Goal: Information Seeking & Learning: Learn about a topic

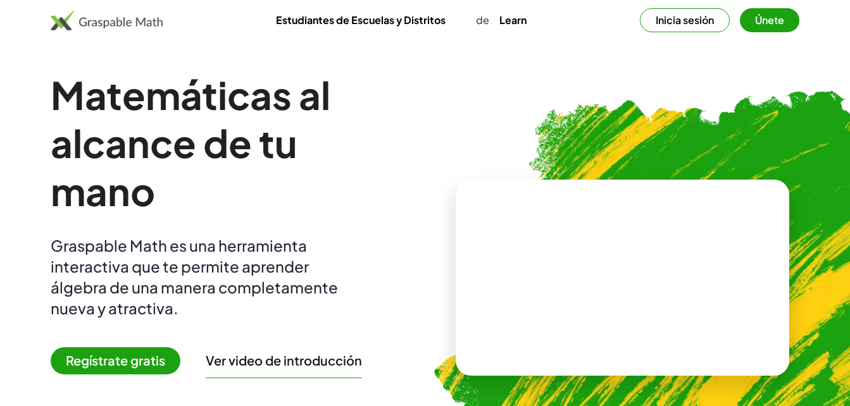
click at [146, 357] on span "Regístrate gratis" at bounding box center [116, 361] width 130 height 27
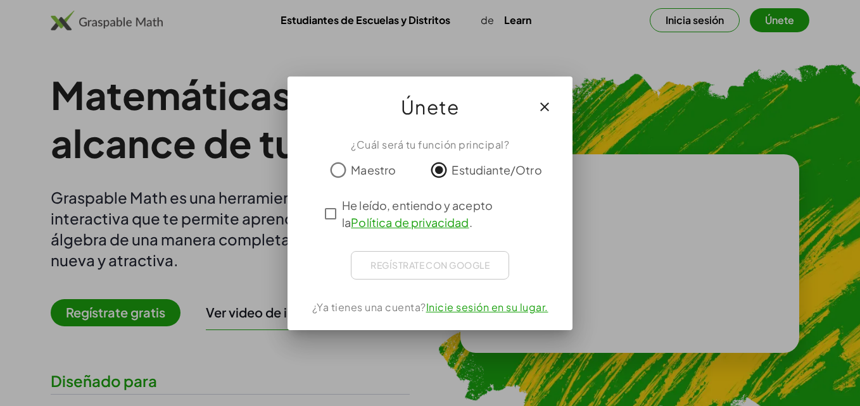
click at [419, 273] on div "Regístrate con Google Acceder con Google Acceder con Google. Se abre en una pes…" at bounding box center [430, 265] width 158 height 28
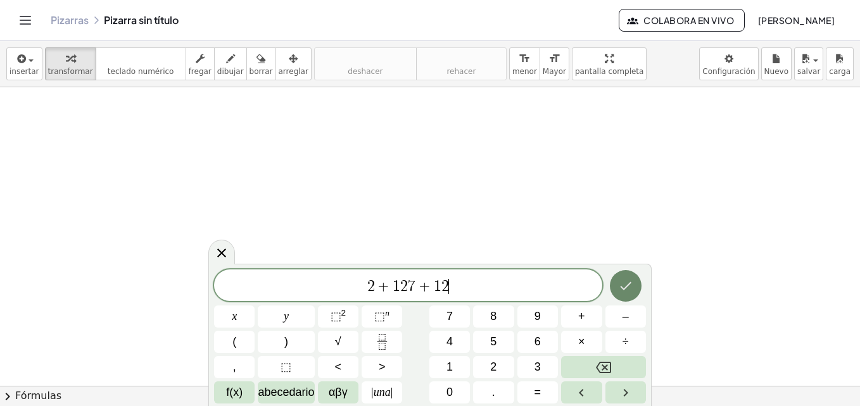
click at [631, 284] on icon "Hecho" at bounding box center [625, 286] width 15 height 15
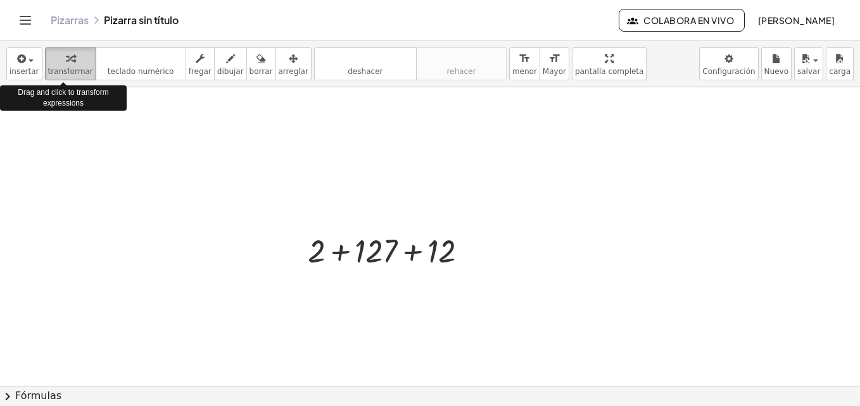
click at [68, 66] on button "transformar" at bounding box center [70, 63] width 51 height 33
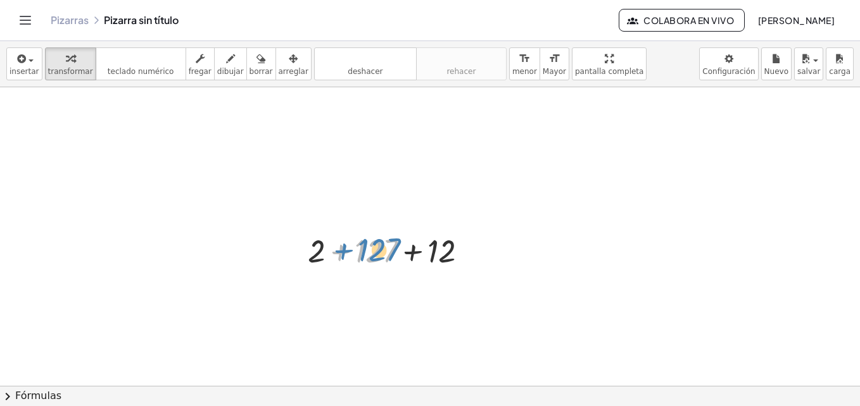
click at [353, 233] on div at bounding box center [392, 250] width 182 height 43
click at [379, 278] on icon at bounding box center [381, 283] width 13 height 13
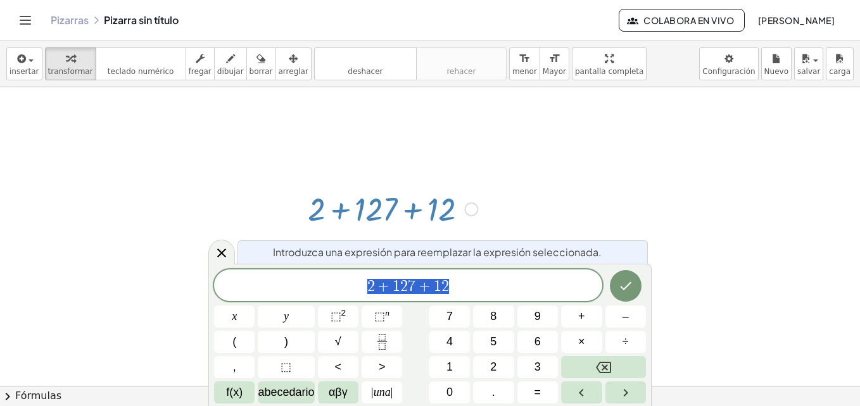
scroll to position [42, 0]
click at [623, 293] on icon "Hecho" at bounding box center [625, 286] width 15 height 15
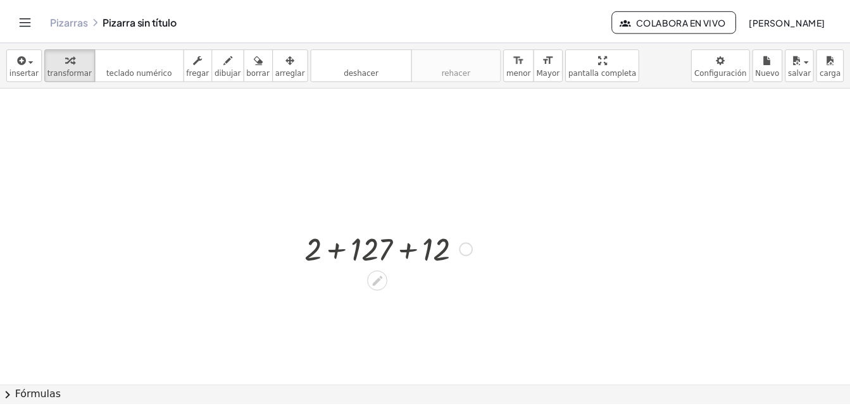
scroll to position [0, 0]
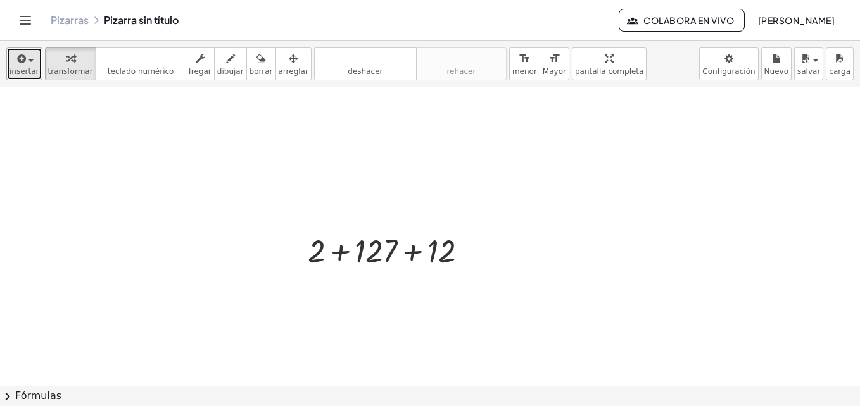
click at [12, 70] on span "insertar" at bounding box center [24, 71] width 30 height 9
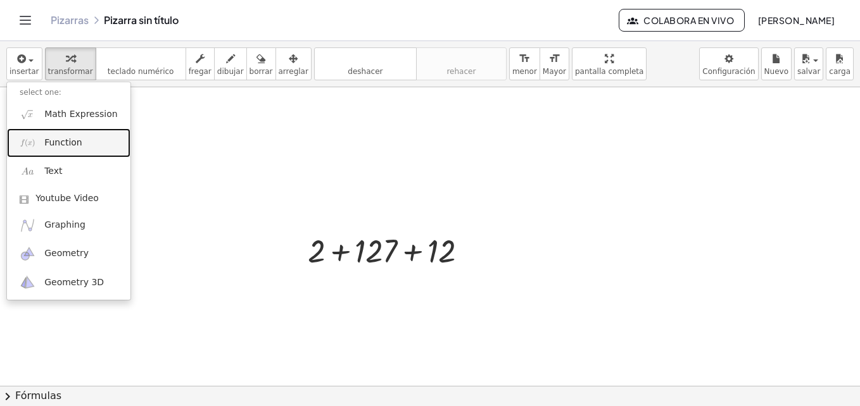
click at [87, 141] on link "Function" at bounding box center [68, 143] width 123 height 28
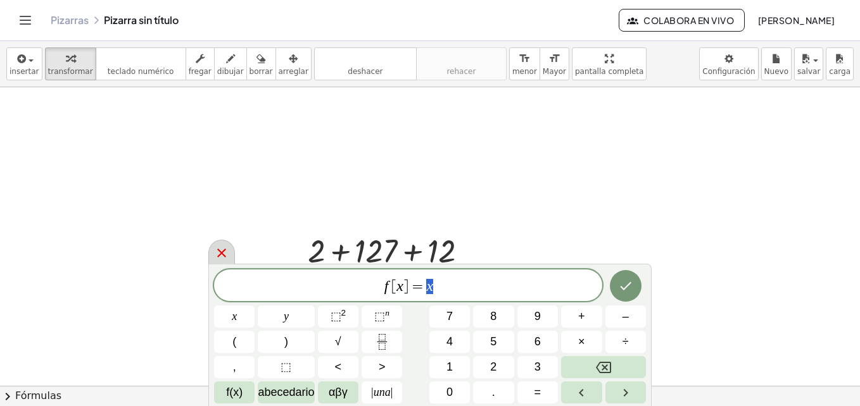
click at [219, 249] on icon at bounding box center [221, 253] width 15 height 15
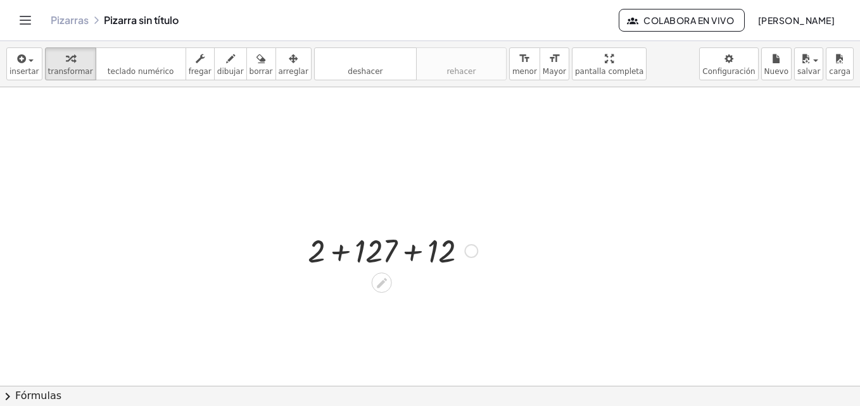
click at [331, 255] on div at bounding box center [392, 250] width 182 height 43
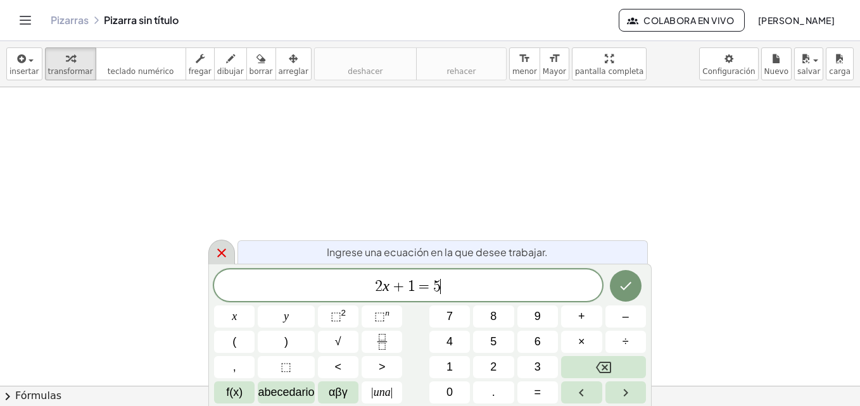
click at [220, 250] on icon at bounding box center [221, 253] width 15 height 15
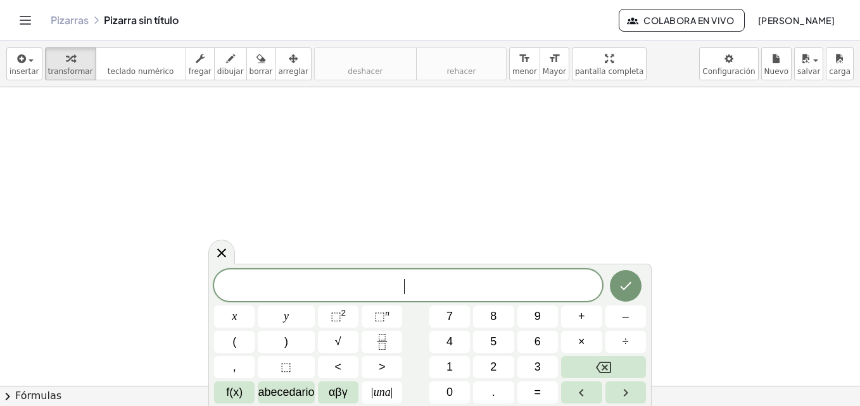
click at [426, 294] on span "​" at bounding box center [408, 287] width 388 height 18
click at [505, 362] on button "2" at bounding box center [493, 367] width 41 height 22
click at [590, 314] on button "+" at bounding box center [581, 317] width 41 height 22
click at [390, 341] on button "Fracción" at bounding box center [382, 342] width 41 height 22
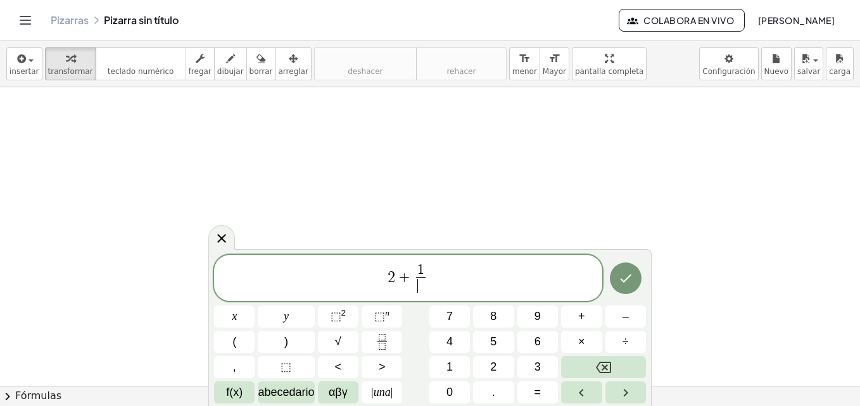
click at [422, 280] on span "​" at bounding box center [420, 285] width 9 height 17
click at [369, 334] on button "Fracción" at bounding box center [382, 342] width 41 height 22
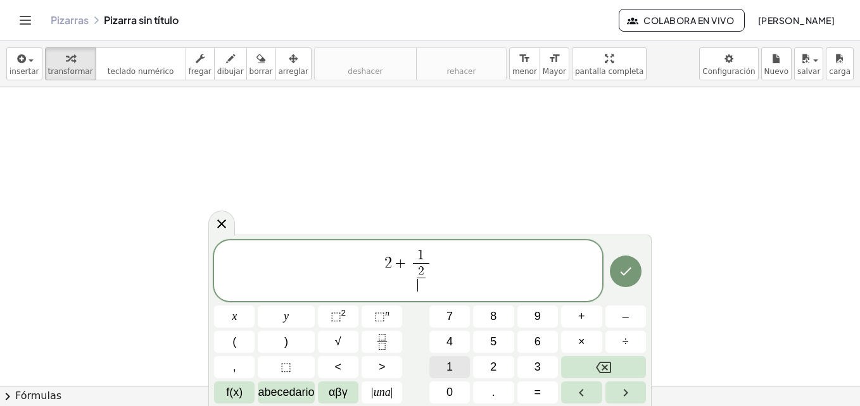
click at [453, 370] on button "1" at bounding box center [449, 367] width 41 height 22
click at [381, 344] on icon "Fracción" at bounding box center [382, 346] width 6 height 6
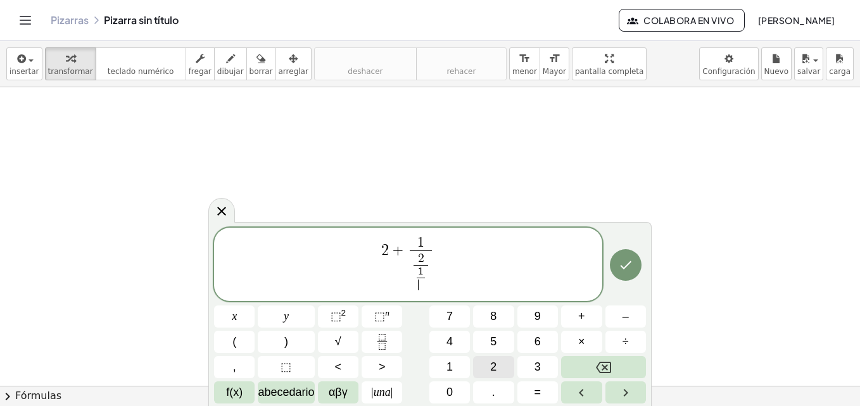
click at [488, 364] on button "2" at bounding box center [493, 367] width 41 height 22
click at [401, 280] on span "2 + 1 2 1 2 ​ ​ ​ ​" at bounding box center [408, 266] width 388 height 60
click at [413, 274] on span "​ 1 2 ​" at bounding box center [420, 279] width 15 height 28
click at [450, 286] on span "2 + 1 2 7 + ​ 1 2 ​ ​ ​" at bounding box center [408, 266] width 388 height 60
click at [605, 367] on icon "Retroceso" at bounding box center [603, 367] width 15 height 11
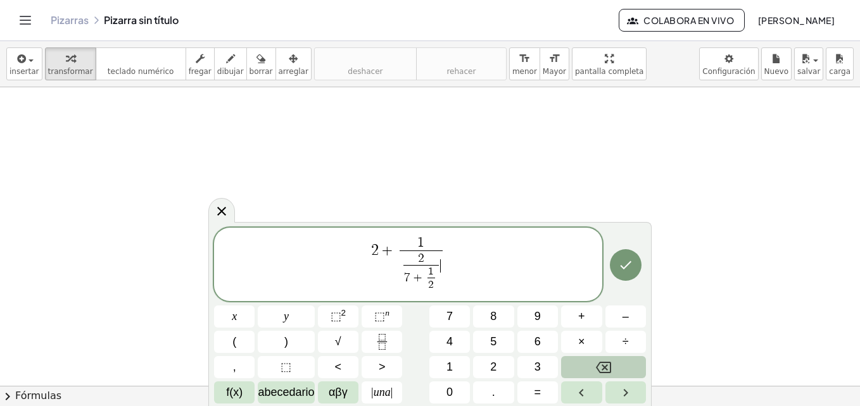
click at [605, 367] on icon "Retroceso" at bounding box center [603, 367] width 15 height 11
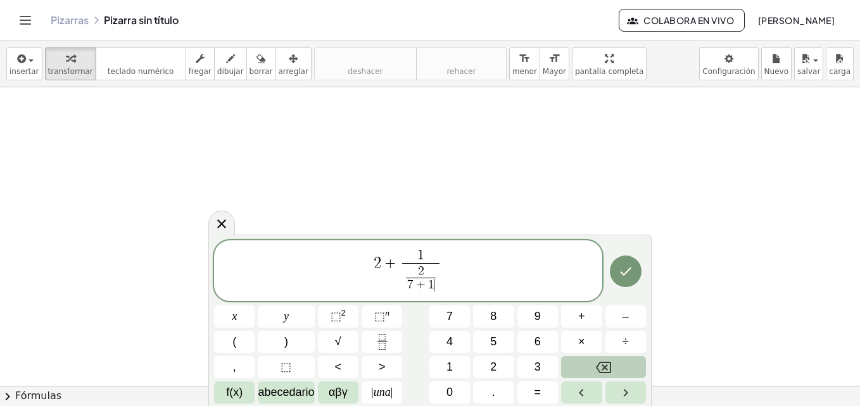
click at [605, 367] on icon "Retroceso" at bounding box center [603, 367] width 15 height 11
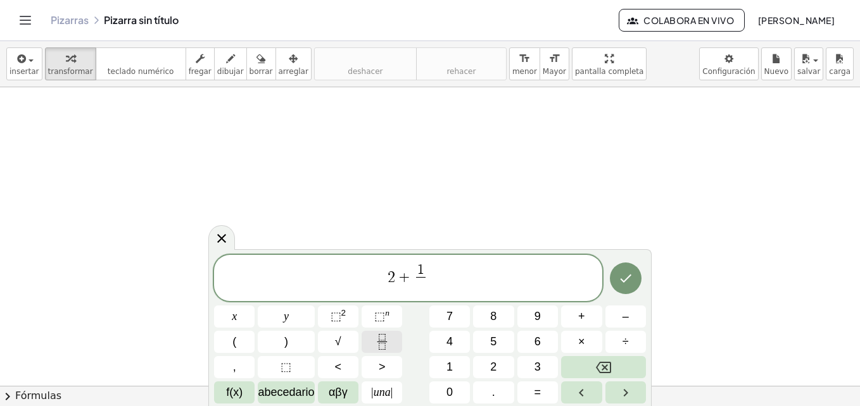
click at [373, 339] on button "Fracción" at bounding box center [382, 342] width 41 height 22
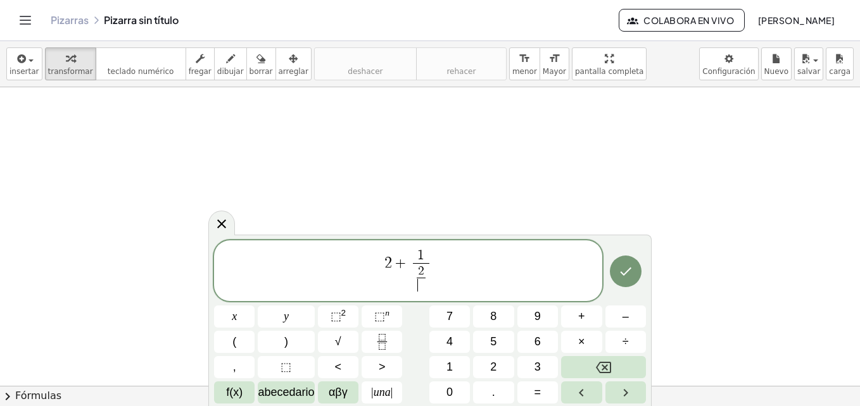
click at [417, 291] on span "​" at bounding box center [421, 285] width 9 height 15
click at [376, 339] on icon "Fracción" at bounding box center [382, 342] width 16 height 16
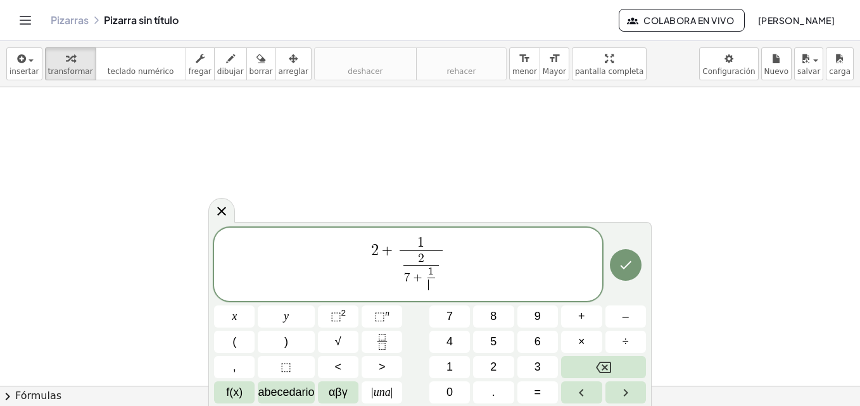
click at [431, 289] on span "​" at bounding box center [431, 285] width 8 height 14
click at [467, 286] on span "2 + 1 2 7 + 1 2 ​ ​ ​ ​" at bounding box center [408, 266] width 388 height 60
click at [636, 268] on button "Hecho" at bounding box center [626, 265] width 32 height 32
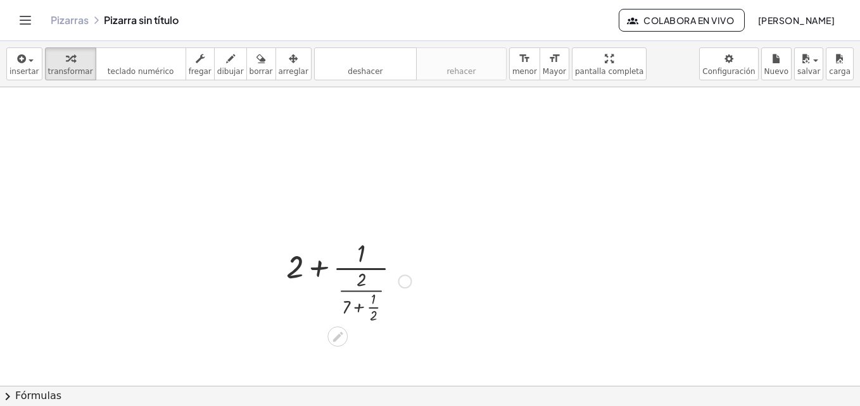
click at [371, 302] on div at bounding box center [348, 281] width 137 height 90
click at [341, 334] on icon at bounding box center [337, 337] width 10 height 10
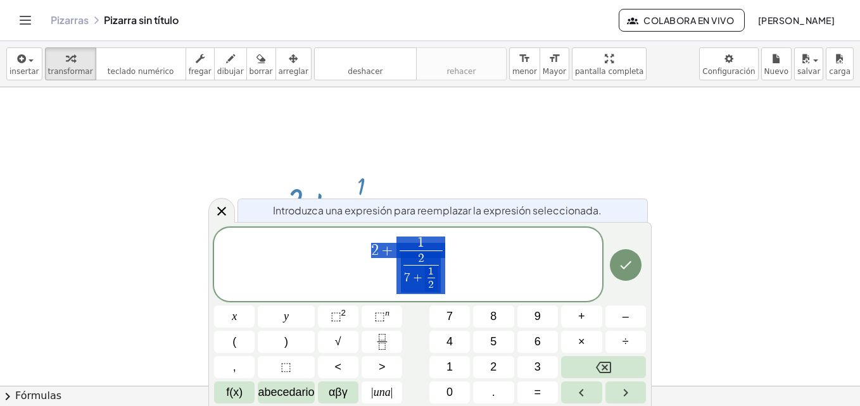
scroll to position [96, 0]
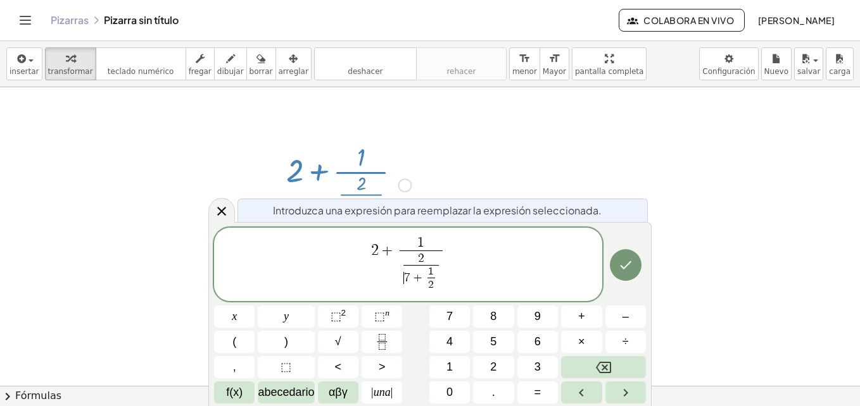
click at [423, 281] on span "+" at bounding box center [417, 278] width 15 height 12
drag, startPoint x: 439, startPoint y: 282, endPoint x: 403, endPoint y: 272, distance: 37.5
click at [403, 272] on span "2 7 + 1 2 ​ ​" at bounding box center [421, 273] width 41 height 41
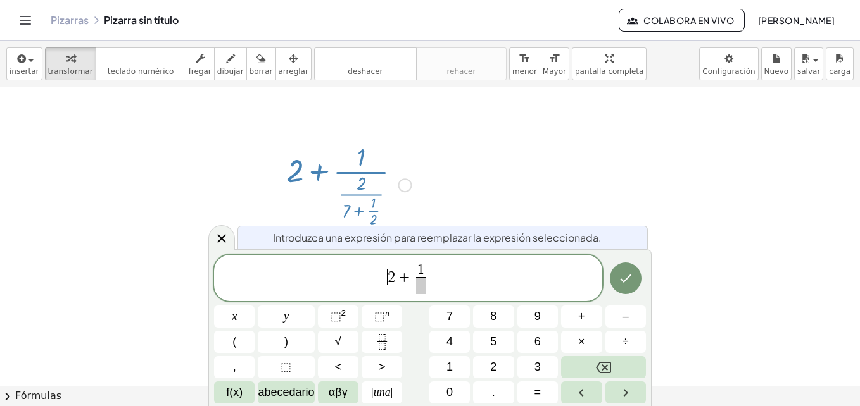
click at [384, 289] on span "​ 2 + 1 ​" at bounding box center [408, 280] width 388 height 34
click at [389, 298] on div "​ 2 + 1 ​" at bounding box center [408, 278] width 388 height 47
click at [422, 293] on span at bounding box center [420, 285] width 9 height 17
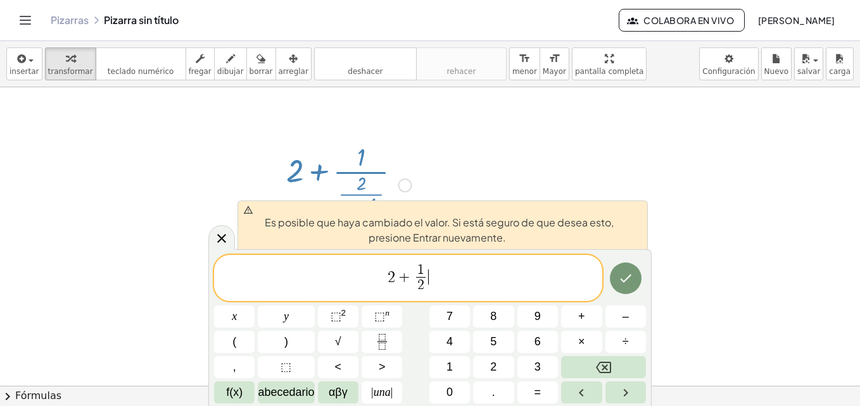
click at [457, 296] on div "2 + 1 2 ​ ​" at bounding box center [408, 278] width 388 height 47
click at [424, 293] on span "2 ​" at bounding box center [420, 285] width 9 height 17
click at [422, 294] on span "2 ​" at bounding box center [420, 285] width 9 height 17
click at [387, 340] on icon "Fracción" at bounding box center [382, 342] width 16 height 16
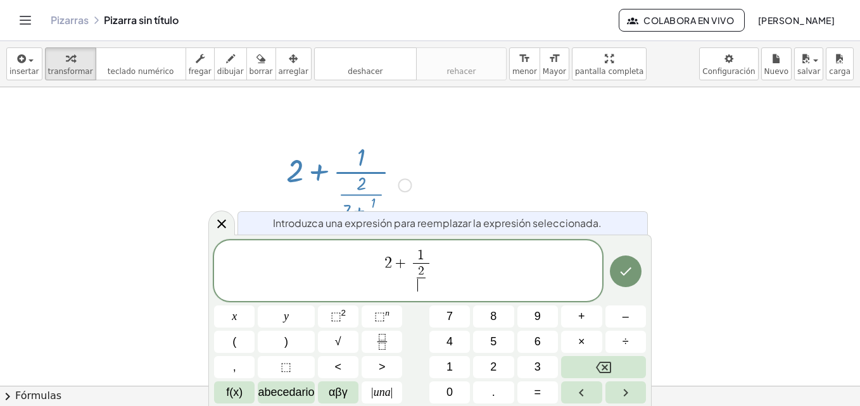
click at [391, 288] on span "2 + 1 2 ​ ​ ​" at bounding box center [408, 271] width 388 height 47
click at [391, 288] on span "2 ​ + 1 2 ​ ​" at bounding box center [408, 271] width 388 height 47
click at [413, 264] on span "2 ​" at bounding box center [421, 278] width 16 height 31
click at [409, 287] on span "2 + ​ 1 2 ​ ​" at bounding box center [408, 271] width 388 height 47
click at [413, 285] on span "​ 2 ​" at bounding box center [421, 278] width 16 height 31
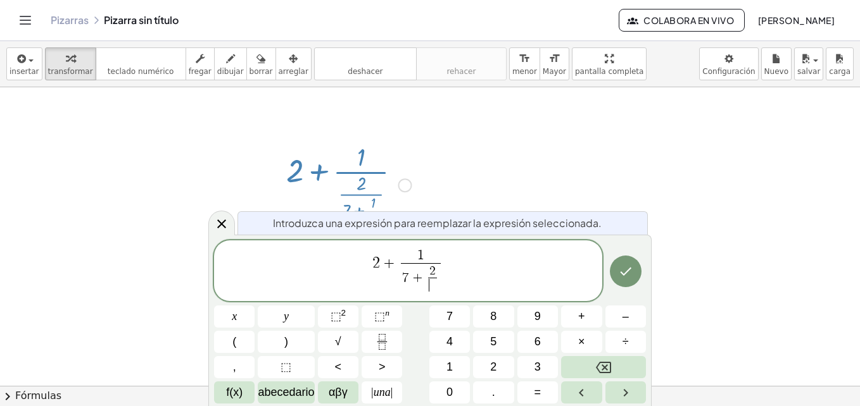
click at [436, 286] on span "​" at bounding box center [432, 285] width 9 height 15
click at [434, 270] on span "2" at bounding box center [432, 271] width 6 height 12
click at [421, 263] on span "7 + 1 ​ 2 ​" at bounding box center [421, 278] width 40 height 31
click at [434, 271] on span "1" at bounding box center [432, 271] width 9 height 12
click at [429, 272] on span "1 ​" at bounding box center [432, 271] width 9 height 12
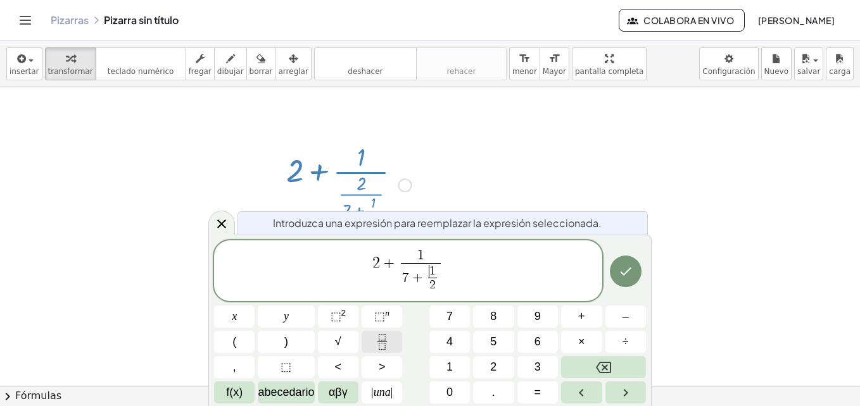
click at [381, 334] on icon "Fracción" at bounding box center [382, 337] width 6 height 6
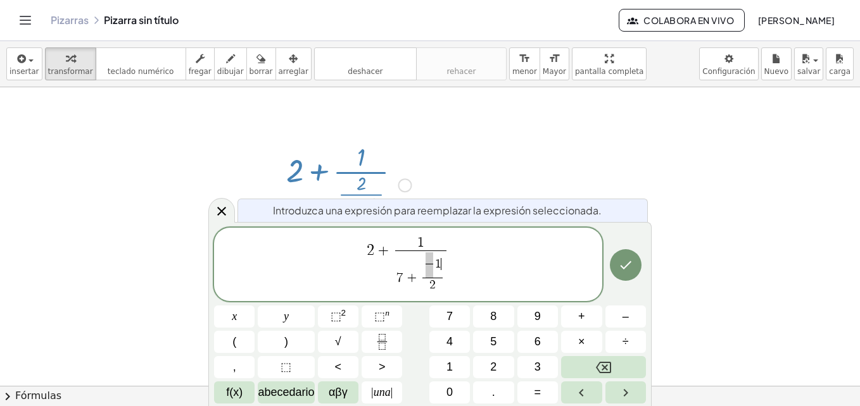
click at [441, 267] on span "​ 1 ​" at bounding box center [432, 265] width 20 height 25
click at [431, 257] on span at bounding box center [432, 258] width 7 height 11
click at [432, 270] on span at bounding box center [433, 271] width 8 height 14
click at [485, 273] on span "2 + 1 7 + 2 1 ​ ​ 2 ​ ​" at bounding box center [408, 266] width 388 height 60
click at [427, 244] on span "1" at bounding box center [421, 244] width 46 height 14
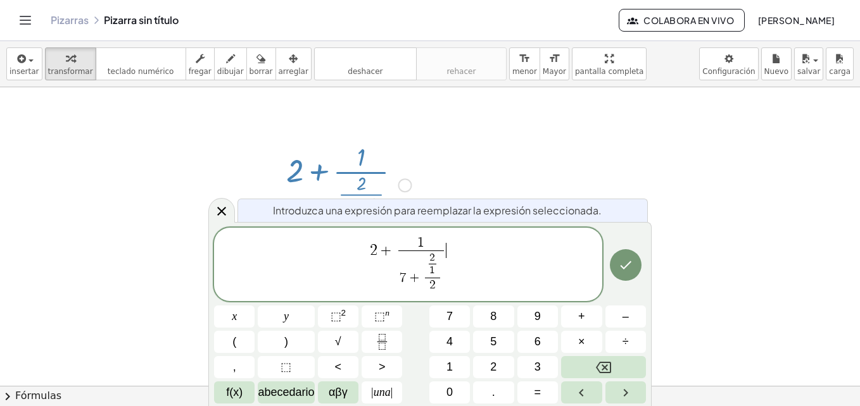
click at [446, 254] on span "2 + 1 7 + 2 1 ​ 2 ​ ​ ​" at bounding box center [408, 266] width 388 height 60
click at [427, 246] on span "1 ​" at bounding box center [421, 244] width 46 height 14
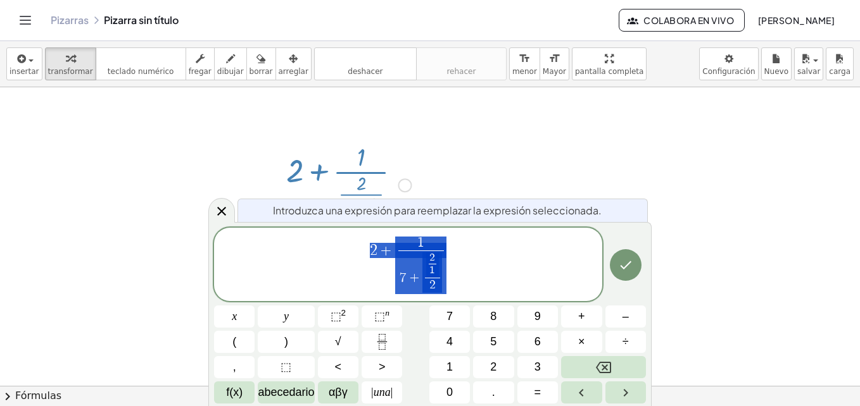
drag, startPoint x: 453, startPoint y: 279, endPoint x: 365, endPoint y: 253, distance: 91.9
click at [365, 253] on span "2 + 1 7 + 2 1 ​ 2 ​ ​" at bounding box center [408, 266] width 388 height 60
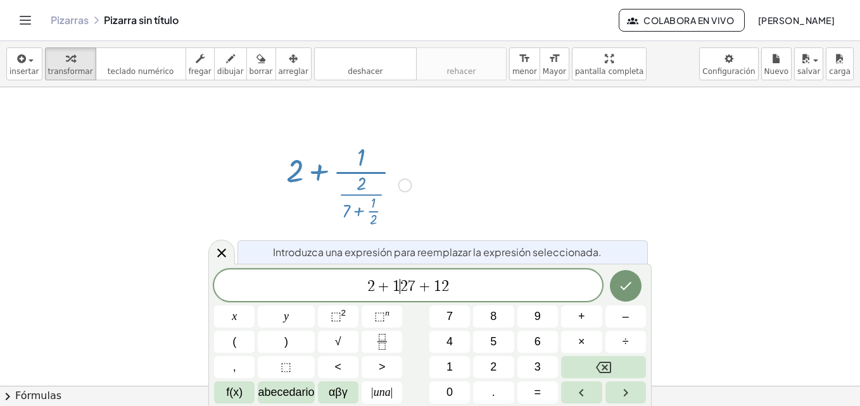
click at [401, 287] on span "2" at bounding box center [404, 286] width 8 height 15
click at [389, 348] on icon "Fracción" at bounding box center [382, 342] width 16 height 16
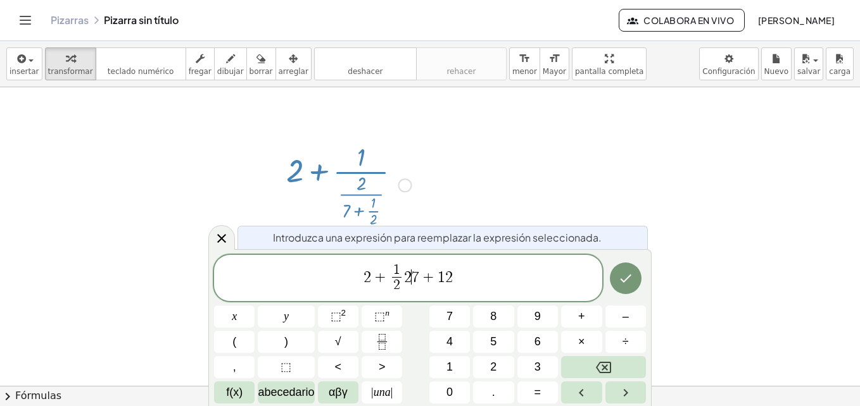
click at [412, 279] on span "2 + 1 2 ​ 2 ​ 7 + 1 2" at bounding box center [408, 280] width 388 height 34
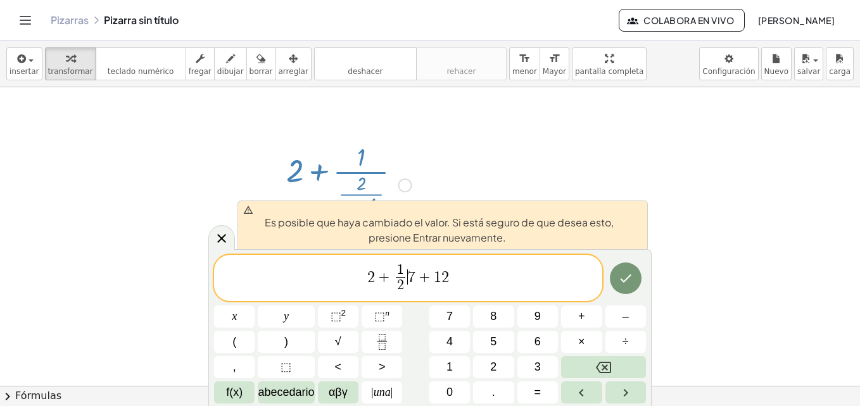
click at [440, 277] on span "2 + 1 2 ​ ​ 7 + 1 2" at bounding box center [408, 280] width 388 height 34
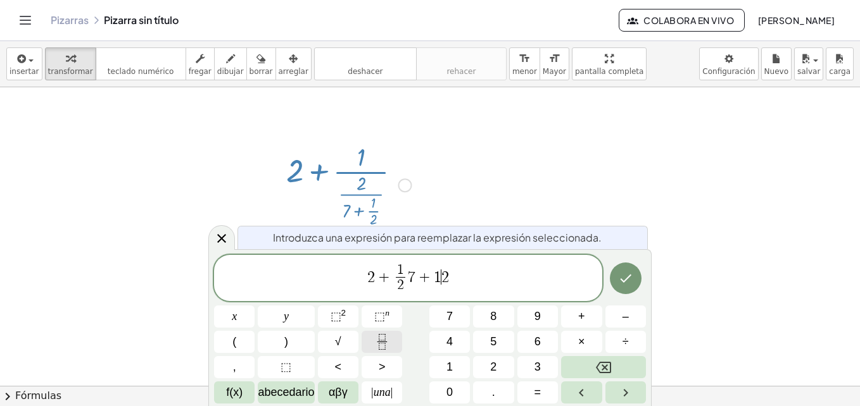
click at [372, 333] on button "Fracción" at bounding box center [382, 342] width 41 height 22
click at [461, 278] on span "2 + 1 2 ​ 7 + 1 2 ​ 2 ​" at bounding box center [408, 280] width 388 height 34
click at [633, 274] on button "Hecho" at bounding box center [626, 279] width 32 height 32
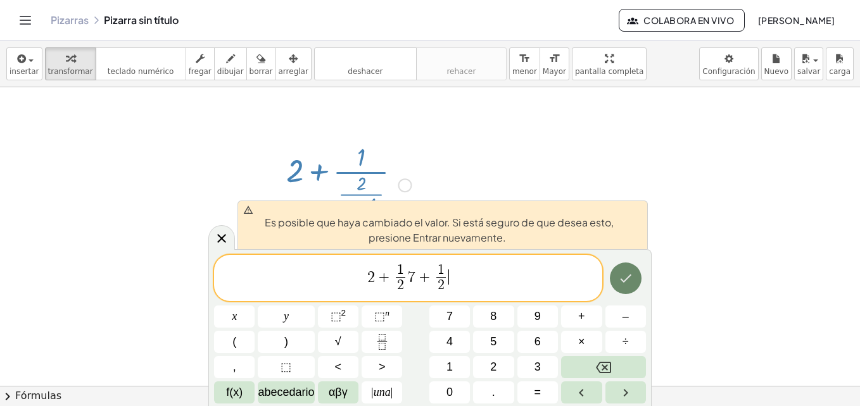
click at [633, 274] on button "Hecho" at bounding box center [626, 279] width 32 height 32
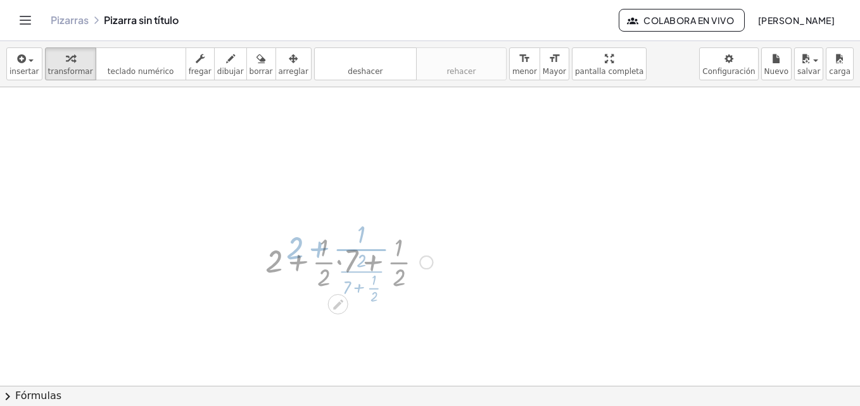
scroll to position [0, 0]
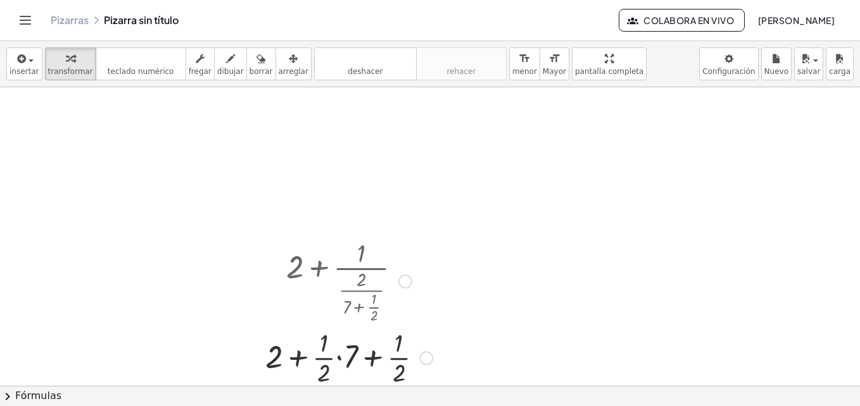
click at [362, 279] on div at bounding box center [349, 281] width 180 height 90
drag, startPoint x: 356, startPoint y: 263, endPoint x: 405, endPoint y: 283, distance: 53.1
click at [338, 282] on div "+ 2 + · 1 · · 2 · ( + 7 + · 1 · 2 )" at bounding box center [338, 282] width 0 height 0
drag, startPoint x: 405, startPoint y: 283, endPoint x: 339, endPoint y: 306, distance: 70.3
click at [339, 306] on div at bounding box center [349, 281] width 180 height 90
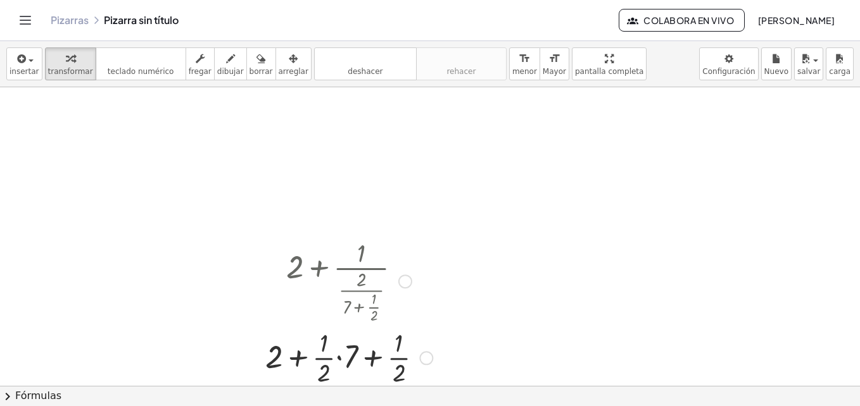
drag, startPoint x: 352, startPoint y: 280, endPoint x: 356, endPoint y: 241, distance: 39.5
click at [356, 241] on div at bounding box center [349, 281] width 180 height 90
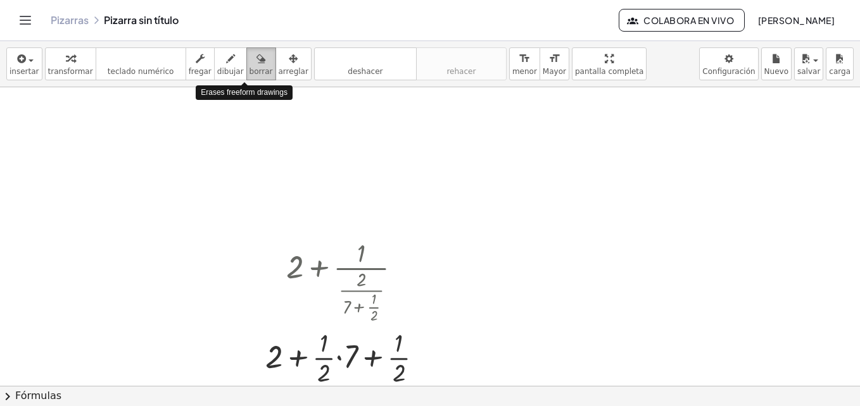
click at [249, 67] on span "borrar" at bounding box center [260, 71] width 23 height 9
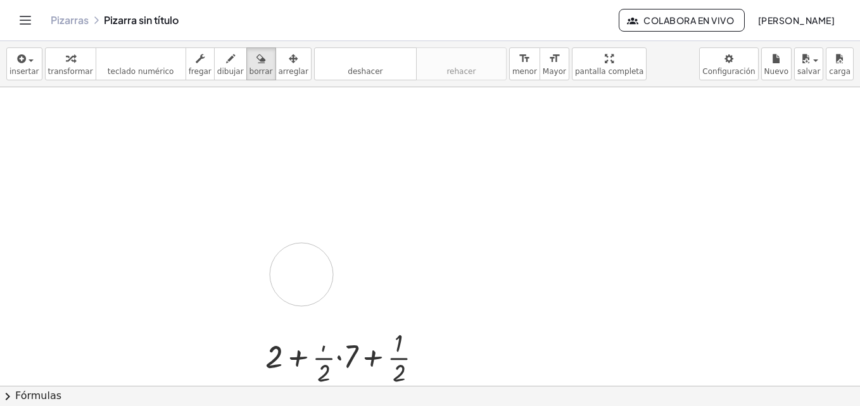
drag, startPoint x: 378, startPoint y: 269, endPoint x: 302, endPoint y: 275, distance: 76.2
drag, startPoint x: 366, startPoint y: 285, endPoint x: 311, endPoint y: 258, distance: 61.4
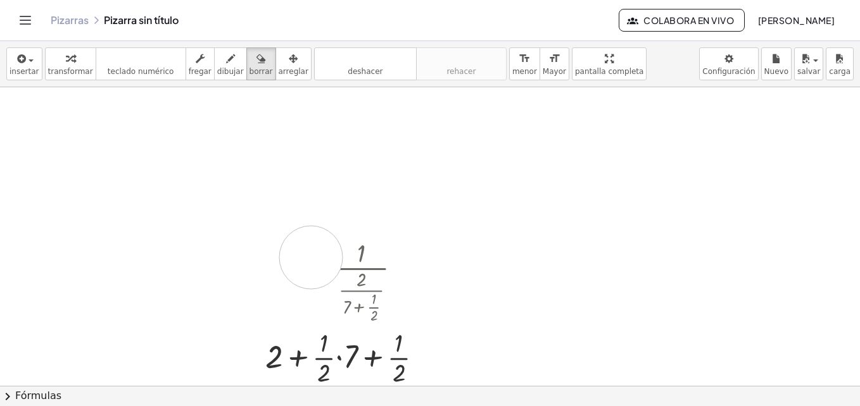
drag, startPoint x: 311, startPoint y: 258, endPoint x: 372, endPoint y: 268, distance: 62.2
drag, startPoint x: 372, startPoint y: 268, endPoint x: 375, endPoint y: 281, distance: 13.5
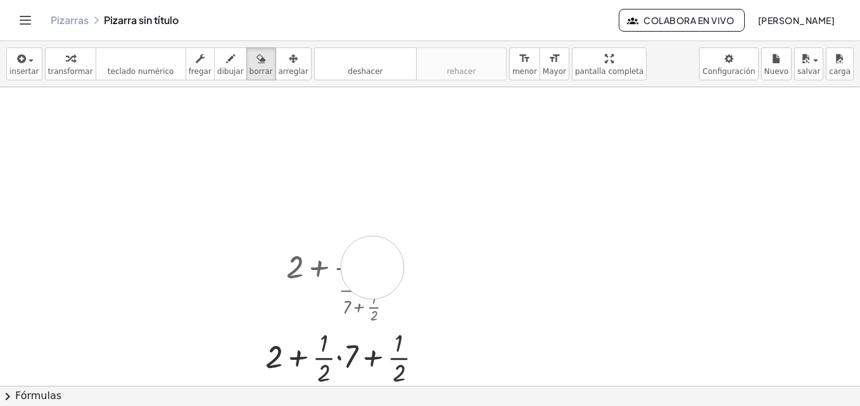
drag, startPoint x: 303, startPoint y: 282, endPoint x: 393, endPoint y: 286, distance: 90.0
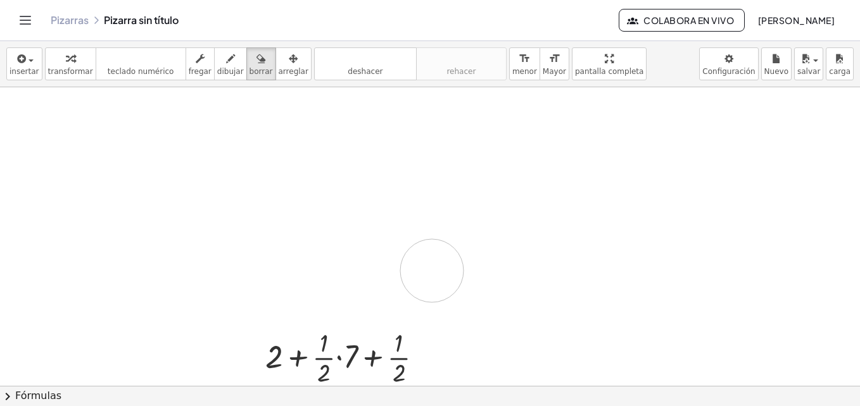
drag, startPoint x: 393, startPoint y: 249, endPoint x: 432, endPoint y: 271, distance: 44.8
drag, startPoint x: 355, startPoint y: 263, endPoint x: 391, endPoint y: 272, distance: 36.5
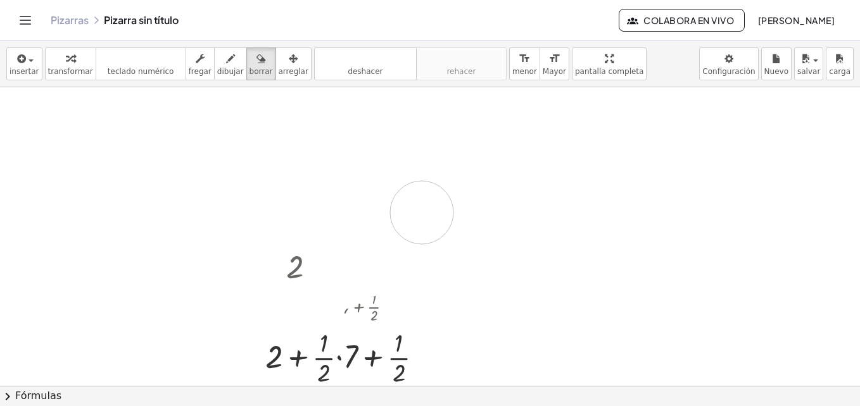
drag, startPoint x: 335, startPoint y: 280, endPoint x: 374, endPoint y: 153, distance: 133.0
drag, startPoint x: 291, startPoint y: 68, endPoint x: 279, endPoint y: 68, distance: 12.0
click at [279, 68] on div "insertar select one: Math Expression Function Text Youtube Video Graphing Geome…" at bounding box center [430, 64] width 860 height 46
click at [279, 68] on span "arreglar" at bounding box center [294, 71] width 30 height 9
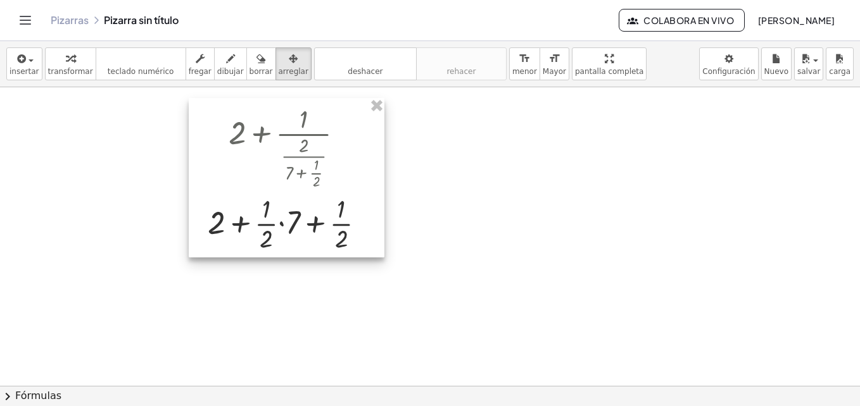
drag, startPoint x: 356, startPoint y: 296, endPoint x: 298, endPoint y: 162, distance: 146.1
click at [298, 162] on div at bounding box center [287, 178] width 196 height 160
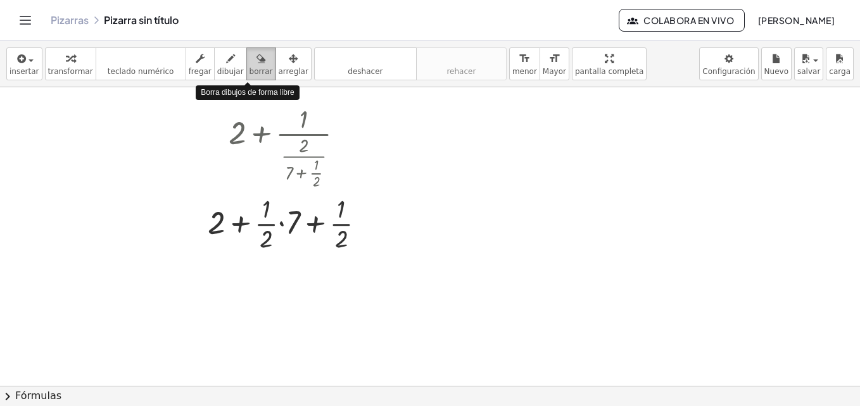
click at [249, 71] on span "borrar" at bounding box center [260, 71] width 23 height 9
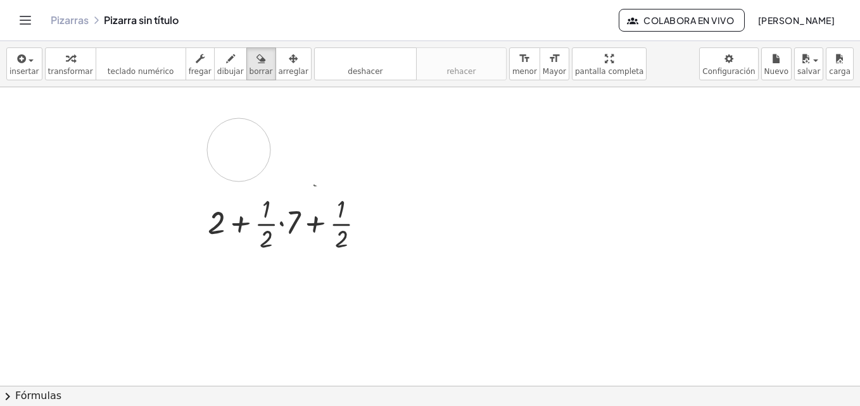
drag, startPoint x: 331, startPoint y: 156, endPoint x: 230, endPoint y: 118, distance: 107.6
drag, startPoint x: 271, startPoint y: 132, endPoint x: 355, endPoint y: 153, distance: 86.8
drag, startPoint x: 0, startPoint y: 226, endPoint x: 223, endPoint y: 177, distance: 228.3
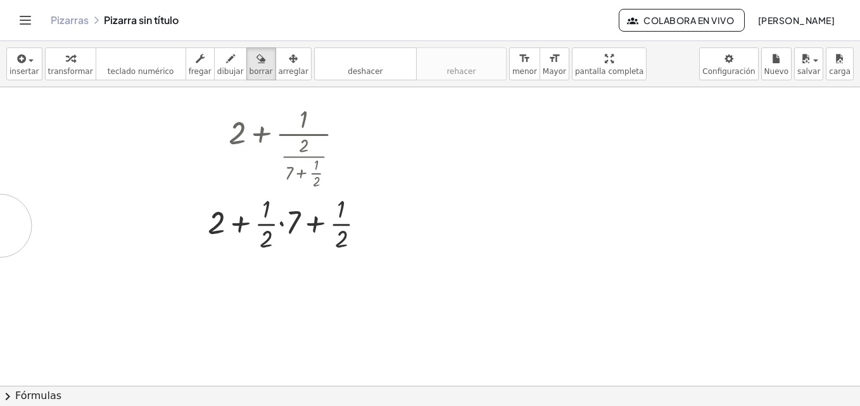
click at [279, 70] on span "arreglar" at bounding box center [294, 71] width 30 height 9
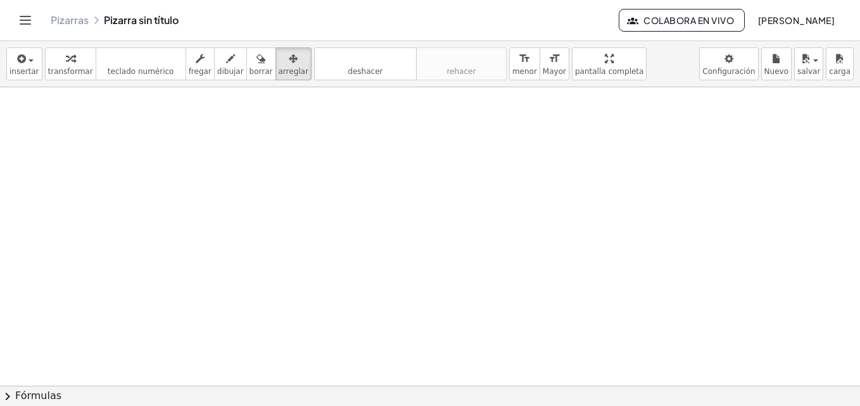
drag, startPoint x: 285, startPoint y: 156, endPoint x: 217, endPoint y: 70, distance: 110.1
click at [217, 70] on div "insertar select one: Math Expression Function Text Youtube Video Graphing Geome…" at bounding box center [430, 223] width 860 height 365
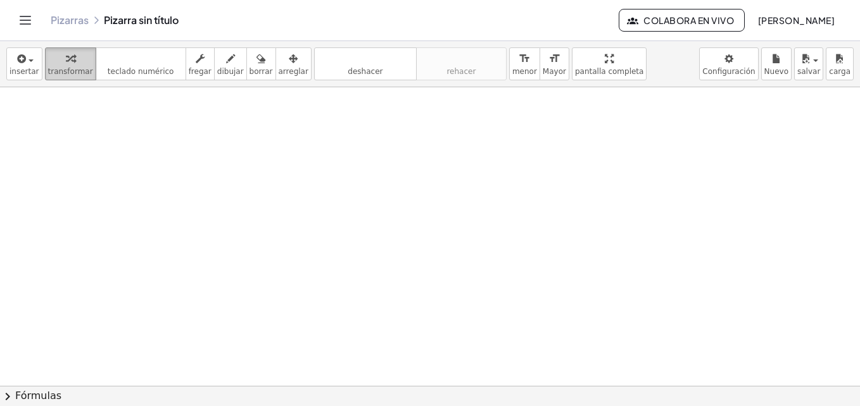
click at [66, 68] on span "transformar" at bounding box center [70, 71] width 45 height 9
click at [27, 63] on div "button" at bounding box center [24, 58] width 30 height 15
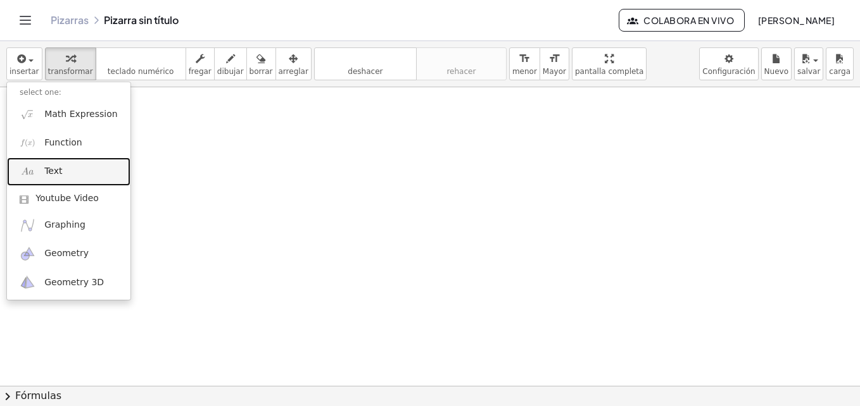
click at [77, 170] on link "Text" at bounding box center [68, 172] width 123 height 28
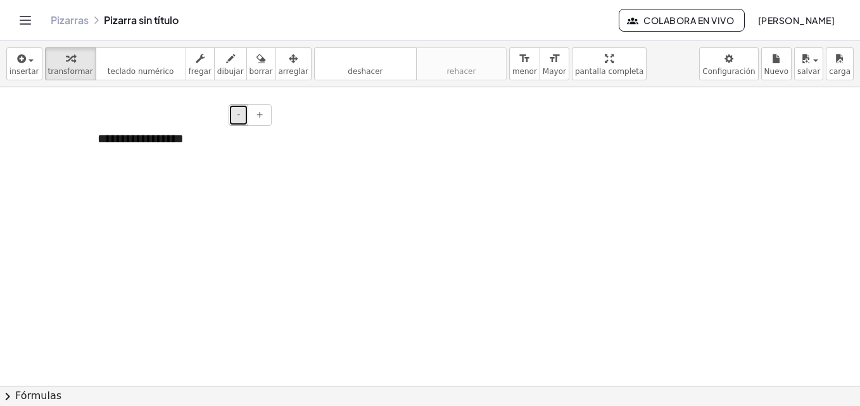
click at [246, 117] on button "-" at bounding box center [239, 115] width 20 height 22
click at [172, 134] on div "**********" at bounding box center [180, 137] width 190 height 40
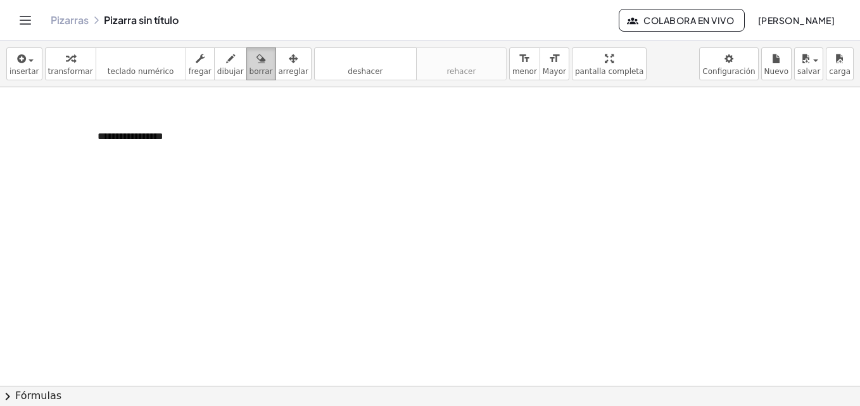
click at [256, 65] on icon "button" at bounding box center [260, 58] width 9 height 15
drag, startPoint x: 133, startPoint y: 135, endPoint x: 97, endPoint y: 156, distance: 41.7
click at [314, 68] on button "deshacer deshacer" at bounding box center [365, 63] width 103 height 33
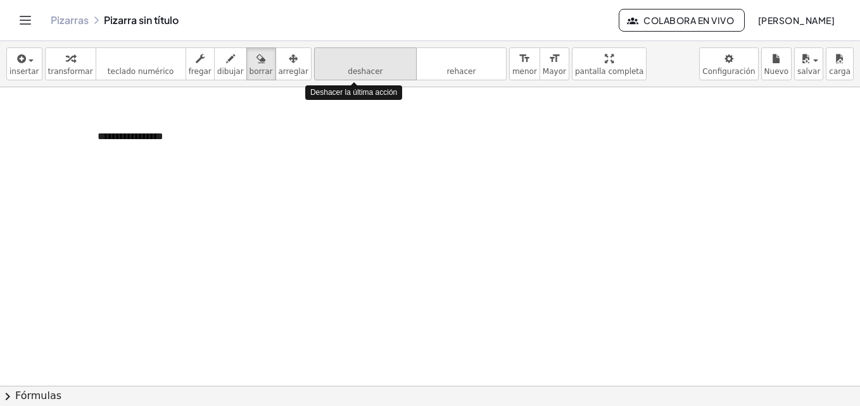
drag, startPoint x: 294, startPoint y: 68, endPoint x: 336, endPoint y: 68, distance: 41.8
click at [336, 68] on button "deshacer deshacer" at bounding box center [365, 63] width 103 height 33
click at [348, 68] on span "deshacer" at bounding box center [365, 71] width 35 height 9
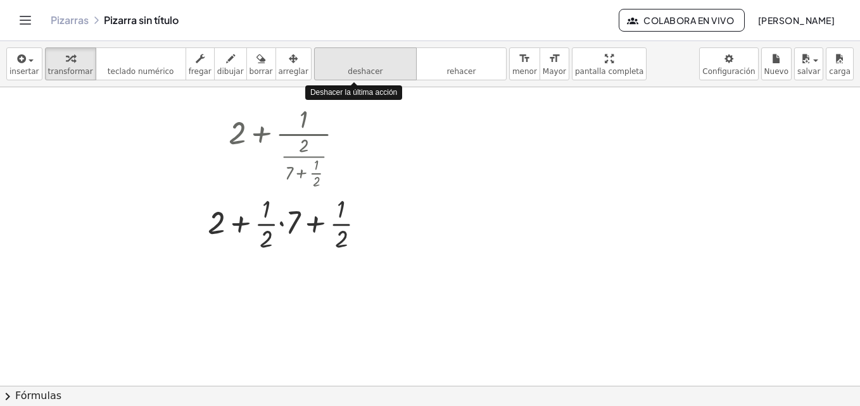
click at [348, 68] on span "deshacer" at bounding box center [365, 71] width 35 height 9
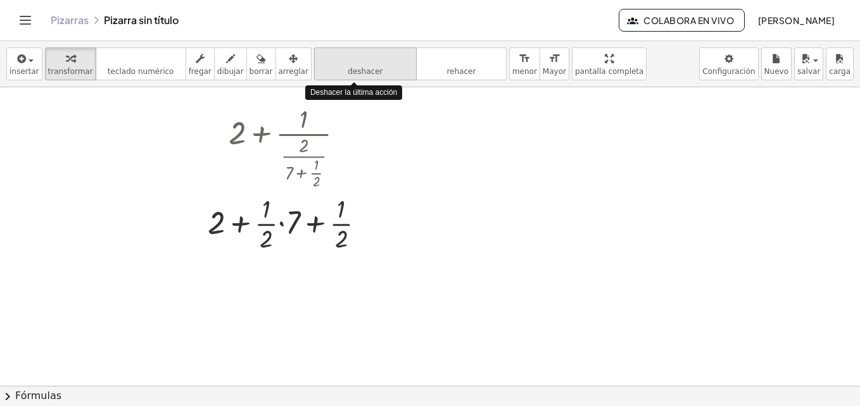
click at [348, 68] on span "deshacer" at bounding box center [365, 71] width 35 height 9
click at [351, 58] on icon "deshacer" at bounding box center [365, 58] width 96 height 15
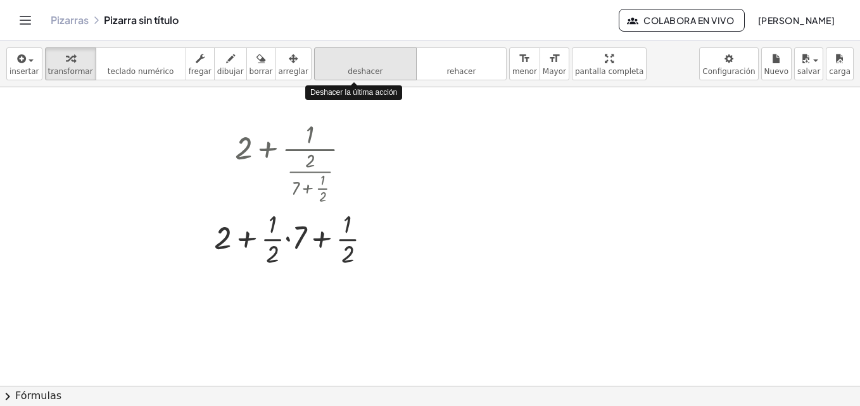
click at [351, 58] on icon "deshacer" at bounding box center [365, 58] width 96 height 15
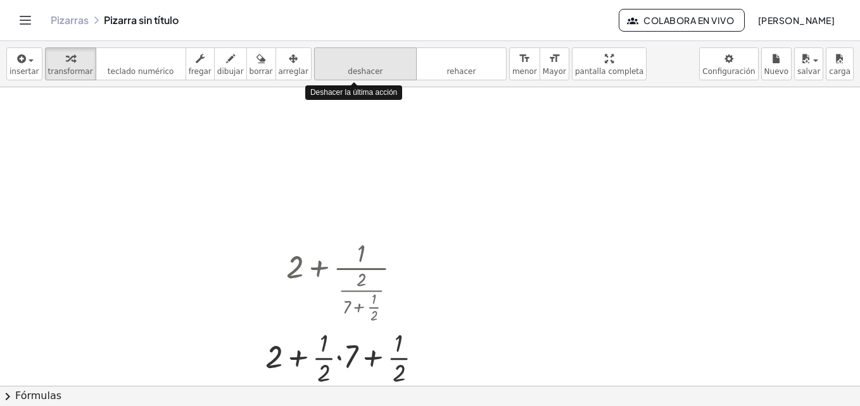
click at [351, 58] on icon "deshacer" at bounding box center [365, 58] width 96 height 15
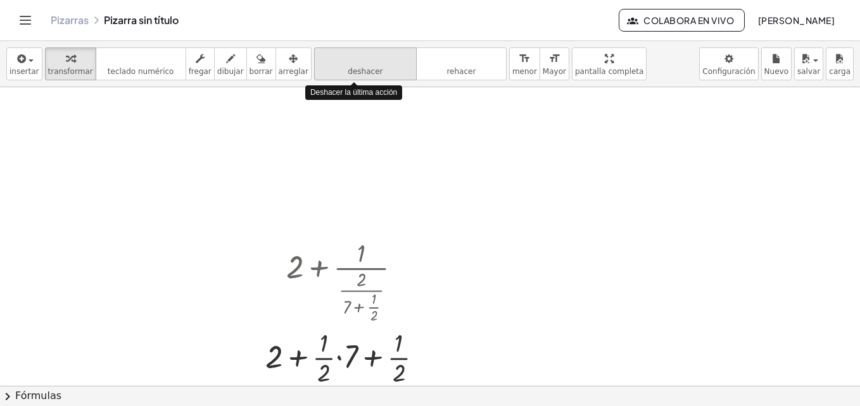
click at [351, 58] on icon "deshacer" at bounding box center [365, 58] width 96 height 15
click at [341, 58] on icon "deshacer" at bounding box center [365, 58] width 96 height 15
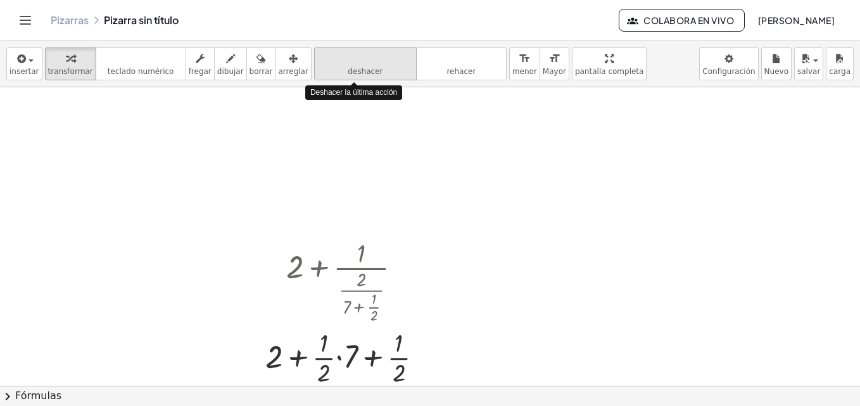
click at [341, 58] on icon "deshacer" at bounding box center [365, 58] width 96 height 15
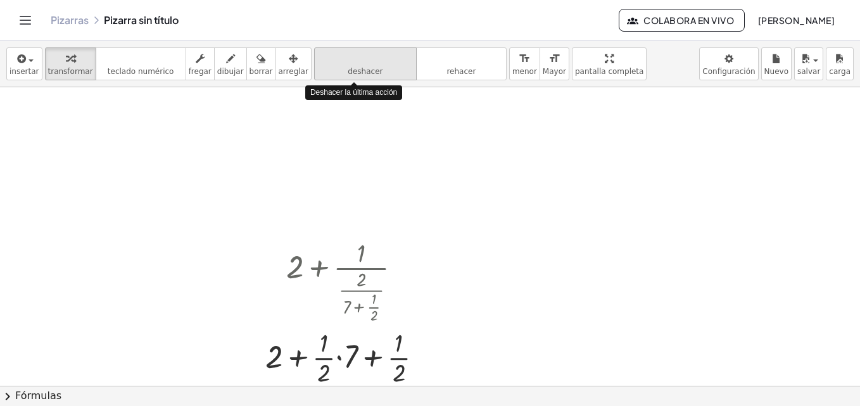
click at [341, 58] on icon "deshacer" at bounding box center [365, 58] width 96 height 15
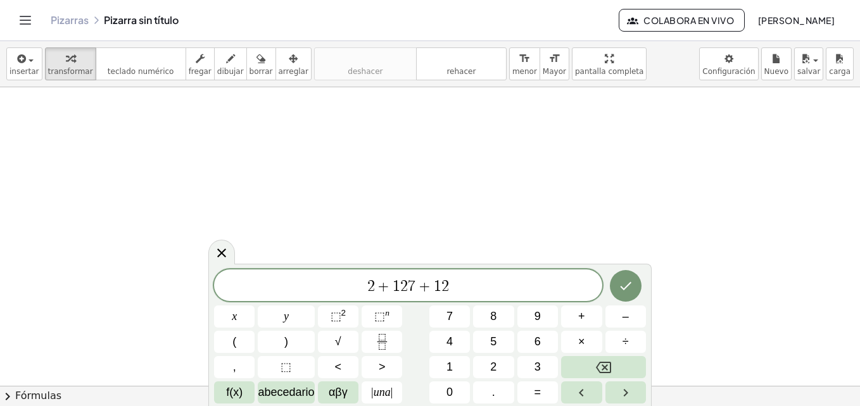
click at [404, 289] on span "2" at bounding box center [404, 286] width 8 height 15
click at [387, 346] on icon "Fracción" at bounding box center [382, 342] width 16 height 16
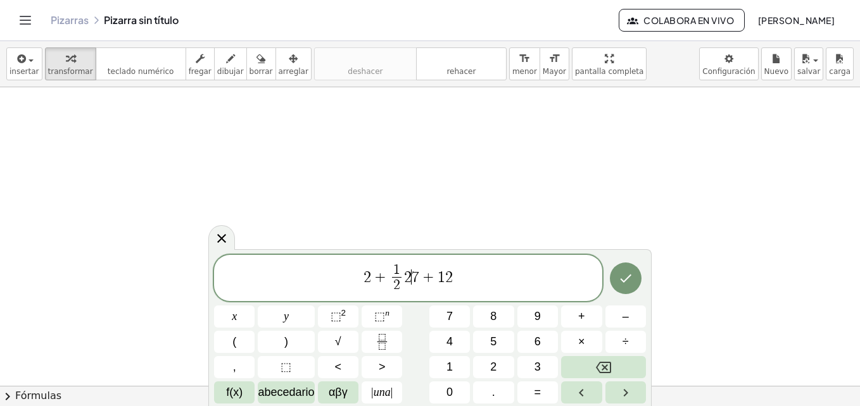
click at [409, 276] on span "2" at bounding box center [408, 277] width 8 height 15
click at [441, 277] on span "2 + 1 2 ​ 7 + 1 ​ 2" at bounding box center [408, 280] width 388 height 34
click at [378, 342] on rect "Fracción" at bounding box center [381, 342] width 9 height 1
click at [464, 279] on span "2 + 1 2 ​ 7 + 1 2 ​ ​ 2" at bounding box center [408, 280] width 388 height 34
click at [409, 274] on span "7" at bounding box center [412, 277] width 8 height 15
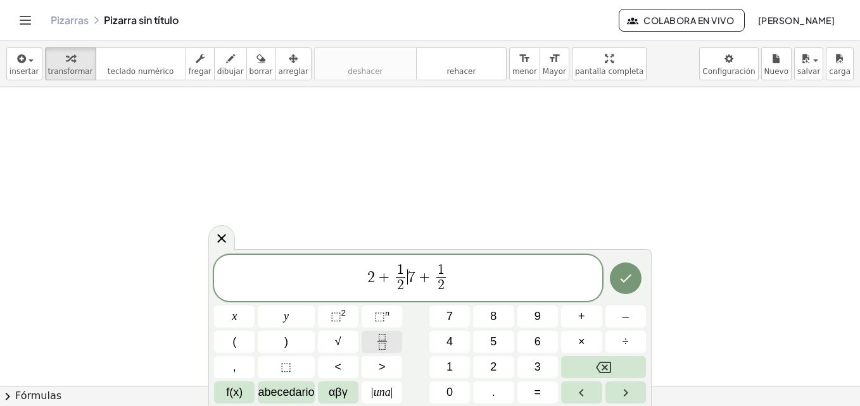
click at [378, 341] on icon "Fracción" at bounding box center [382, 342] width 16 height 16
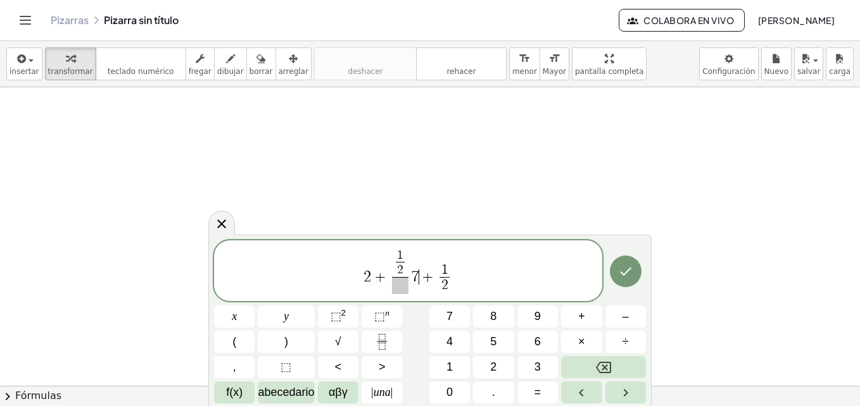
click at [418, 280] on span "2 + 1 2 ​ ​ 7 ​ + 1 2 ​" at bounding box center [408, 271] width 388 height 47
click at [387, 344] on icon "Fracción" at bounding box center [382, 342] width 16 height 16
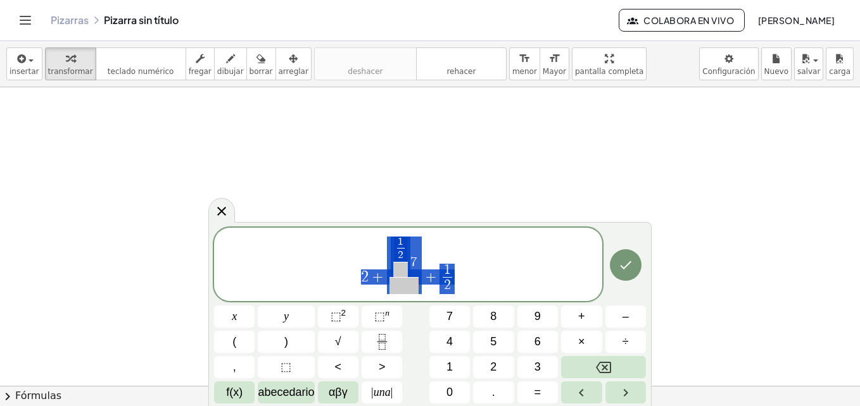
drag, startPoint x: 479, startPoint y: 280, endPoint x: 362, endPoint y: 271, distance: 118.1
click at [362, 271] on span "2 + 1 2 ​ ​ 7 ​ + 1 2 ​" at bounding box center [408, 266] width 388 height 60
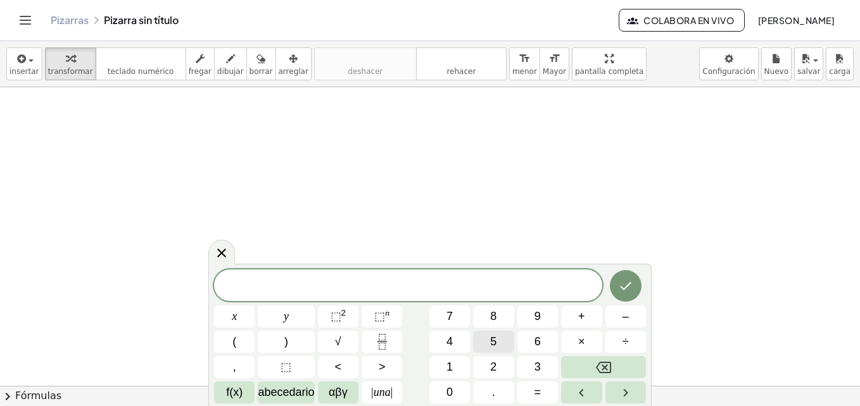
click at [495, 339] on span "5" at bounding box center [493, 342] width 6 height 17
click at [588, 322] on button "+" at bounding box center [581, 317] width 41 height 22
click at [371, 340] on button "Fracción" at bounding box center [382, 342] width 41 height 22
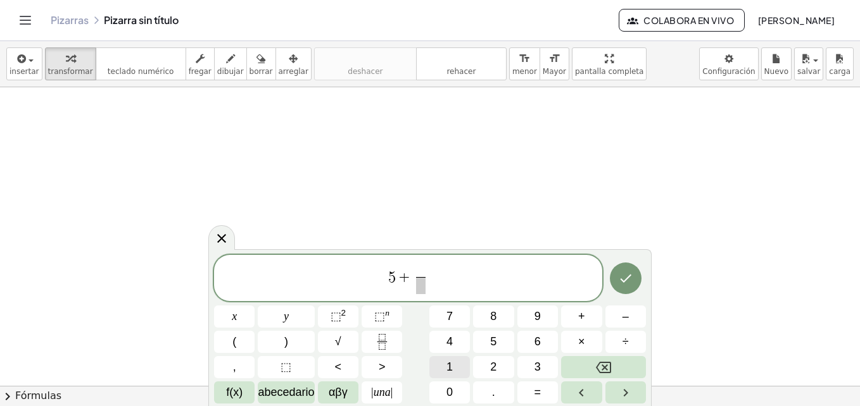
click at [449, 360] on span "1" at bounding box center [449, 367] width 6 height 17
click at [417, 283] on span "​" at bounding box center [420, 285] width 9 height 17
click at [534, 365] on span "3" at bounding box center [537, 367] width 6 height 17
click at [432, 294] on span "5 + 1 3 ​ ​" at bounding box center [408, 280] width 388 height 34
click at [425, 292] on span "3" at bounding box center [420, 285] width 9 height 17
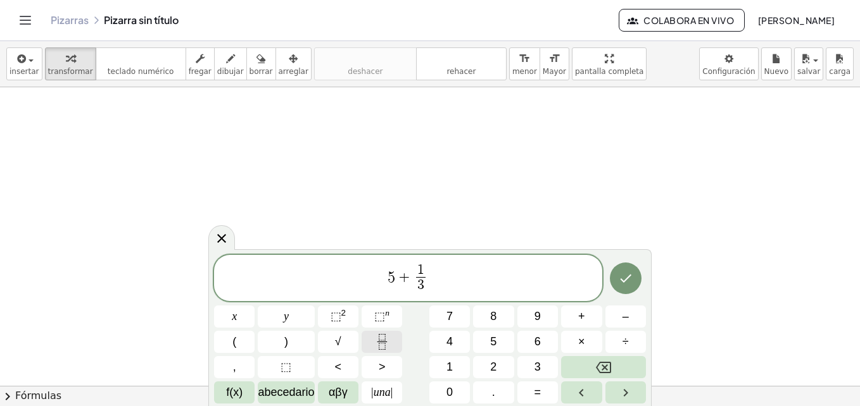
click at [384, 343] on icon "Fracción" at bounding box center [382, 342] width 16 height 16
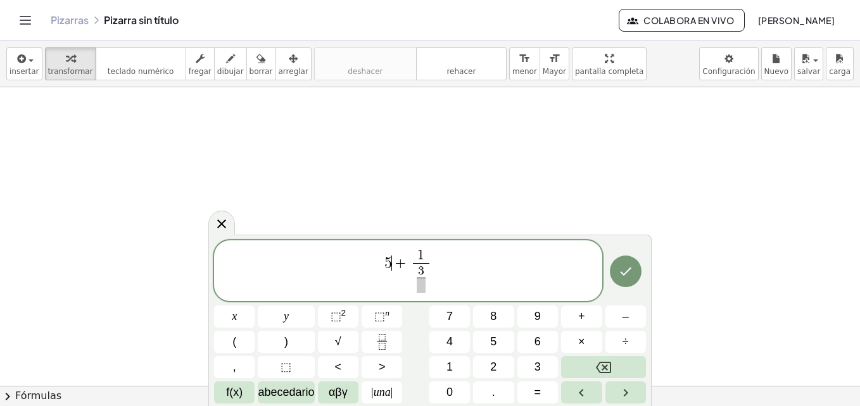
click at [401, 289] on span "5 ​ + 1 3 ​ ​" at bounding box center [408, 271] width 388 height 47
click at [391, 289] on span "5 ​ + 1 3 ​ ​" at bounding box center [408, 271] width 388 height 47
click at [417, 286] on span at bounding box center [421, 285] width 9 height 15
click at [377, 341] on icon "Fracción" at bounding box center [382, 342] width 16 height 16
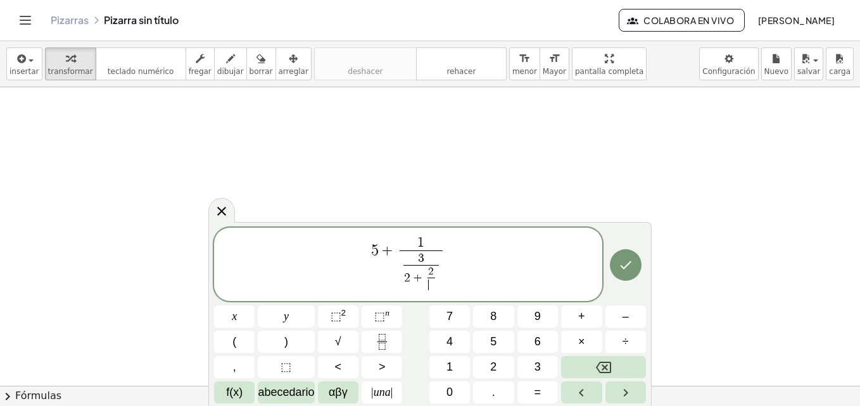
click at [429, 287] on span "​" at bounding box center [431, 285] width 8 height 14
click at [439, 248] on span "1" at bounding box center [420, 244] width 49 height 14
click at [421, 261] on span "3" at bounding box center [421, 259] width 6 height 12
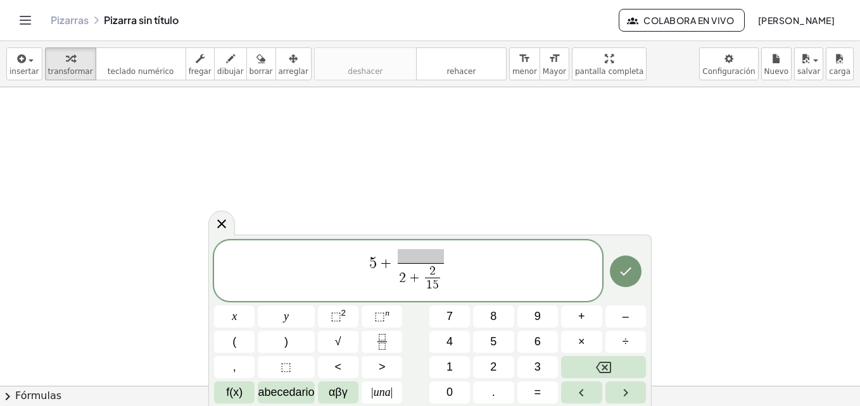
click at [425, 253] on span at bounding box center [421, 256] width 46 height 14
click at [383, 340] on icon "Fracción" at bounding box center [382, 342] width 16 height 16
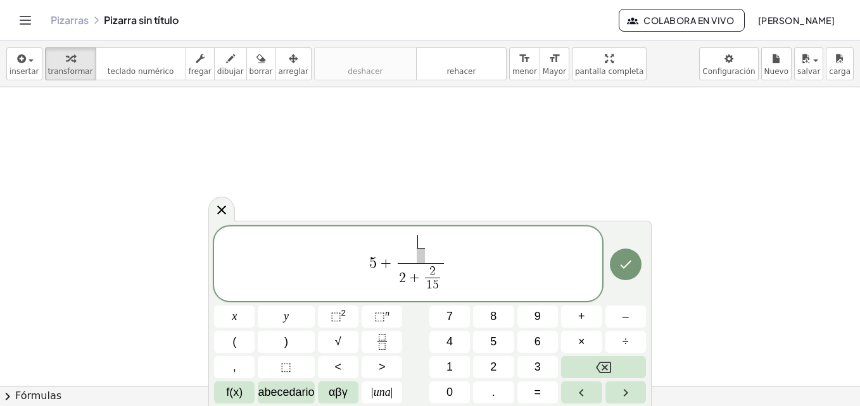
click at [395, 268] on span "5 + ​ ​ 2 + 2 1 5 ​ ​" at bounding box center [408, 264] width 388 height 61
click at [437, 261] on span "​" at bounding box center [421, 250] width 46 height 28
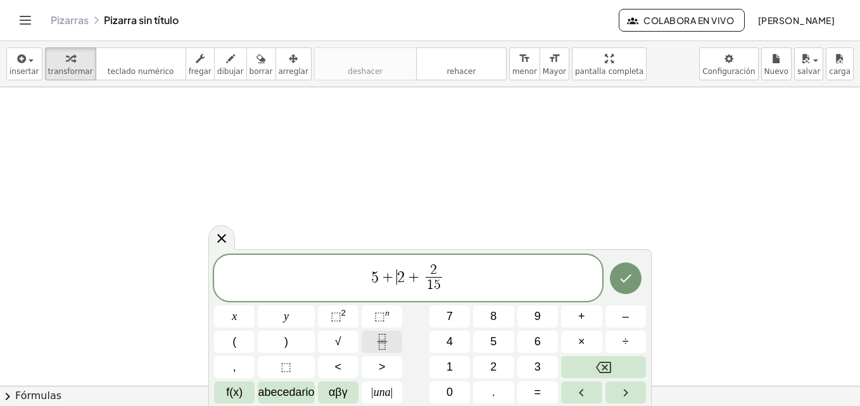
click at [382, 337] on icon "Fracción" at bounding box center [382, 342] width 16 height 16
click at [404, 284] on span "5 + ​ ​ 2 + 2 1 5 ​" at bounding box center [408, 280] width 388 height 34
drag, startPoint x: 467, startPoint y: 286, endPoint x: 405, endPoint y: 277, distance: 62.7
click at [405, 277] on span "5 + ​ 2 + 2 1 5 ​" at bounding box center [408, 280] width 388 height 34
click at [414, 273] on span "​" at bounding box center [420, 279] width 15 height 31
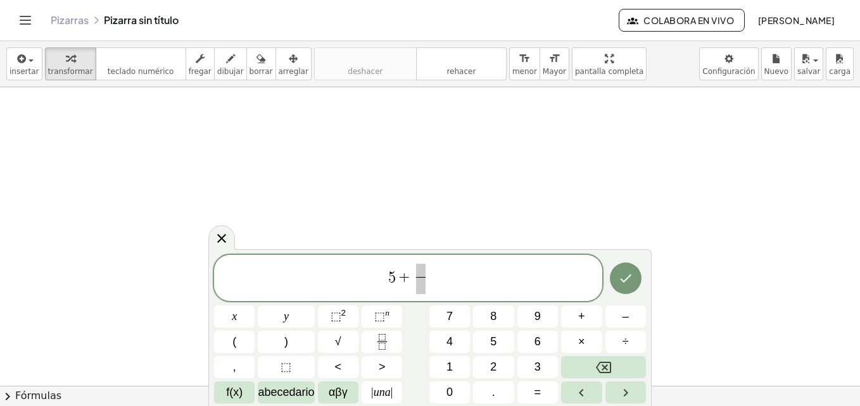
click at [419, 273] on span at bounding box center [420, 271] width 9 height 14
click at [424, 287] on span "​" at bounding box center [420, 285] width 9 height 17
click at [381, 346] on icon "Fracción" at bounding box center [382, 342] width 16 height 16
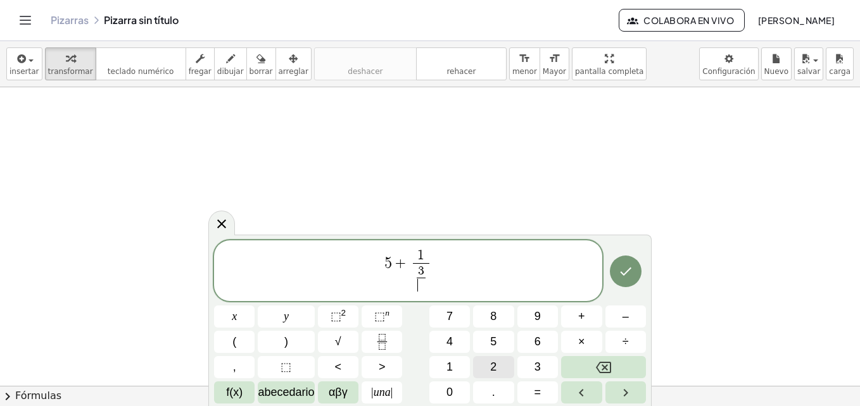
click at [495, 365] on span "2" at bounding box center [493, 367] width 6 height 17
click at [387, 341] on icon "Fracción" at bounding box center [382, 342] width 16 height 16
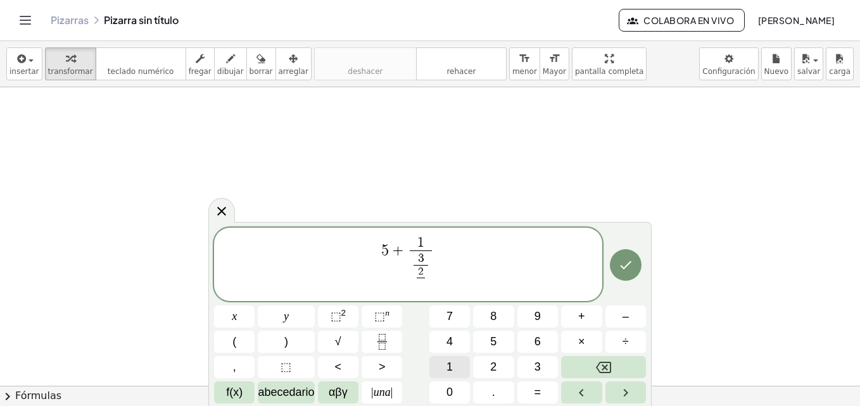
click at [458, 365] on button "1" at bounding box center [449, 367] width 41 height 22
click at [500, 344] on button "5" at bounding box center [493, 342] width 41 height 22
click at [411, 280] on span "​ 2 1 5 ​" at bounding box center [420, 279] width 20 height 28
click at [443, 318] on button "7" at bounding box center [449, 317] width 41 height 22
click at [586, 314] on button "+" at bounding box center [581, 317] width 41 height 22
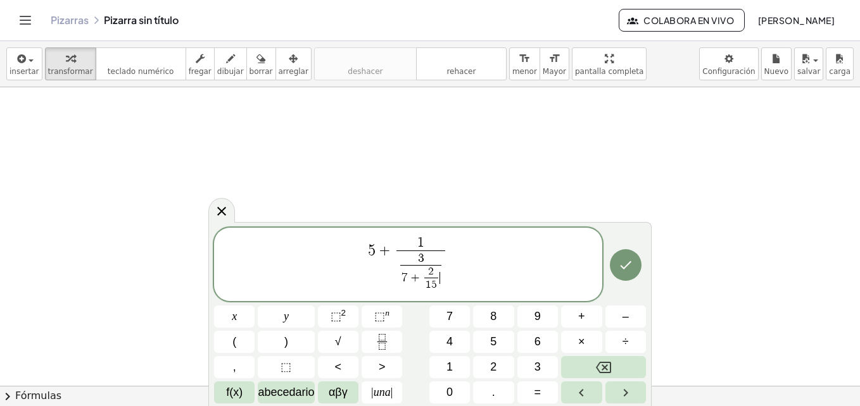
click at [441, 265] on span "7 + 2 1 5 ​ ​" at bounding box center [420, 279] width 41 height 28
click at [441, 264] on span "3" at bounding box center [420, 259] width 41 height 12
click at [442, 268] on span "3 ​ 7 + 2 1 5 ​ ​" at bounding box center [421, 273] width 46 height 41
click at [436, 264] on span "3" at bounding box center [420, 259] width 41 height 12
click at [411, 263] on span "3 ​" at bounding box center [420, 259] width 41 height 12
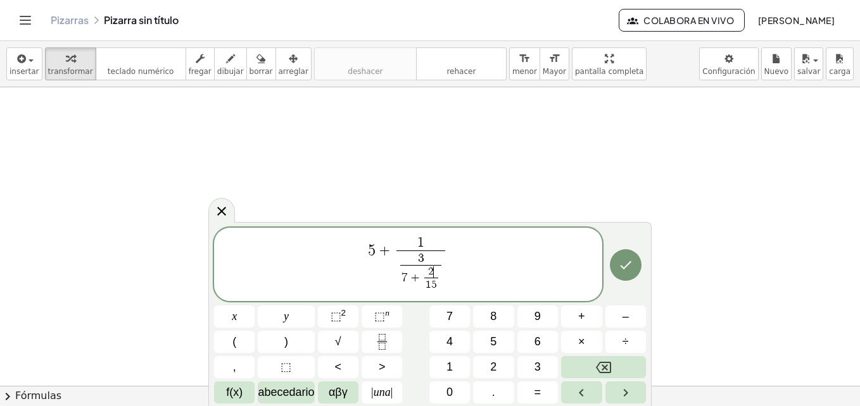
click at [434, 265] on span "7 + 2 ​ 1 5 ​" at bounding box center [420, 279] width 41 height 28
click at [399, 265] on span "3 7 + 2 1 5 ​ ​" at bounding box center [421, 273] width 46 height 41
click at [391, 337] on button "Fracción" at bounding box center [382, 342] width 41 height 22
click at [400, 272] on span "​" at bounding box center [398, 272] width 8 height 15
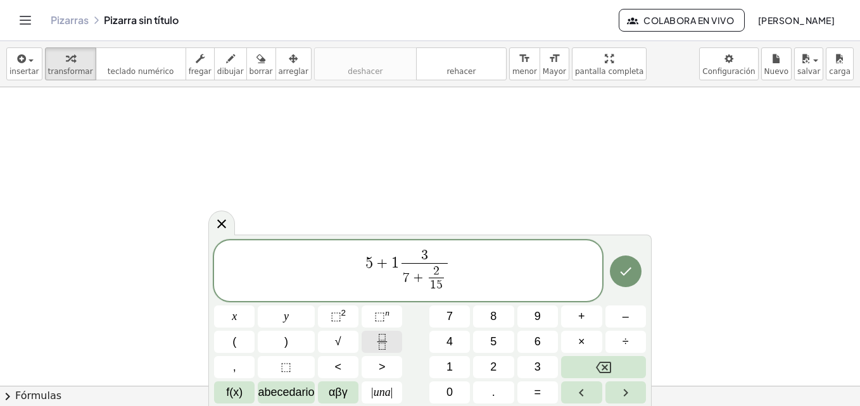
click at [385, 339] on icon "Fracción" at bounding box center [382, 342] width 16 height 16
click at [448, 260] on span "3" at bounding box center [428, 256] width 46 height 14
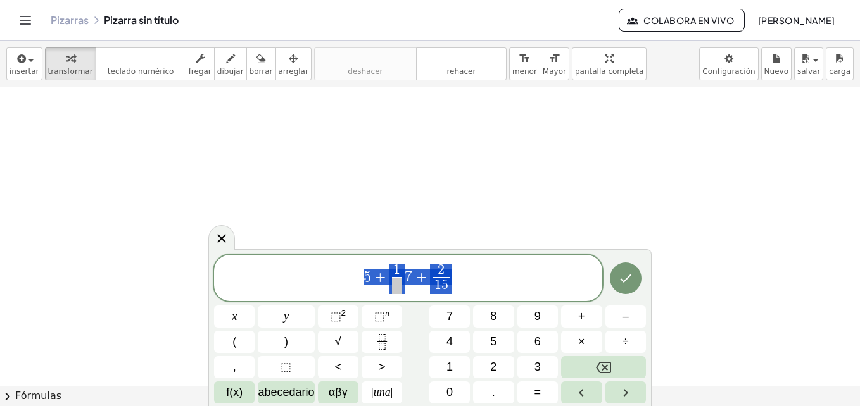
drag, startPoint x: 476, startPoint y: 282, endPoint x: 326, endPoint y: 282, distance: 150.1
click at [326, 282] on span "5 + 1 ​ 7 + 2 1 5 ​" at bounding box center [408, 280] width 388 height 34
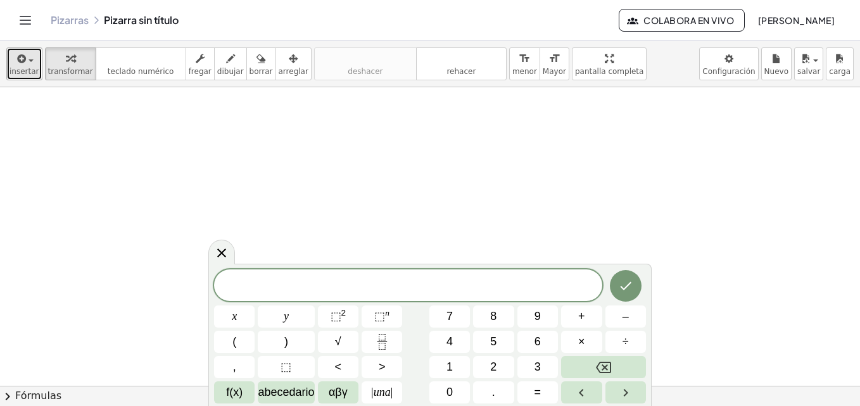
click at [35, 56] on button "insertar" at bounding box center [24, 63] width 36 height 33
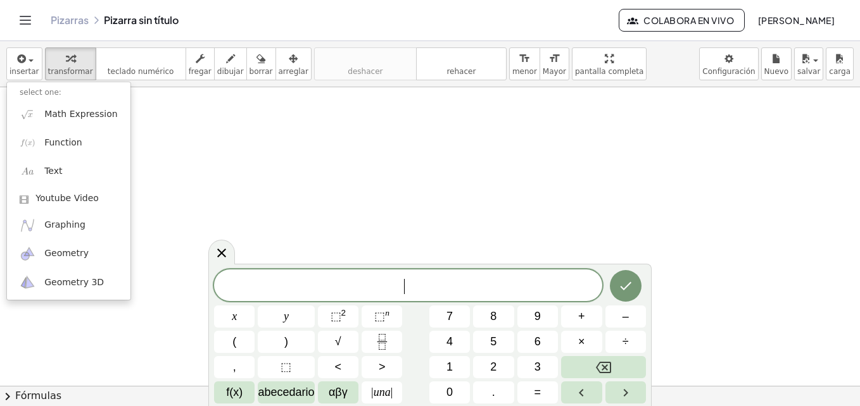
click at [272, 282] on span "​" at bounding box center [408, 287] width 388 height 18
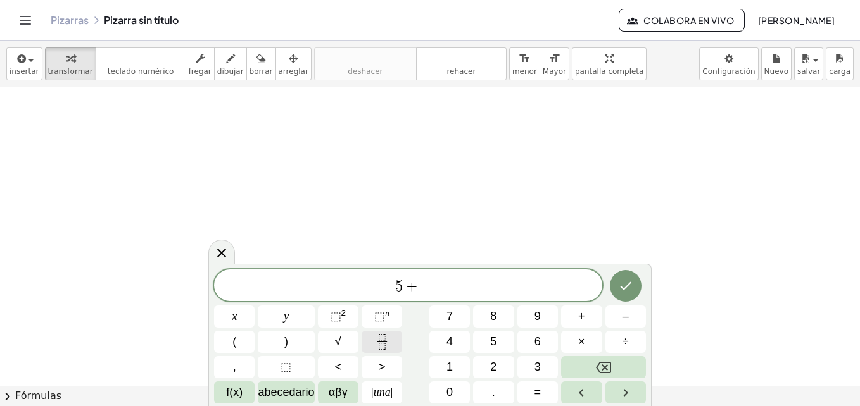
click at [389, 346] on icon "Fracción" at bounding box center [382, 342] width 16 height 16
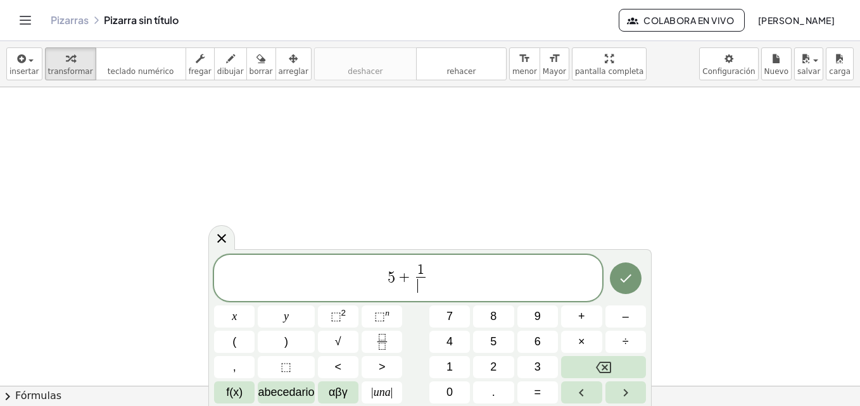
click at [419, 293] on span "​" at bounding box center [420, 285] width 9 height 17
click at [379, 337] on icon "Fracción" at bounding box center [382, 342] width 16 height 16
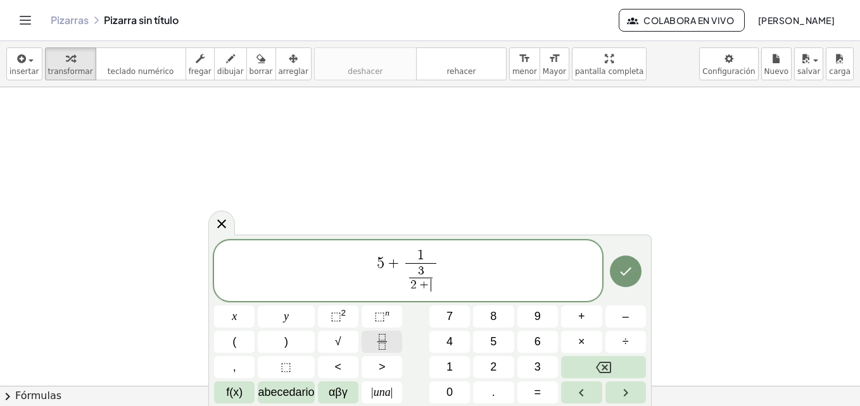
click at [376, 333] on button "Fracción" at bounding box center [382, 342] width 41 height 22
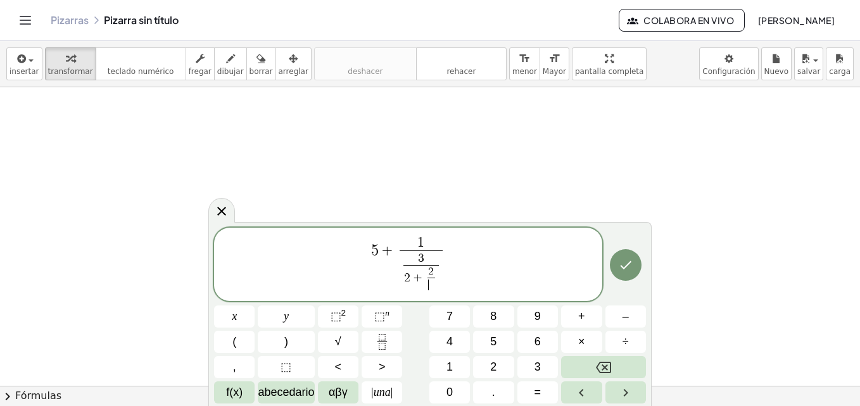
click at [432, 286] on span "​" at bounding box center [431, 285] width 8 height 14
click at [451, 284] on span "5 + 1 3 2 + 2 1 5 ​ ​ ​ ​" at bounding box center [408, 266] width 388 height 60
click at [438, 264] on span "3" at bounding box center [420, 259] width 41 height 12
click at [439, 252] on span "3 ​ 2 + 2 1 5 ​ ​" at bounding box center [420, 273] width 49 height 44
drag, startPoint x: 445, startPoint y: 252, endPoint x: 438, endPoint y: 251, distance: 7.1
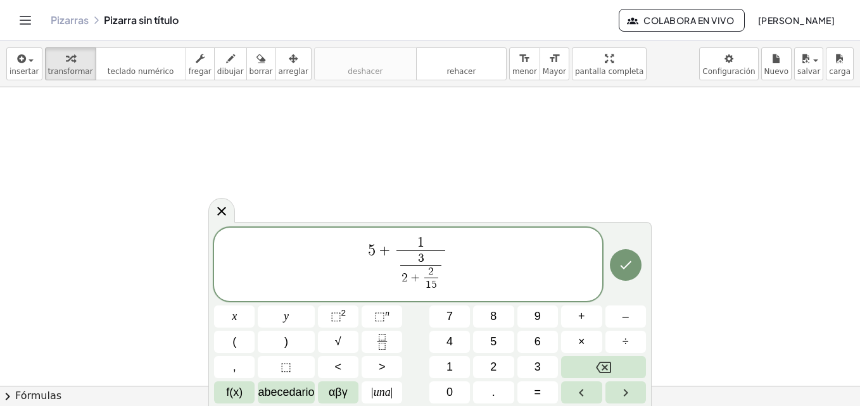
drag, startPoint x: 438, startPoint y: 251, endPoint x: 426, endPoint y: 289, distance: 39.8
click at [426, 289] on span "1" at bounding box center [428, 284] width 6 height 11
drag, startPoint x: 450, startPoint y: 290, endPoint x: 415, endPoint y: 253, distance: 51.1
click at [415, 253] on span "5 + 1 3 2 + 2 1 5 ​ ​ ​" at bounding box center [408, 266] width 388 height 60
click at [464, 277] on span "5 + 1 3 2 + 2 1 5 ​ ​ ​ ​" at bounding box center [408, 266] width 388 height 60
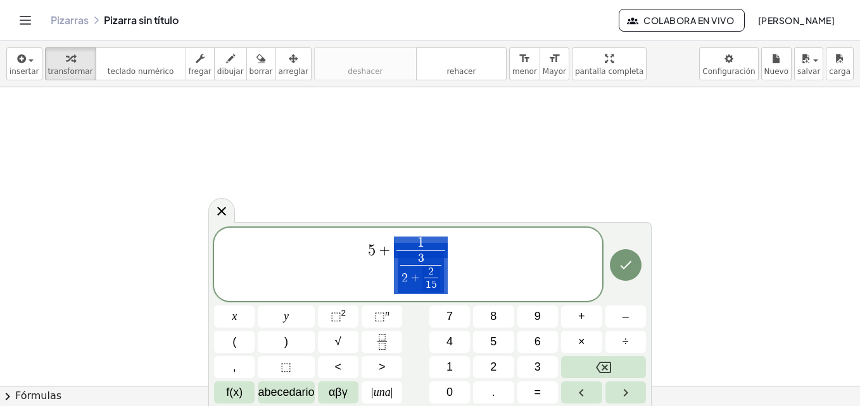
drag, startPoint x: 448, startPoint y: 282, endPoint x: 406, endPoint y: 265, distance: 45.4
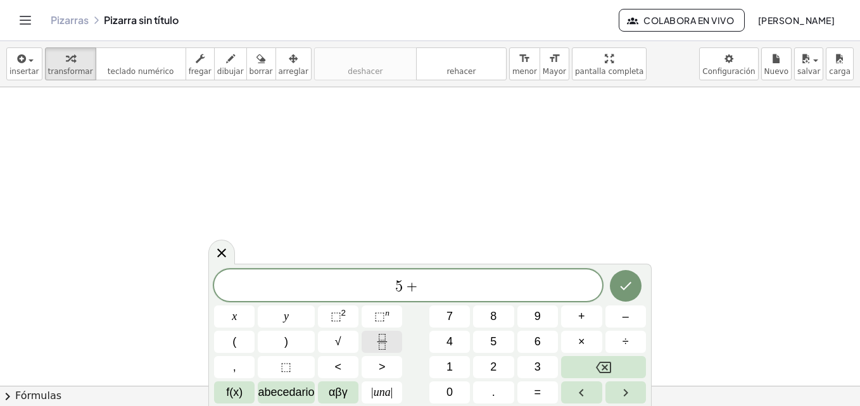
click at [390, 339] on button "Fracción" at bounding box center [382, 342] width 41 height 22
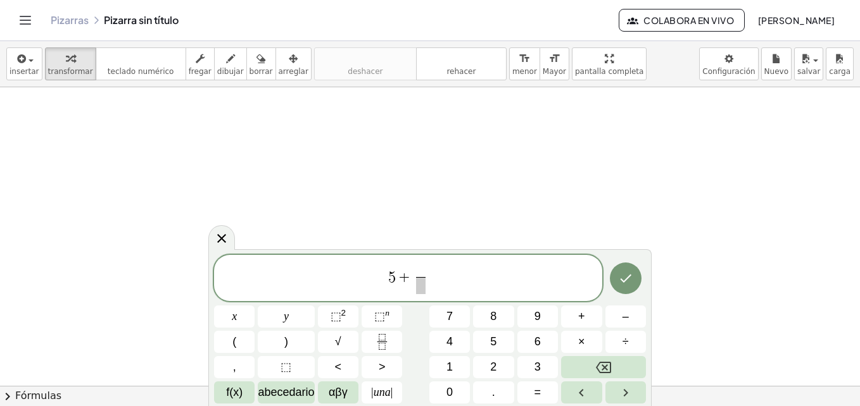
click at [418, 292] on span at bounding box center [420, 285] width 9 height 17
click at [394, 336] on button "Fracción" at bounding box center [382, 342] width 41 height 22
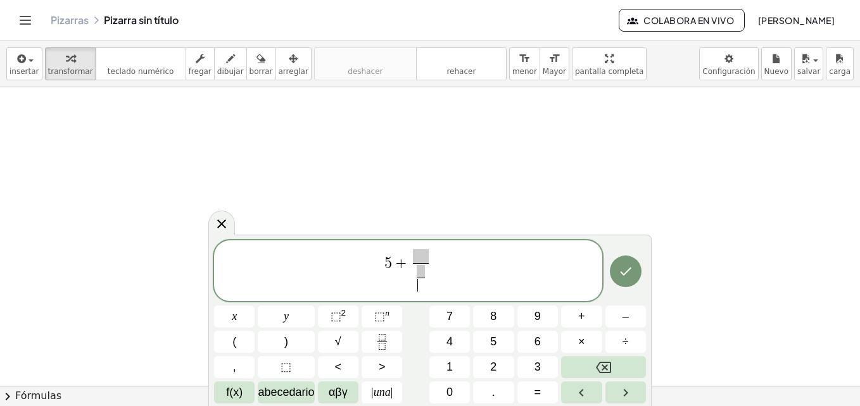
click at [417, 287] on span "​" at bounding box center [421, 285] width 8 height 15
click at [424, 289] on span "​" at bounding box center [421, 285] width 8 height 15
click at [368, 339] on button "Fracción" at bounding box center [382, 342] width 41 height 22
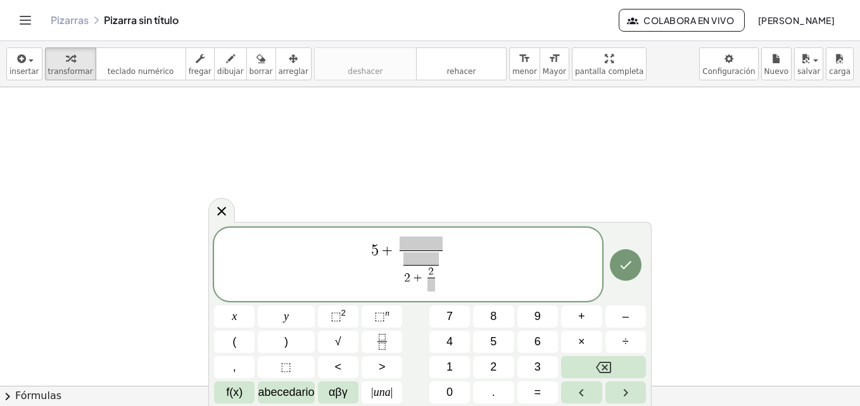
click at [433, 282] on span at bounding box center [431, 285] width 8 height 14
click at [439, 254] on span at bounding box center [420, 259] width 41 height 12
click at [440, 247] on span at bounding box center [420, 244] width 49 height 14
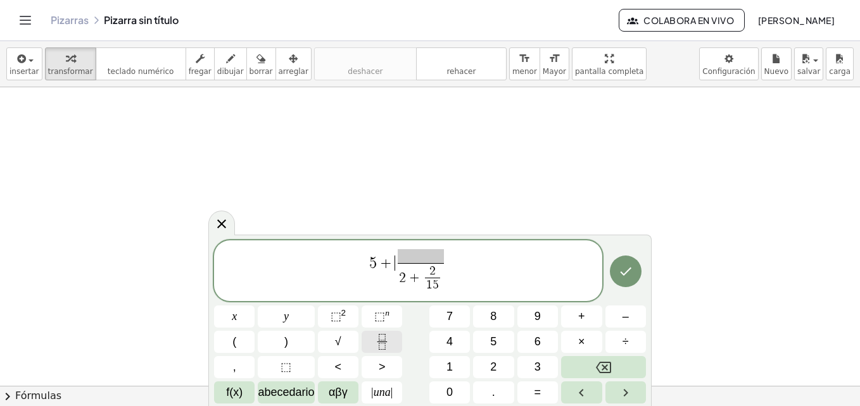
click at [375, 337] on icon "Fracción" at bounding box center [382, 342] width 16 height 16
click at [441, 260] on span at bounding box center [428, 256] width 46 height 14
click at [451, 261] on span "5 + ​ 2 + 2 1 5 ​ ​" at bounding box center [408, 271] width 388 height 47
click at [411, 246] on div "5 + ​ ​ 2 + 2 1 5 ​ ​" at bounding box center [408, 271] width 388 height 61
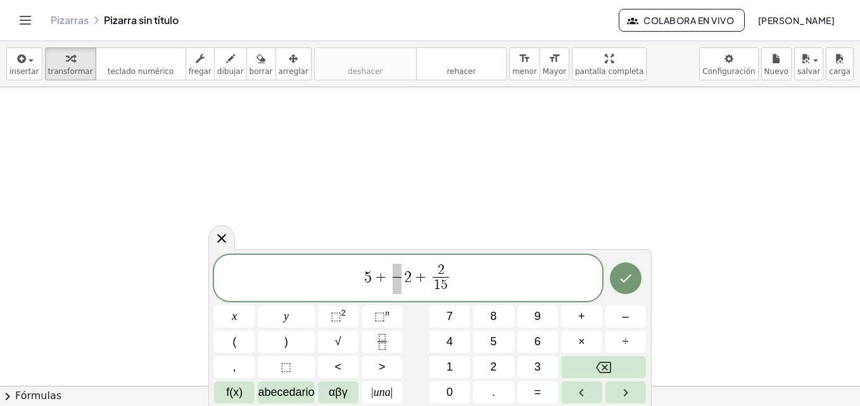
click at [398, 269] on span at bounding box center [397, 271] width 9 height 14
click at [395, 292] on span at bounding box center [396, 285] width 9 height 17
click at [627, 283] on icon "Hecho" at bounding box center [625, 278] width 15 height 15
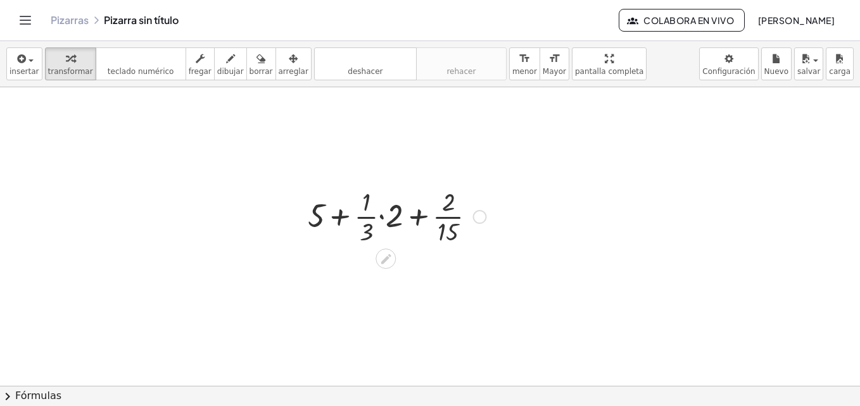
click at [432, 238] on div at bounding box center [396, 215] width 191 height 63
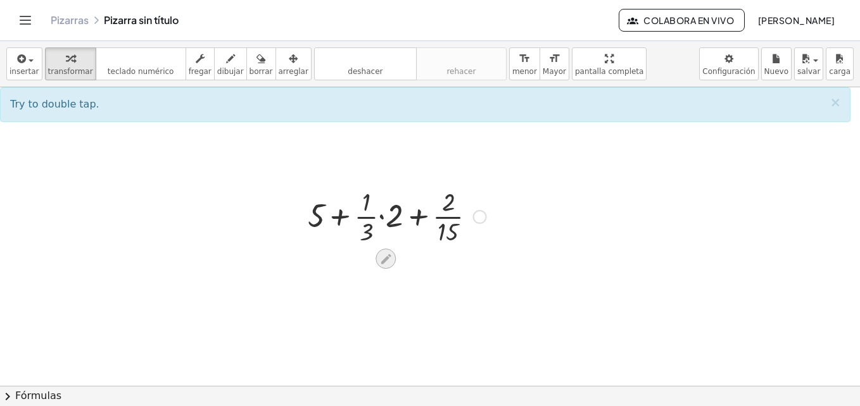
click at [390, 254] on icon at bounding box center [385, 259] width 13 height 13
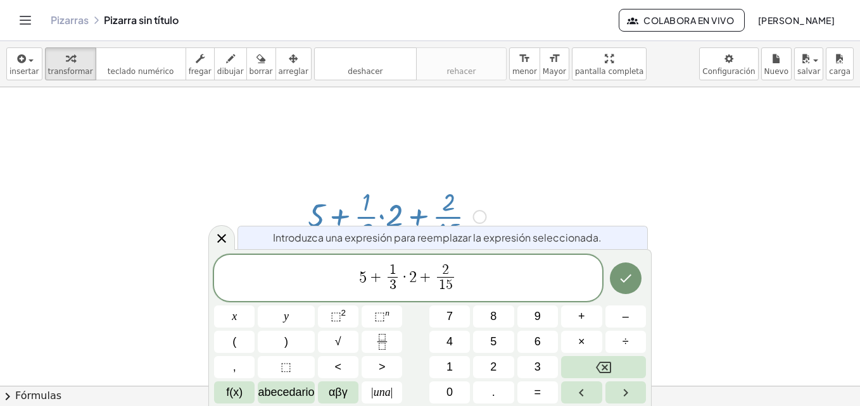
click at [406, 281] on span "·" at bounding box center [404, 277] width 9 height 15
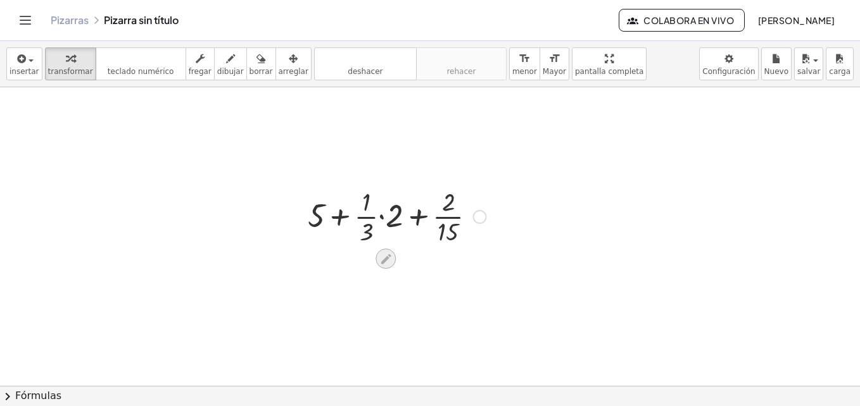
click at [386, 264] on icon at bounding box center [385, 259] width 13 height 13
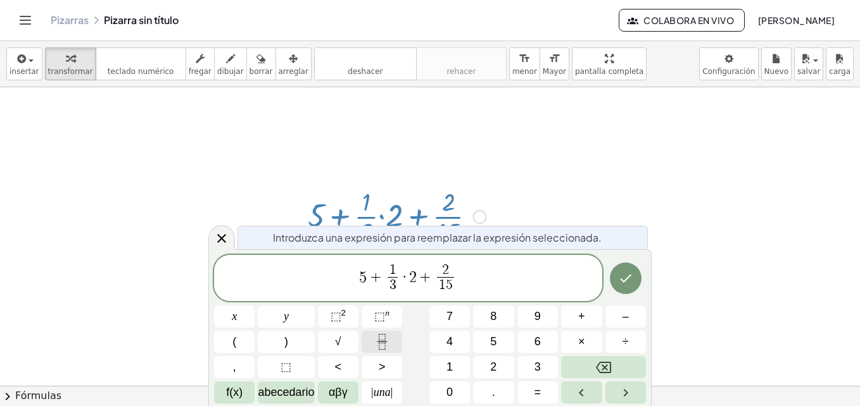
click at [379, 346] on icon "Fracción" at bounding box center [382, 342] width 16 height 16
click at [418, 291] on span "5 + 1 3 ​ · ​ ​ 2 + 2 1 5 ​" at bounding box center [408, 280] width 388 height 34
click at [412, 277] on span "+" at bounding box center [421, 277] width 18 height 15
click at [439, 261] on div "5 + 1 3 ​ 2 ​ + 2 1 5 ​" at bounding box center [408, 278] width 388 height 47
click at [398, 291] on span "3" at bounding box center [396, 286] width 7 height 14
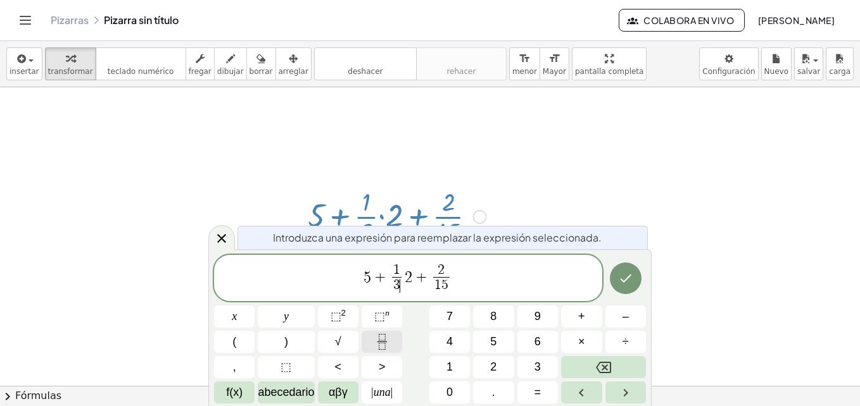
click at [386, 343] on icon "Fracción" at bounding box center [382, 342] width 16 height 16
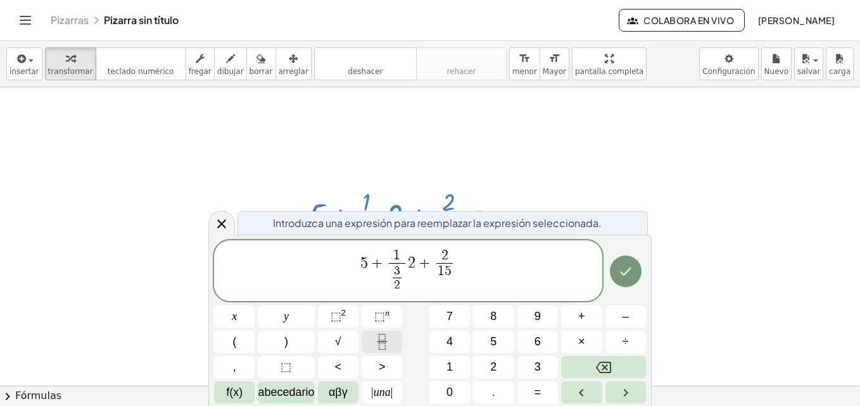
click at [384, 332] on button "Fracción" at bounding box center [382, 342] width 41 height 22
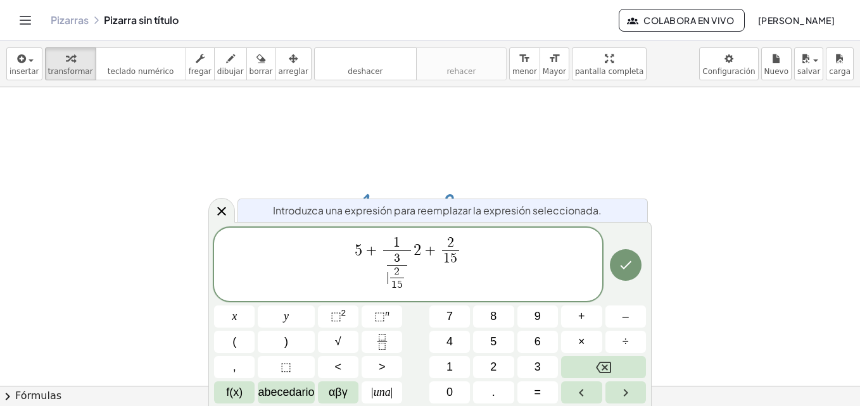
click at [388, 277] on span "2 1 5 ​" at bounding box center [397, 279] width 18 height 25
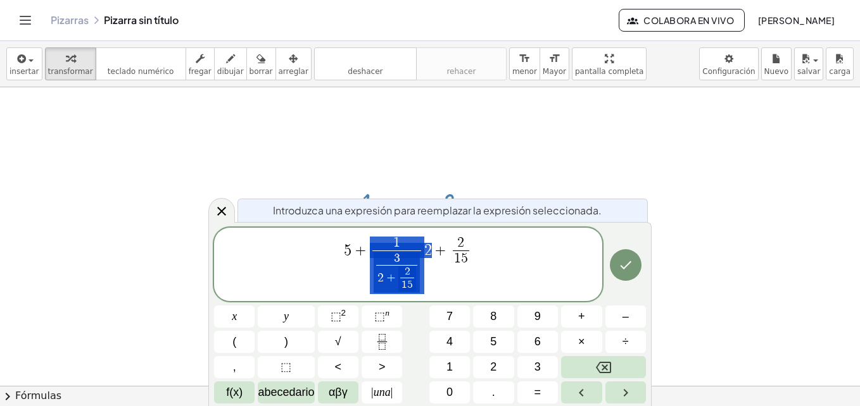
drag, startPoint x: 434, startPoint y: 277, endPoint x: 386, endPoint y: 259, distance: 51.9
click at [386, 259] on span "5 + 1 3 2 + 2 1 5 ​ ​ ​ 2 + 2 1 5 ​" at bounding box center [408, 266] width 388 height 60
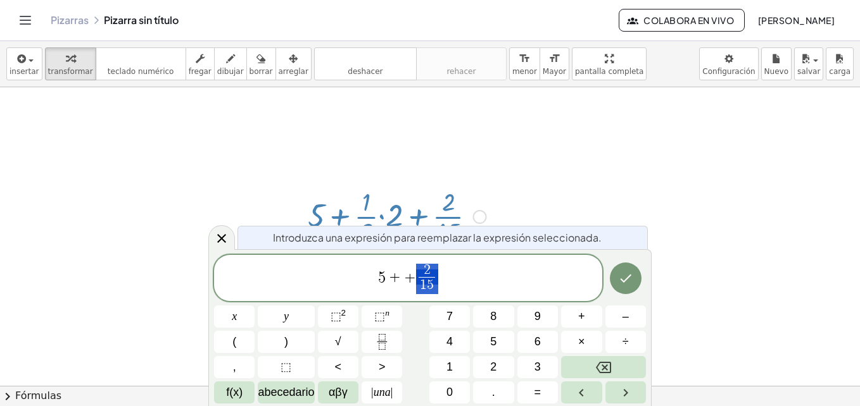
drag, startPoint x: 444, startPoint y: 275, endPoint x: 410, endPoint y: 280, distance: 34.6
click at [410, 280] on span "5 + + 2 1 5 ​" at bounding box center [408, 280] width 388 height 34
click at [405, 280] on span "+" at bounding box center [410, 277] width 12 height 15
drag, startPoint x: 405, startPoint y: 280, endPoint x: 460, endPoint y: 261, distance: 57.9
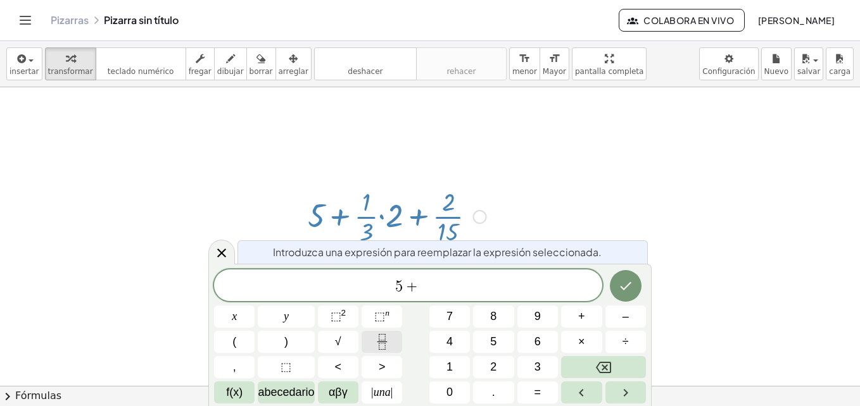
click at [381, 350] on icon "Fracción" at bounding box center [382, 346] width 6 height 6
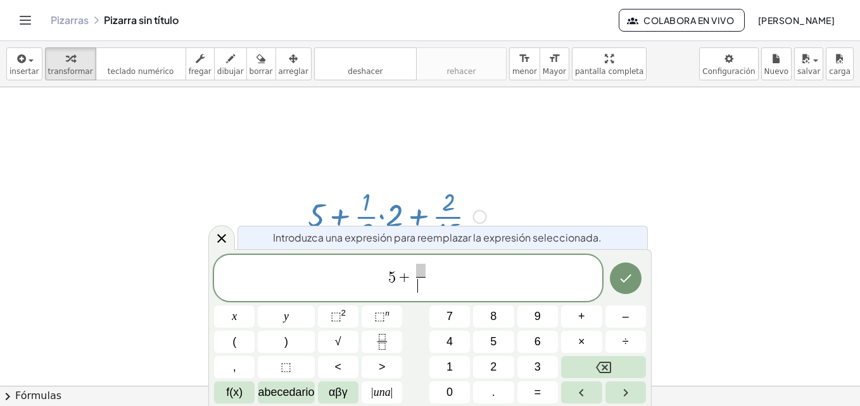
click at [425, 289] on span "​" at bounding box center [420, 285] width 9 height 17
click at [387, 346] on icon "Fracción" at bounding box center [382, 342] width 16 height 16
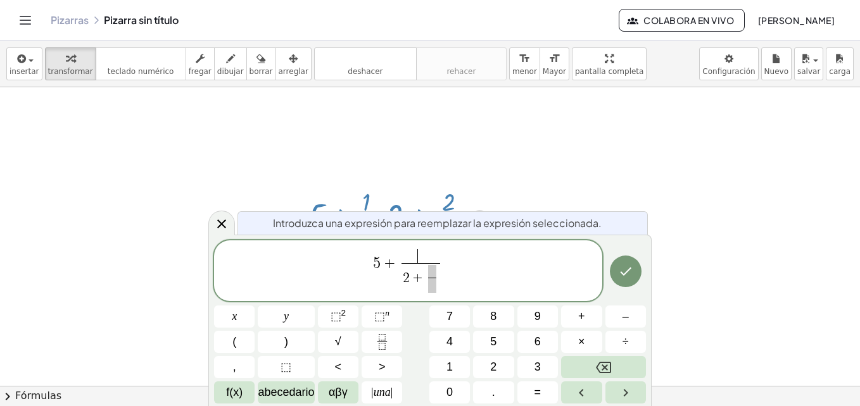
click at [424, 256] on span "​" at bounding box center [420, 256] width 39 height 14
click at [422, 272] on span "+" at bounding box center [418, 279] width 16 height 14
click at [423, 258] on span "1" at bounding box center [420, 256] width 7 height 14
click at [383, 339] on icon "Fracción" at bounding box center [382, 342] width 16 height 16
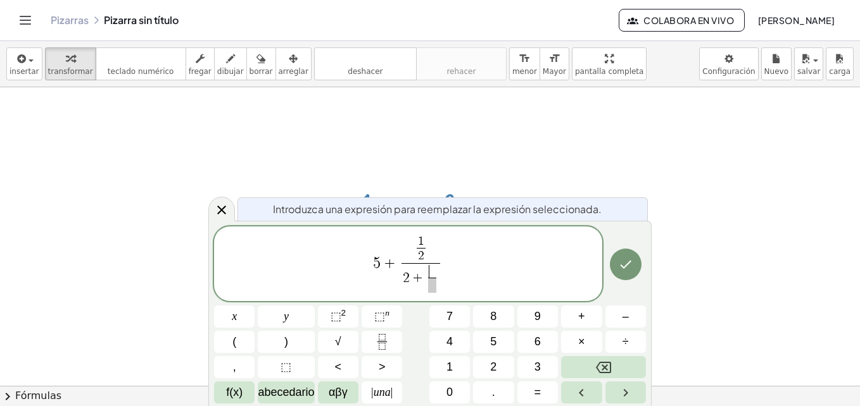
click at [431, 274] on span "​" at bounding box center [432, 271] width 8 height 12
click at [424, 258] on span "2" at bounding box center [421, 255] width 9 height 15
drag, startPoint x: 375, startPoint y: 256, endPoint x: 477, endPoint y: 294, distance: 108.6
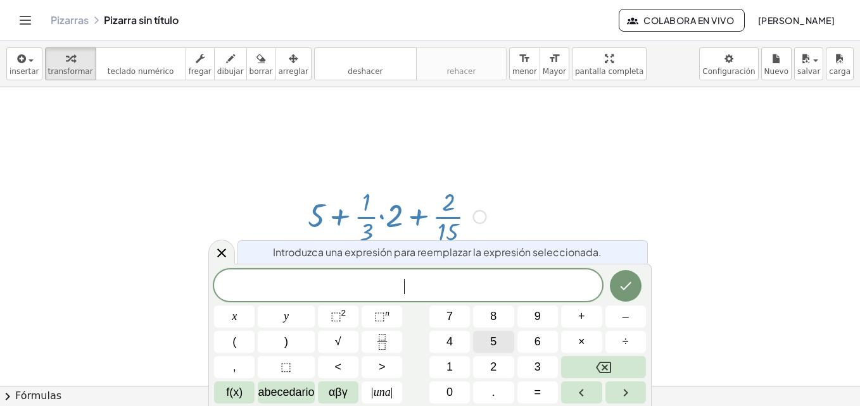
click at [493, 334] on span "5" at bounding box center [493, 342] width 6 height 17
click at [589, 322] on button "+" at bounding box center [581, 317] width 41 height 22
click at [541, 364] on button "3" at bounding box center [537, 367] width 41 height 22
click at [417, 282] on span "5 + 3 ​" at bounding box center [408, 287] width 388 height 18
click at [422, 277] on div "5 + 3 ​" at bounding box center [408, 286] width 388 height 32
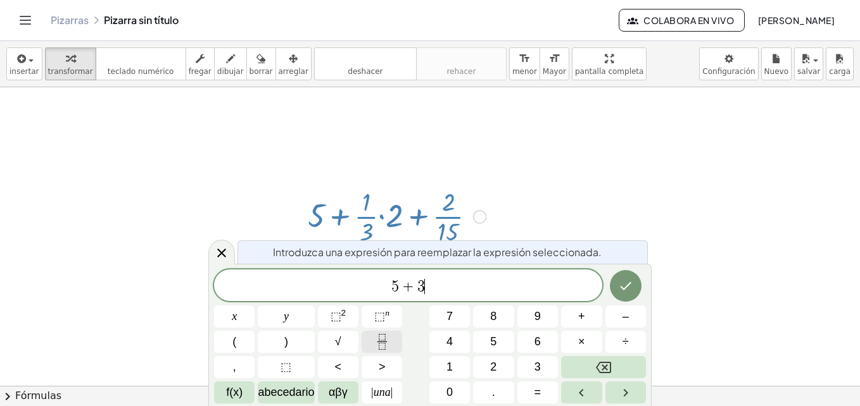
click at [384, 337] on icon "Fracción" at bounding box center [382, 342] width 16 height 16
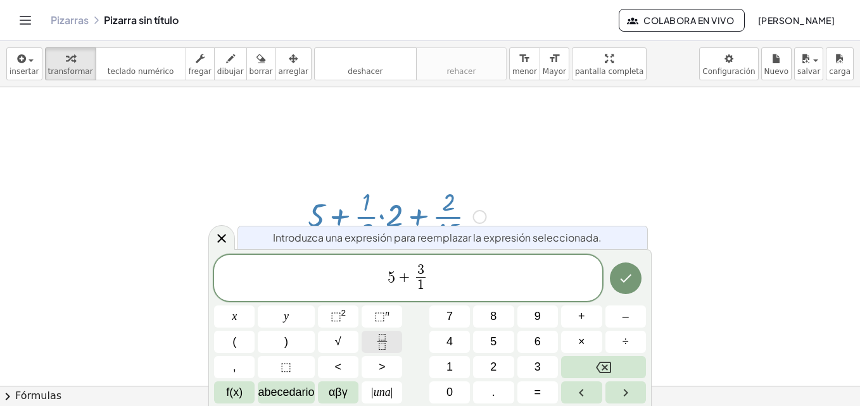
click at [383, 341] on icon "Fracción" at bounding box center [382, 342] width 16 height 16
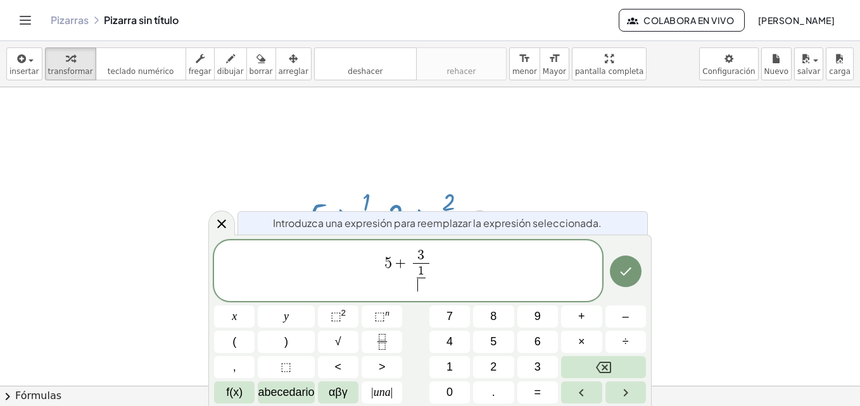
click at [428, 267] on span "1 ​ ​" at bounding box center [421, 278] width 16 height 31
click at [423, 269] on span "1 ​" at bounding box center [421, 271] width 9 height 12
click at [417, 287] on span at bounding box center [421, 285] width 9 height 15
click at [415, 279] on span "2 ​ ​" at bounding box center [421, 279] width 14 height 28
click at [434, 290] on span at bounding box center [432, 285] width 9 height 15
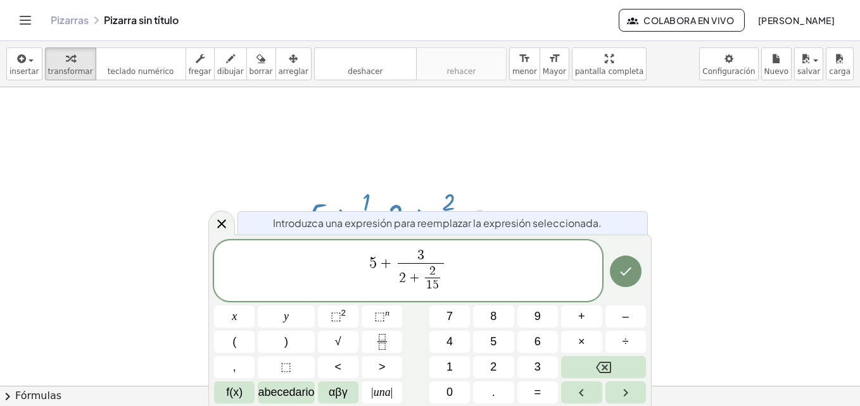
click at [429, 258] on span "3" at bounding box center [421, 256] width 46 height 14
click at [387, 334] on icon "Fracción" at bounding box center [382, 342] width 16 height 16
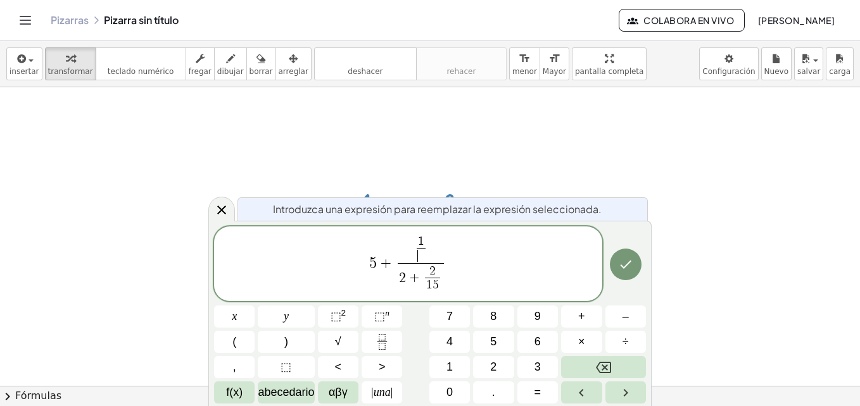
click at [419, 256] on span "​" at bounding box center [421, 255] width 9 height 15
click at [455, 286] on span "5 + 1 3 ​ 2 + 2 1 5 ​ ​ ​" at bounding box center [408, 264] width 388 height 61
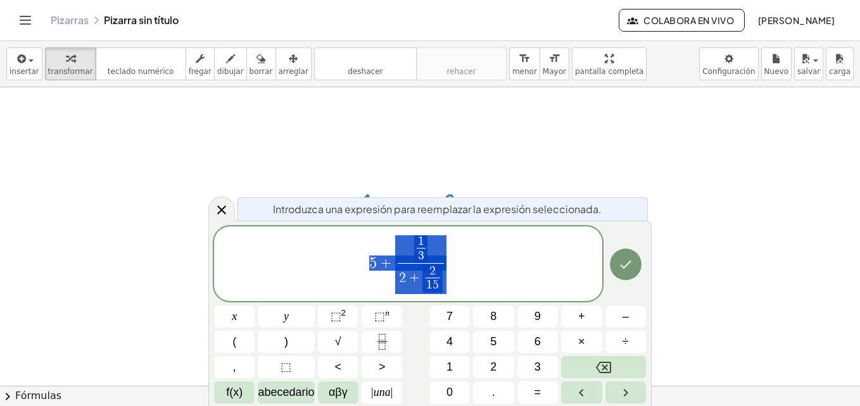
drag, startPoint x: 467, startPoint y: 277, endPoint x: 362, endPoint y: 265, distance: 106.5
click at [362, 265] on span "5 + 1 3 ​ 2 + 2 1 5 ​ ​" at bounding box center [408, 264] width 388 height 61
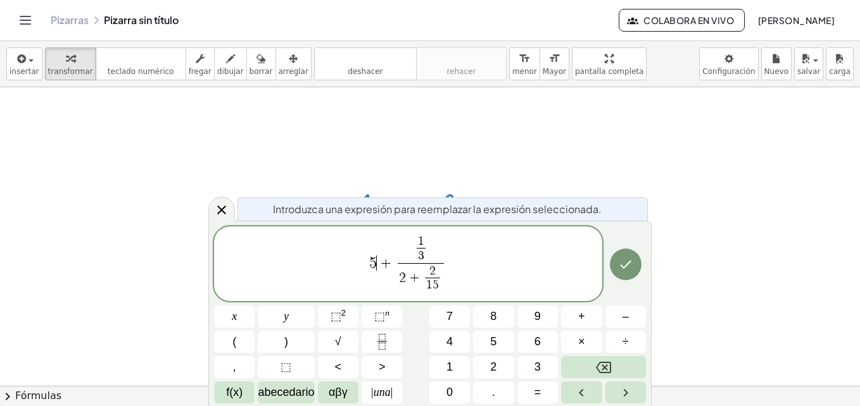
drag, startPoint x: 383, startPoint y: 267, endPoint x: 358, endPoint y: 142, distance: 127.9
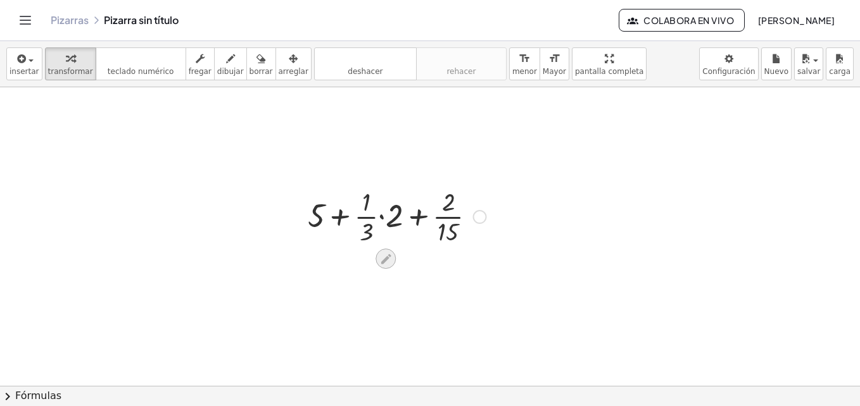
click at [381, 256] on icon at bounding box center [385, 259] width 13 height 13
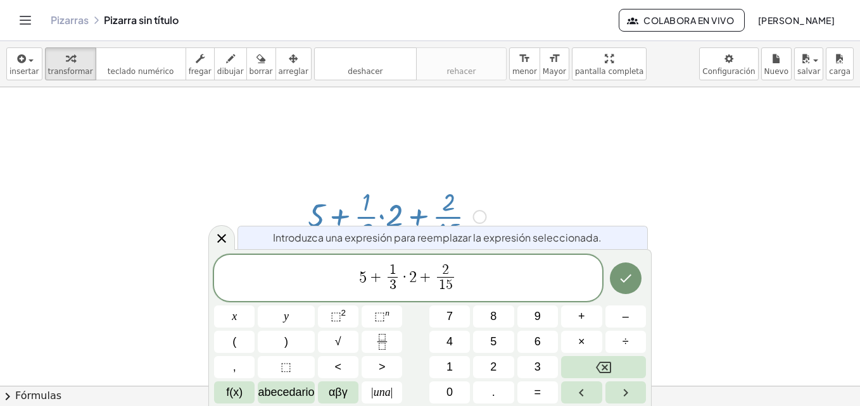
click at [404, 275] on span "·" at bounding box center [404, 277] width 9 height 15
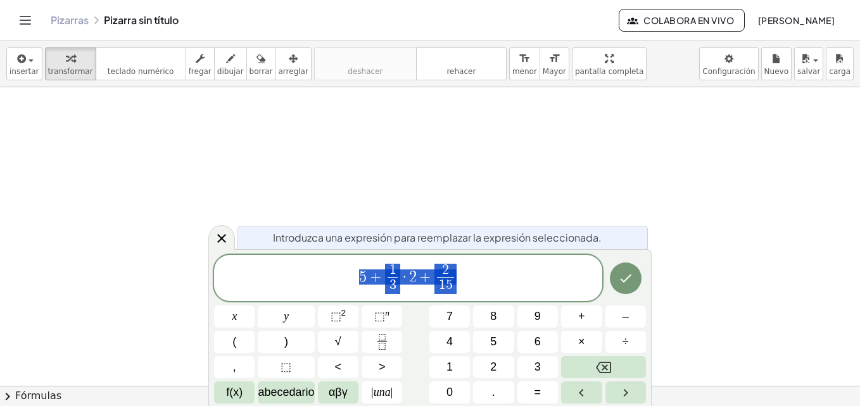
drag, startPoint x: 494, startPoint y: 286, endPoint x: 340, endPoint y: 287, distance: 153.9
click at [340, 287] on span "5 + 1 3 ​ · 2 + 2 1 5 ​" at bounding box center [408, 280] width 388 height 34
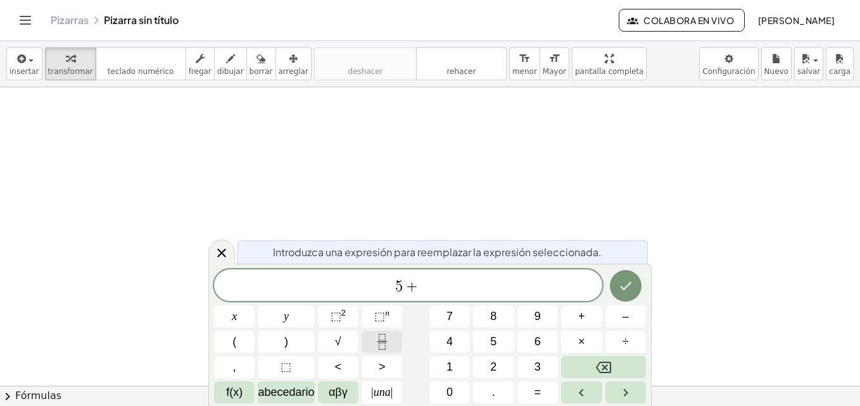
click at [386, 344] on icon "Fracción" at bounding box center [382, 342] width 16 height 16
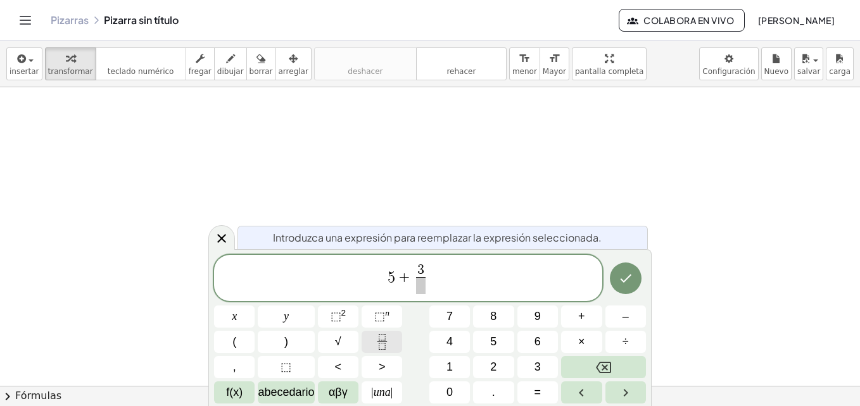
click at [384, 343] on icon "Fracción" at bounding box center [382, 342] width 16 height 16
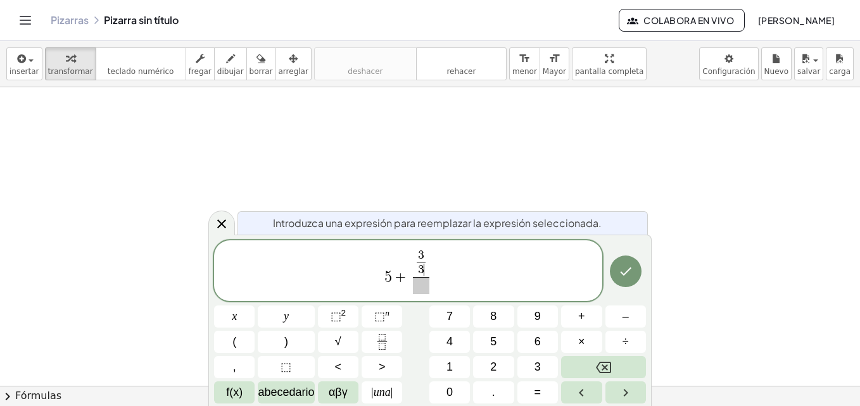
click at [426, 257] on span "3 3 ​ ​" at bounding box center [421, 263] width 14 height 28
click at [420, 253] on span "3" at bounding box center [421, 255] width 6 height 12
click at [425, 255] on span "3 ​" at bounding box center [421, 255] width 9 height 12
click at [420, 287] on span at bounding box center [421, 285] width 16 height 17
click at [384, 343] on icon "Fracción" at bounding box center [382, 342] width 16 height 16
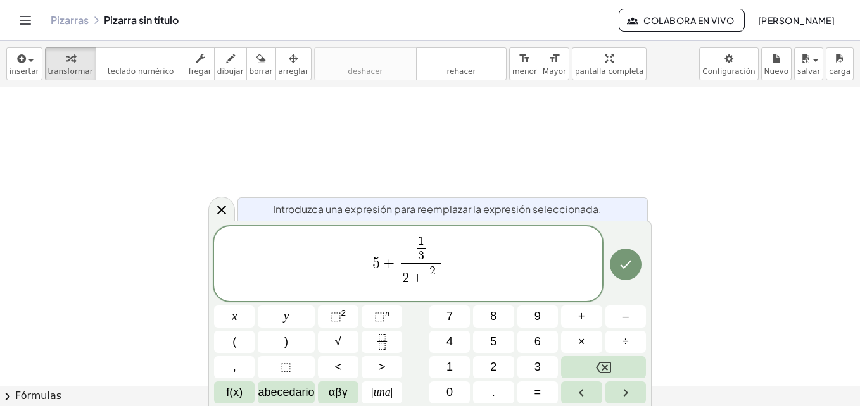
click at [431, 286] on span "​" at bounding box center [432, 285] width 9 height 15
click at [392, 282] on span "5 + 1 3 ​ 2 + 2 1 5 ​ ​ ​" at bounding box center [408, 264] width 388 height 61
click at [396, 284] on span "1 3 ​ 2 + 2 1 5 ​ ​" at bounding box center [420, 265] width 51 height 59
click at [406, 283] on span "+" at bounding box center [414, 279] width 16 height 14
click at [400, 286] on span "2" at bounding box center [402, 279] width 7 height 14
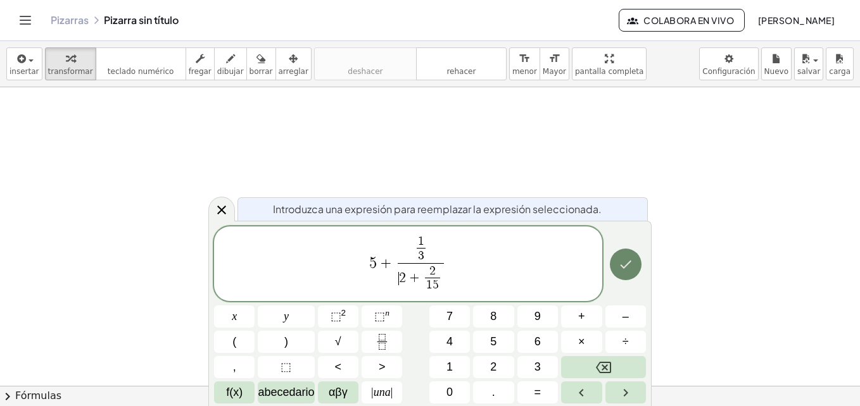
click at [631, 265] on icon "Hecho" at bounding box center [625, 264] width 15 height 15
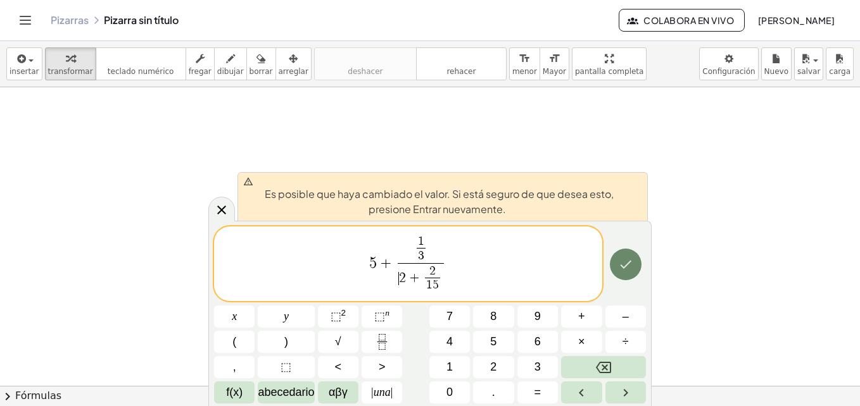
click at [631, 265] on icon "Hecho" at bounding box center [625, 264] width 15 height 15
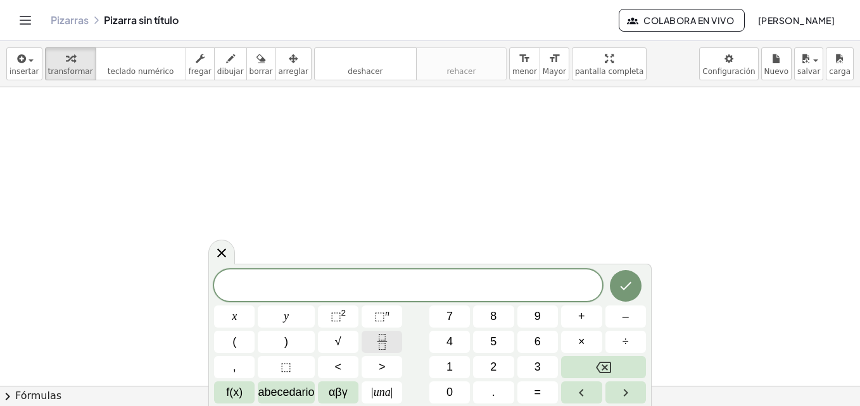
click at [389, 341] on icon "Fracción" at bounding box center [382, 342] width 16 height 16
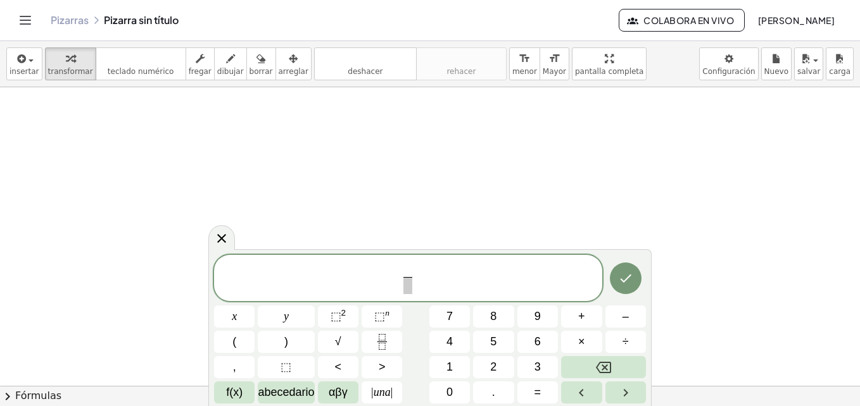
click at [400, 283] on span "​ ​" at bounding box center [408, 280] width 388 height 34
click at [406, 293] on span at bounding box center [407, 285] width 9 height 17
click at [384, 347] on icon "Fracción" at bounding box center [382, 342] width 16 height 16
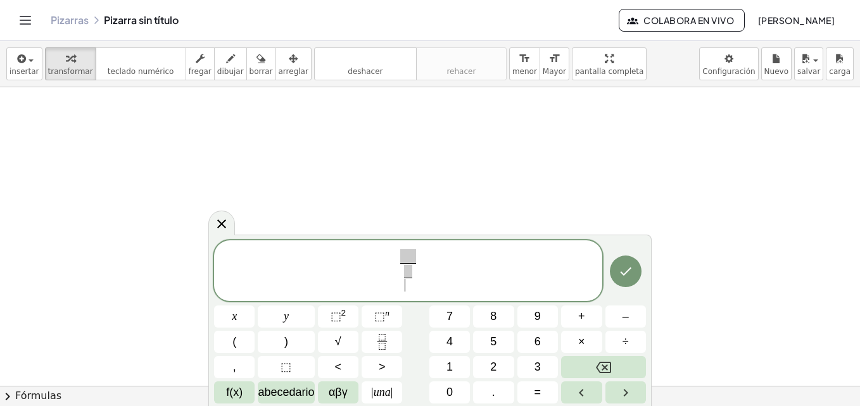
click at [406, 288] on span "​" at bounding box center [408, 285] width 8 height 15
click at [381, 344] on icon "Fracción" at bounding box center [382, 346] width 6 height 6
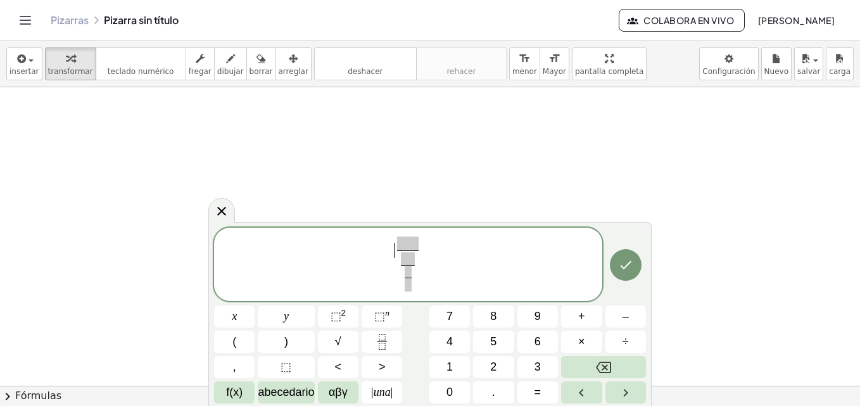
click at [393, 279] on span "​ ​ ​ ​" at bounding box center [408, 266] width 388 height 60
click at [390, 283] on span "​ ​ ​ ​" at bounding box center [408, 266] width 388 height 60
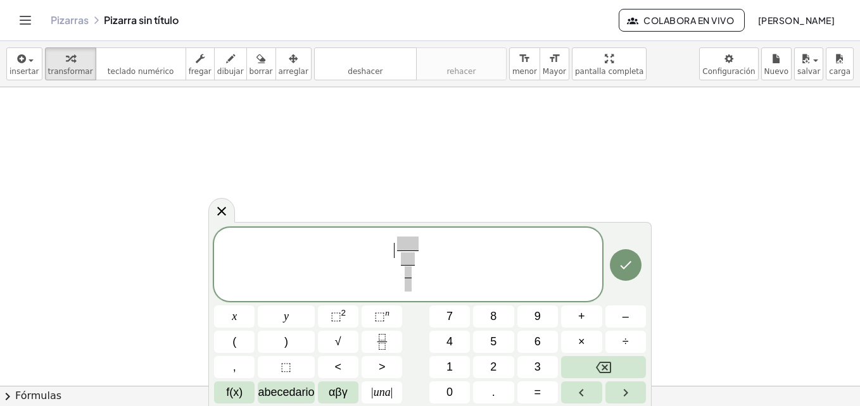
click at [390, 283] on span "​ ​ ​ ​" at bounding box center [408, 266] width 388 height 60
drag, startPoint x: 390, startPoint y: 283, endPoint x: 398, endPoint y: 284, distance: 7.6
click at [398, 284] on span "​ ​ ​" at bounding box center [408, 266] width 388 height 60
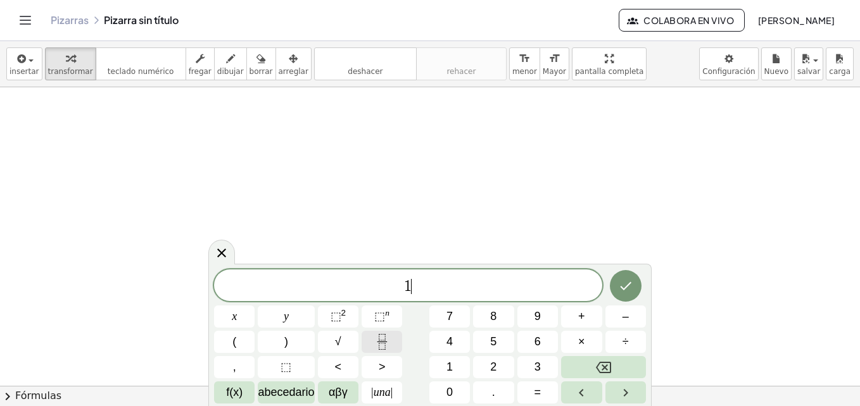
click at [384, 349] on icon "Fracción" at bounding box center [382, 342] width 16 height 16
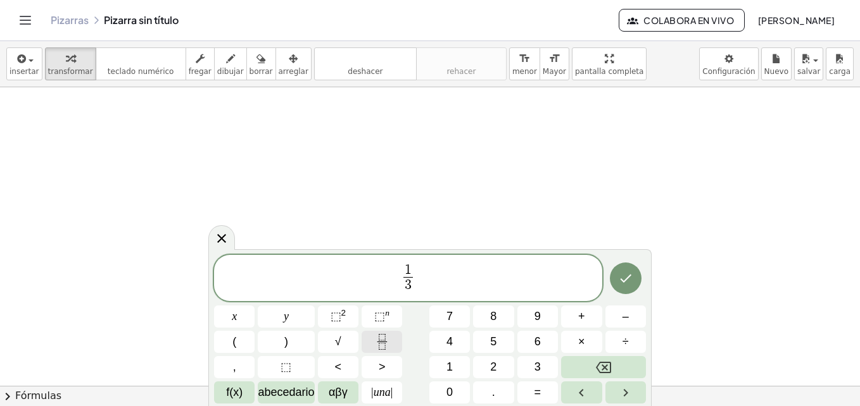
click at [384, 349] on icon "Fracción" at bounding box center [382, 342] width 16 height 16
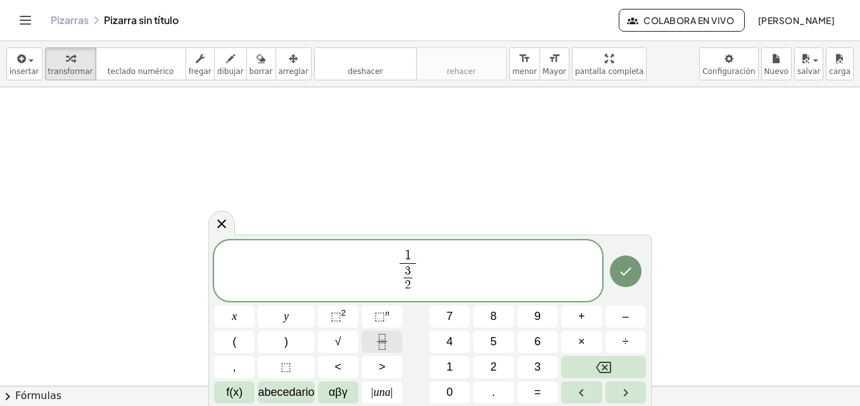
click at [384, 349] on icon "Fracción" at bounding box center [382, 342] width 16 height 16
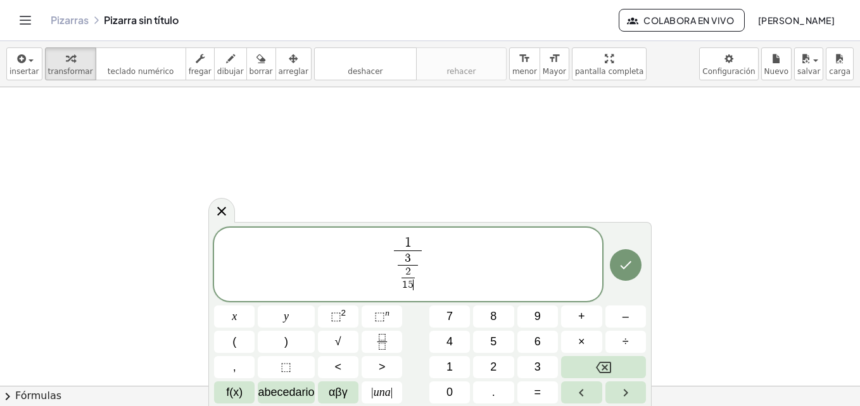
click at [398, 282] on span "2 1 5 ​ ​" at bounding box center [408, 279] width 20 height 28
click at [396, 253] on span "​ 3" at bounding box center [407, 259] width 41 height 12
click at [401, 283] on span "+" at bounding box center [402, 278] width 15 height 12
drag, startPoint x: 407, startPoint y: 278, endPoint x: 387, endPoint y: 278, distance: 19.6
click at [392, 249] on span "1 3 2 1 5 ​ ​ ​" at bounding box center [408, 266] width 34 height 58
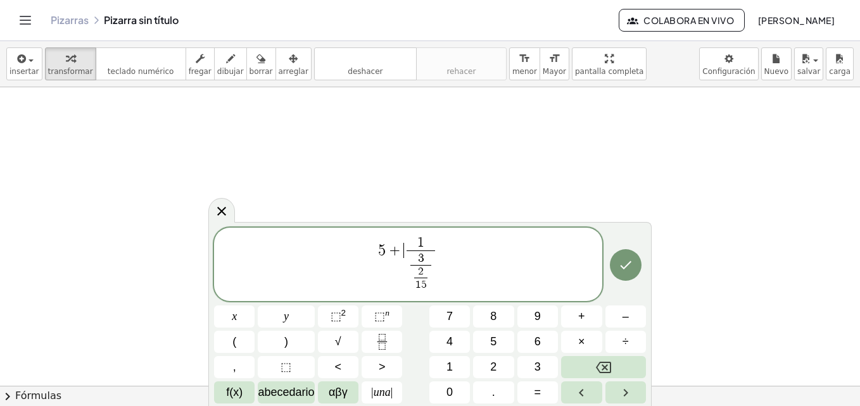
click at [404, 272] on span "1 3 2 1 5 ​ ​ ​" at bounding box center [421, 266] width 34 height 58
click at [405, 282] on span "1 3 2 1 5 ​ ​ ​" at bounding box center [421, 266] width 34 height 58
click at [411, 282] on span "2 1 5 ​" at bounding box center [420, 279] width 20 height 28
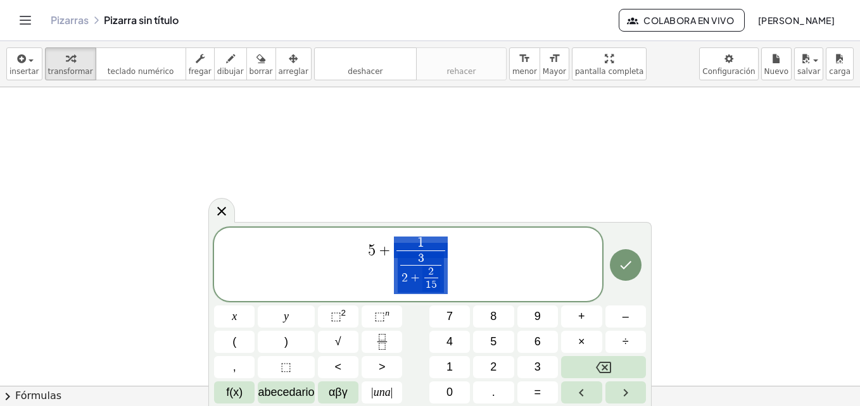
drag, startPoint x: 423, startPoint y: 255, endPoint x: 419, endPoint y: 248, distance: 7.7
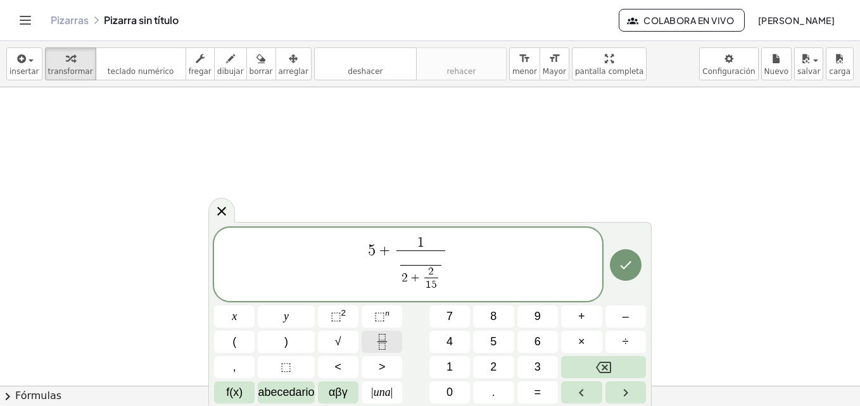
click at [389, 344] on icon "Fracción" at bounding box center [382, 342] width 16 height 16
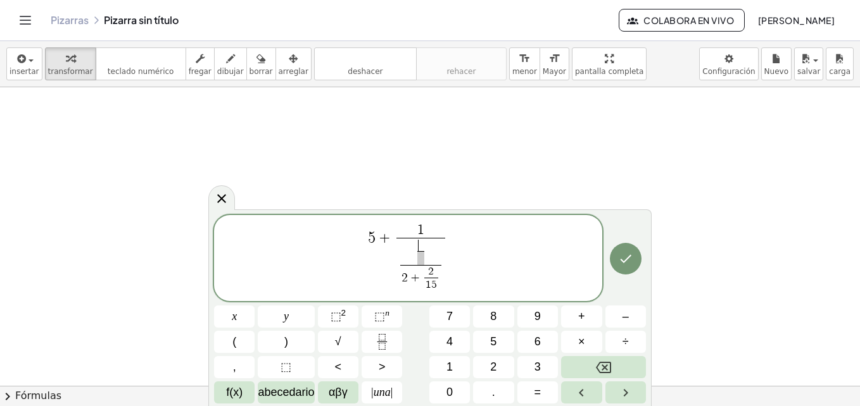
click at [436, 236] on span "1" at bounding box center [420, 231] width 49 height 14
click at [433, 234] on span "1 ​" at bounding box center [420, 231] width 49 height 14
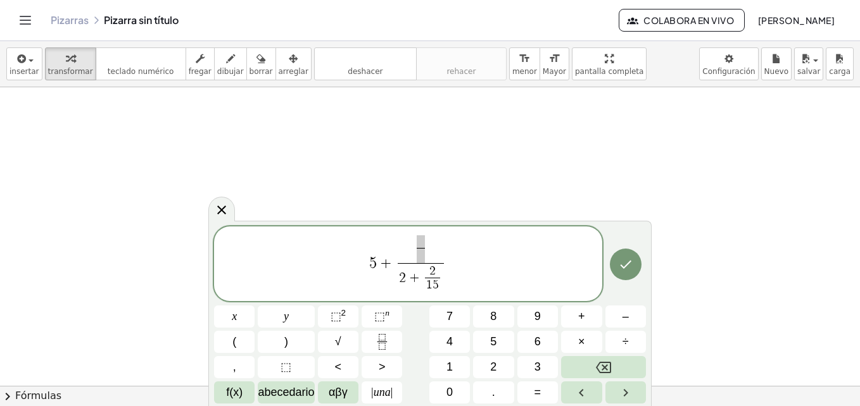
click at [419, 242] on span at bounding box center [421, 242] width 8 height 12
click at [421, 256] on span "​" at bounding box center [421, 255] width 9 height 15
click at [629, 270] on icon "Hecho" at bounding box center [625, 264] width 15 height 15
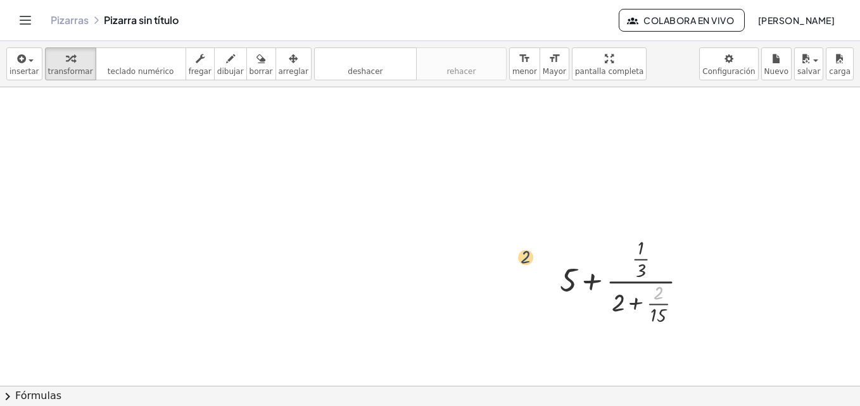
drag, startPoint x: 652, startPoint y: 296, endPoint x: 479, endPoint y: 245, distance: 180.1
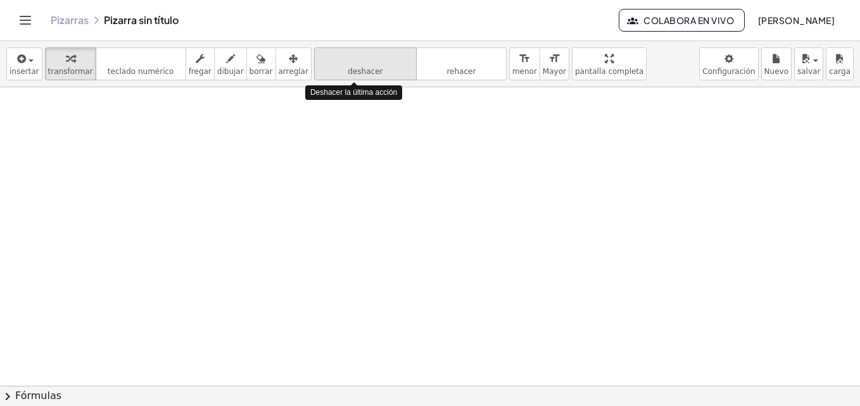
click at [375, 63] on icon "deshacer" at bounding box center [365, 58] width 96 height 15
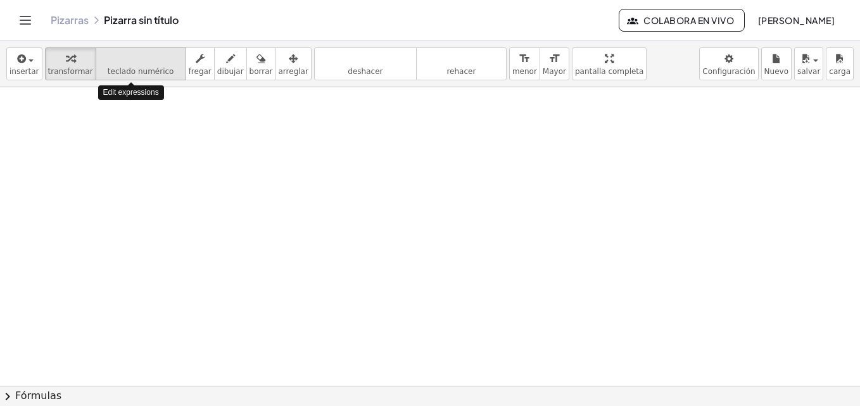
click at [158, 63] on icon "teclado" at bounding box center [141, 58] width 84 height 15
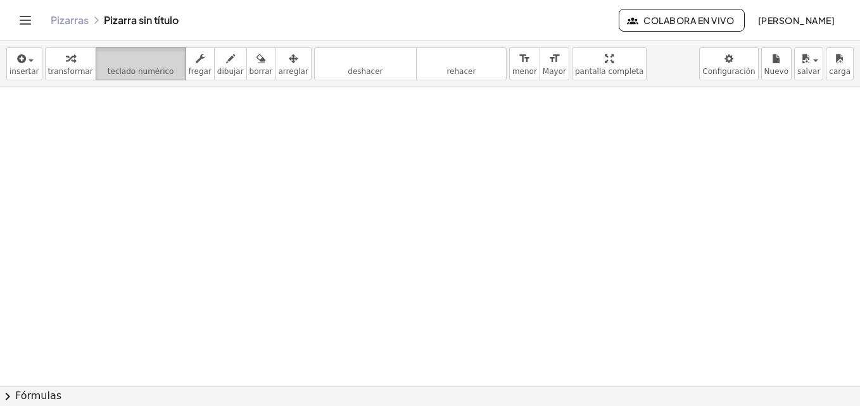
click at [157, 69] on span "teclado numérico" at bounding box center [141, 71] width 66 height 9
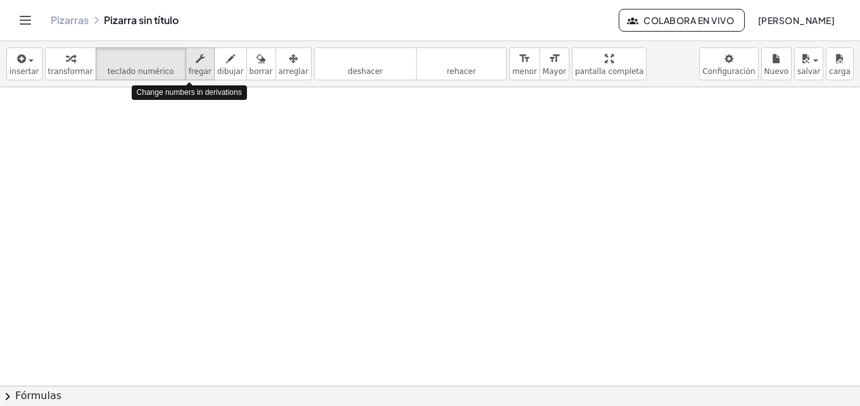
click at [193, 74] on span "fregar" at bounding box center [200, 71] width 23 height 9
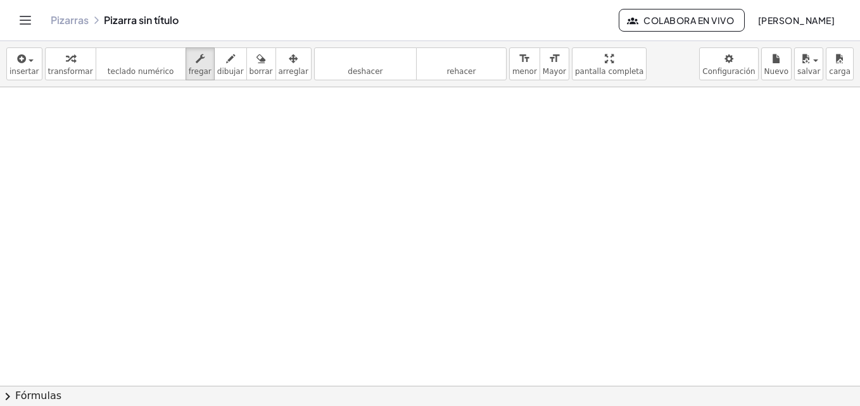
click at [36, 75] on button "insertar" at bounding box center [24, 63] width 36 height 33
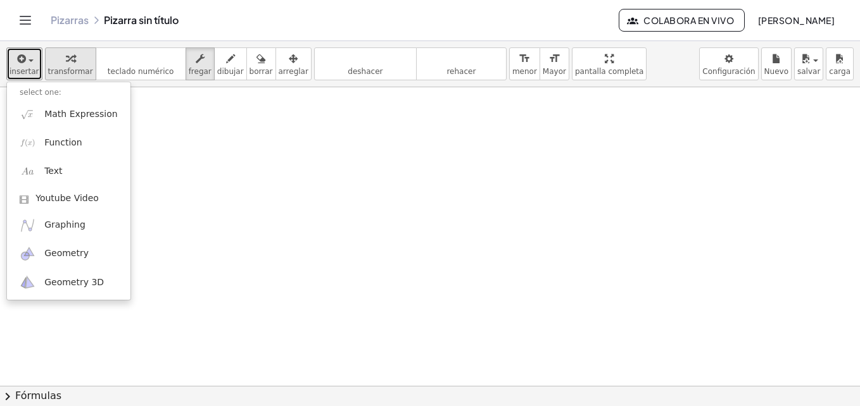
click at [54, 65] on div "button" at bounding box center [70, 58] width 45 height 15
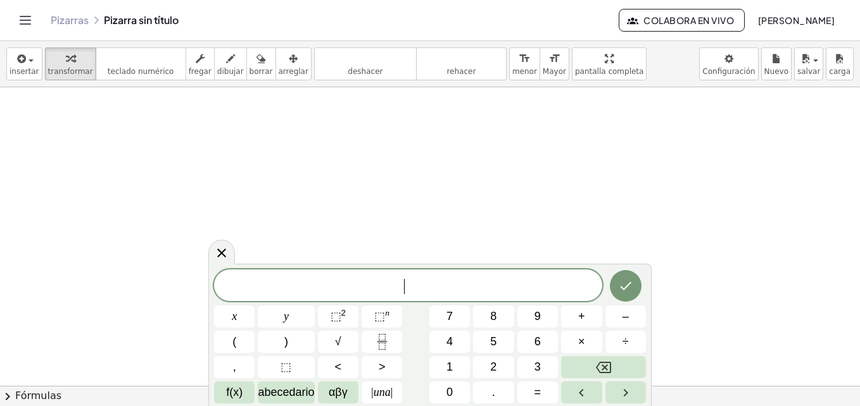
click at [380, 338] on icon "Fracción" at bounding box center [382, 342] width 16 height 16
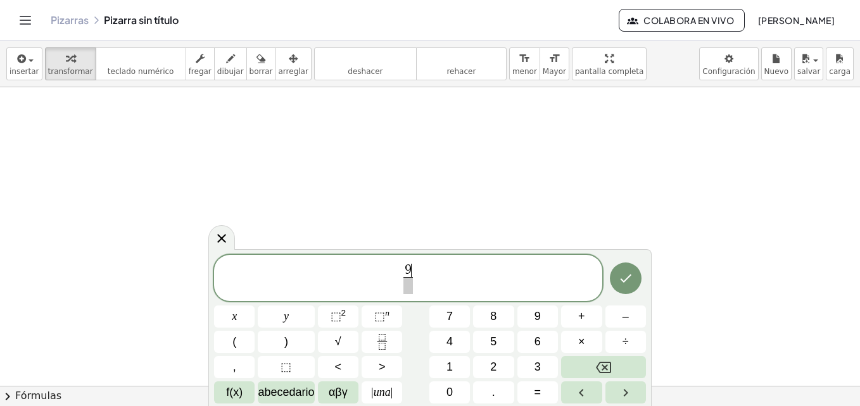
click at [407, 287] on span at bounding box center [407, 285] width 9 height 17
click at [428, 274] on span "9 1 6 ​ ​" at bounding box center [408, 280] width 388 height 34
click at [384, 345] on icon "Fracción" at bounding box center [382, 342] width 16 height 16
click at [429, 287] on span "​" at bounding box center [427, 285] width 9 height 17
click at [392, 293] on span "1 6" at bounding box center [391, 285] width 16 height 17
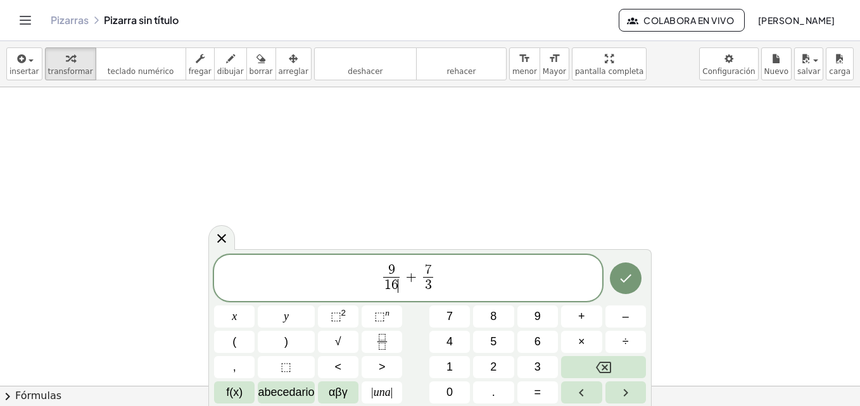
click at [396, 293] on span "6" at bounding box center [394, 286] width 7 height 14
click at [396, 338] on button "Fracción" at bounding box center [382, 342] width 41 height 22
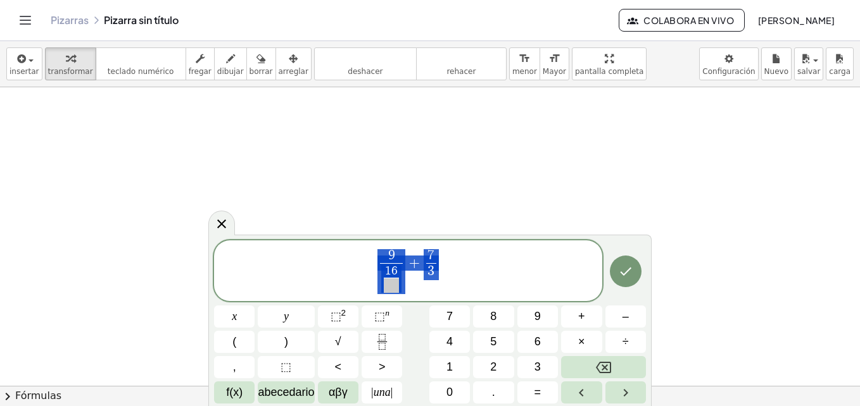
drag, startPoint x: 442, startPoint y: 266, endPoint x: 381, endPoint y: 258, distance: 62.0
click at [381, 258] on span "9 1 6 ​ ​ + 7 3 ​" at bounding box center [408, 271] width 388 height 47
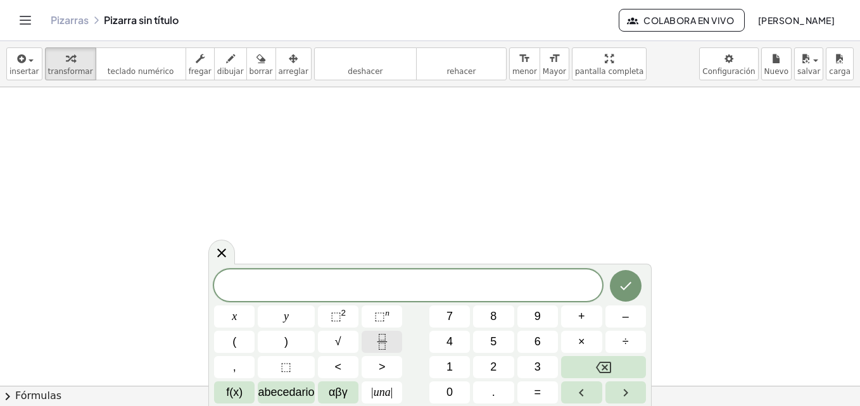
click at [389, 340] on icon "Fracción" at bounding box center [382, 342] width 16 height 16
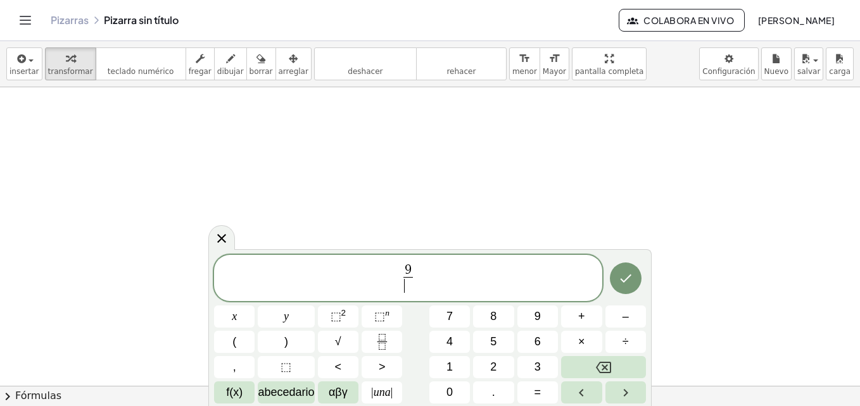
click at [405, 291] on span "​" at bounding box center [407, 285] width 9 height 17
click at [375, 350] on icon "Fracción" at bounding box center [382, 342] width 16 height 16
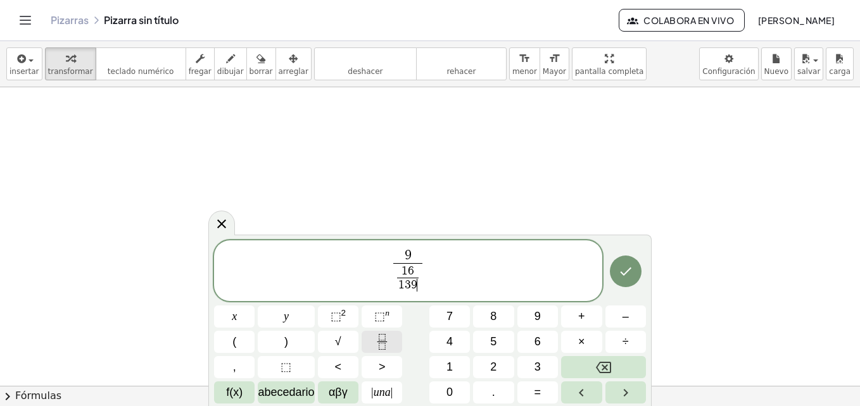
click at [390, 343] on button "Fracción" at bounding box center [382, 342] width 41 height 22
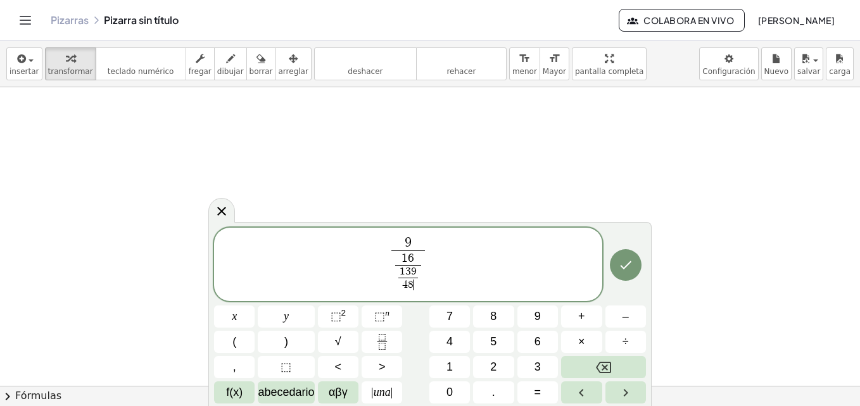
click at [415, 251] on span "1 6 1 3 9 4 8 ​ ​ ​" at bounding box center [408, 273] width 34 height 44
click at [420, 249] on span "9" at bounding box center [408, 244] width 34 height 14
click at [388, 337] on icon "Fracción" at bounding box center [382, 342] width 16 height 16
click at [432, 249] on span "9 1 6 1 3 9 4 8 ​ ​ ​ ​" at bounding box center [408, 266] width 388 height 60
click at [377, 337] on icon "Fracción" at bounding box center [382, 342] width 16 height 16
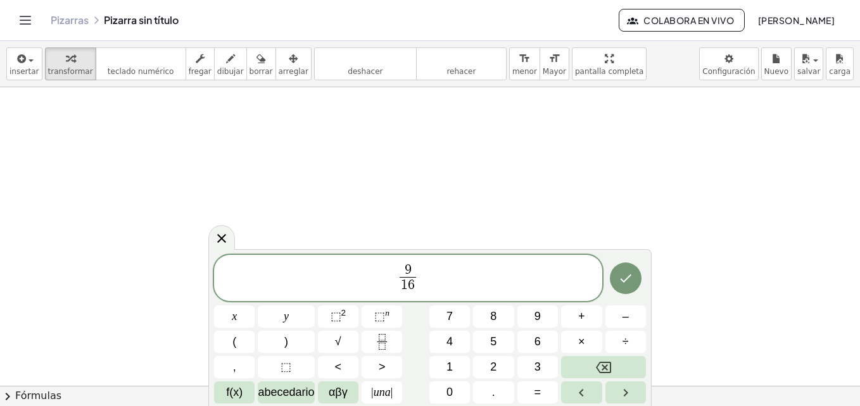
click at [438, 279] on span "9 1 6 ​ ​" at bounding box center [408, 280] width 388 height 34
click at [382, 337] on icon "Fracción" at bounding box center [382, 342] width 16 height 16
click at [427, 290] on span at bounding box center [427, 285] width 9 height 17
click at [434, 281] on span "7 3 ​ ​" at bounding box center [427, 279] width 15 height 31
drag, startPoint x: 432, startPoint y: 288, endPoint x: 383, endPoint y: 287, distance: 49.4
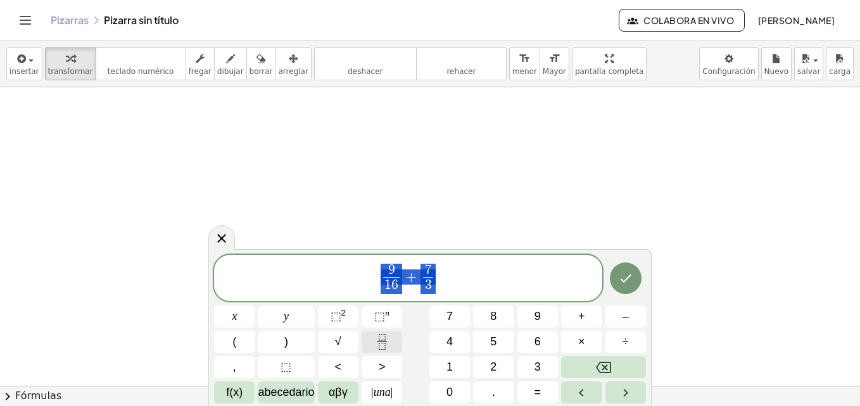
click at [380, 351] on button "Fracción" at bounding box center [382, 342] width 41 height 22
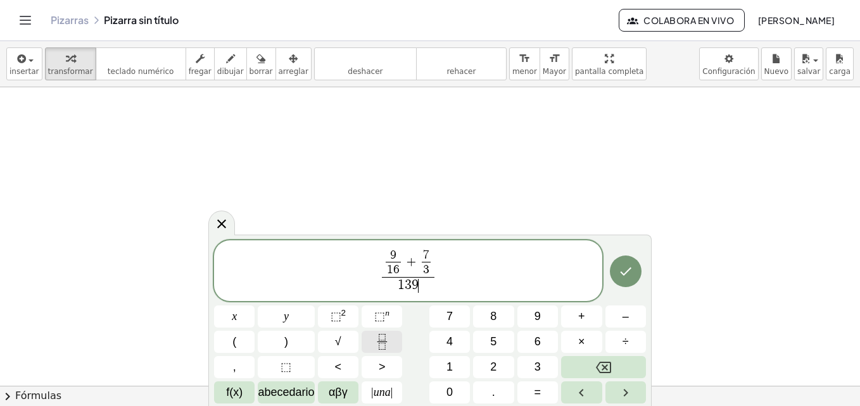
click at [383, 341] on icon "Fracción" at bounding box center [382, 337] width 6 height 6
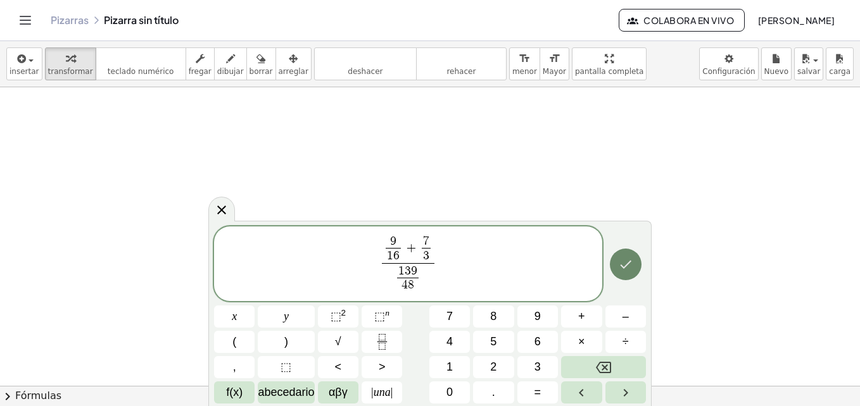
click at [635, 266] on button "Hecho" at bounding box center [626, 265] width 32 height 32
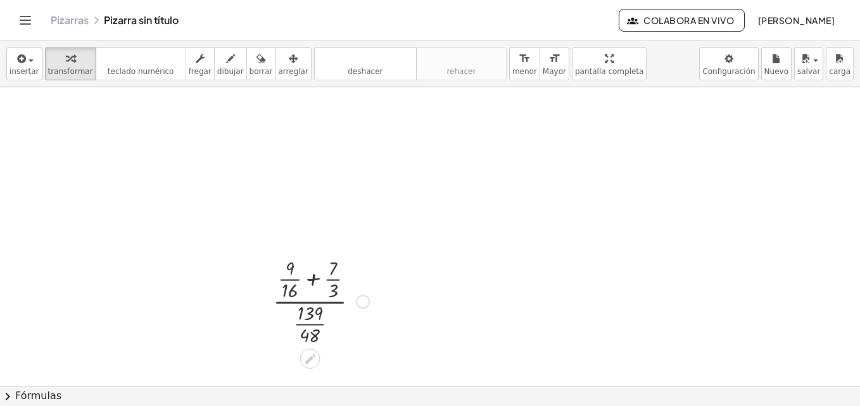
click at [320, 262] on div at bounding box center [321, 301] width 109 height 94
click at [363, 301] on div at bounding box center [363, 302] width 14 height 14
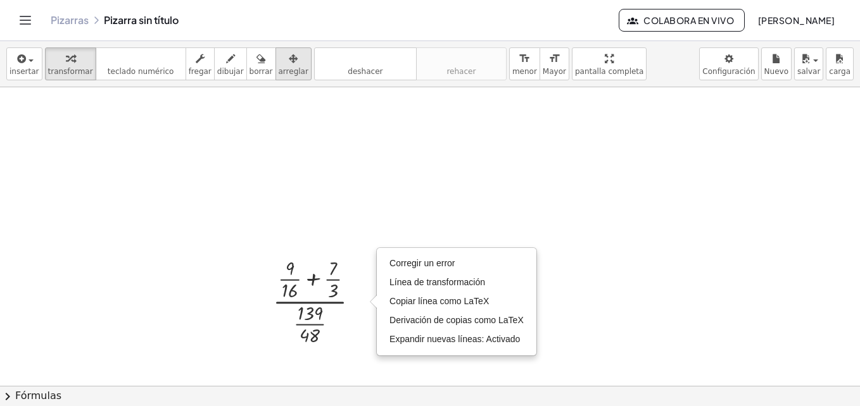
click at [279, 67] on span "arreglar" at bounding box center [294, 71] width 30 height 9
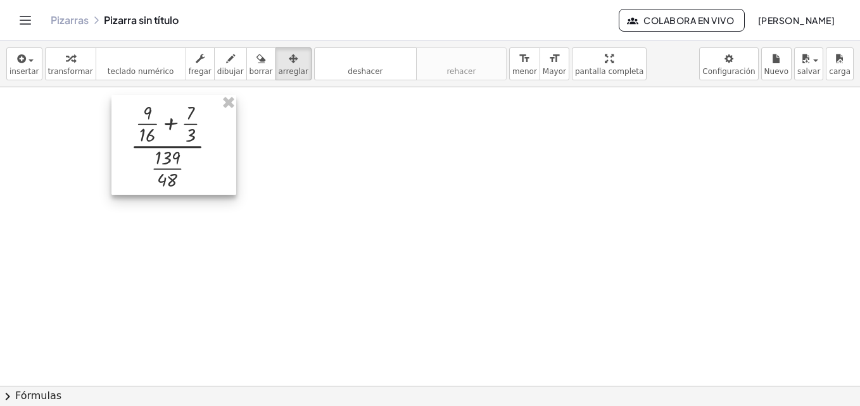
drag, startPoint x: 342, startPoint y: 268, endPoint x: 200, endPoint y: 113, distance: 210.7
click at [200, 113] on div at bounding box center [173, 145] width 125 height 100
click at [224, 155] on div at bounding box center [174, 145] width 125 height 100
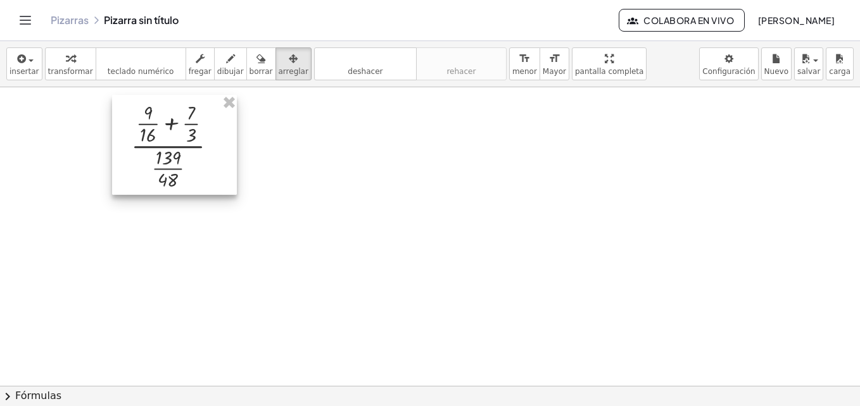
click at [194, 160] on div at bounding box center [174, 145] width 125 height 100
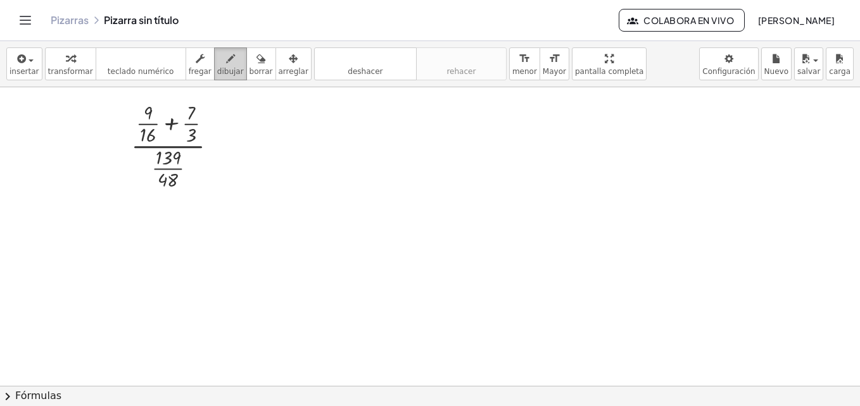
click at [217, 61] on div "button" at bounding box center [230, 58] width 27 height 15
click at [256, 63] on icon "button" at bounding box center [260, 58] width 9 height 15
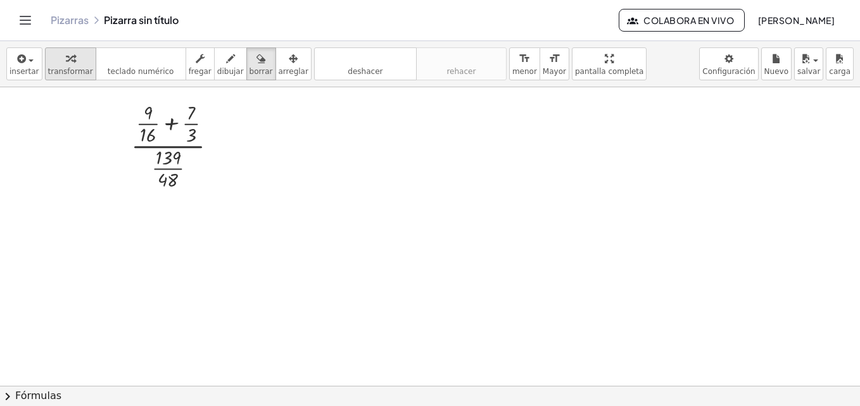
click at [66, 73] on span "transformar" at bounding box center [70, 71] width 45 height 9
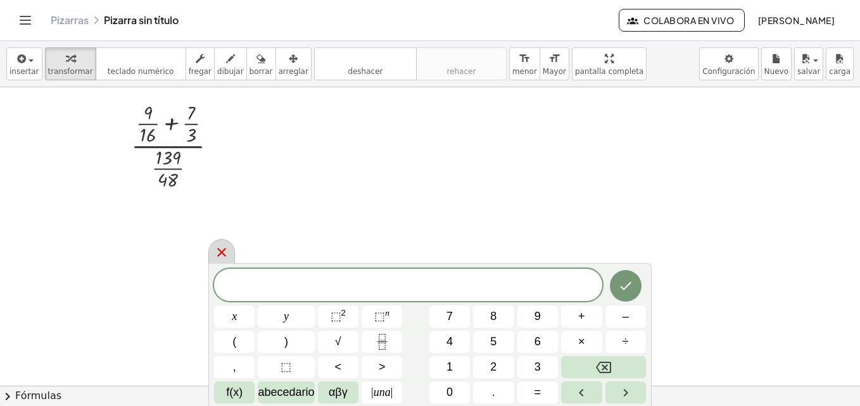
click at [225, 247] on icon at bounding box center [221, 252] width 15 height 15
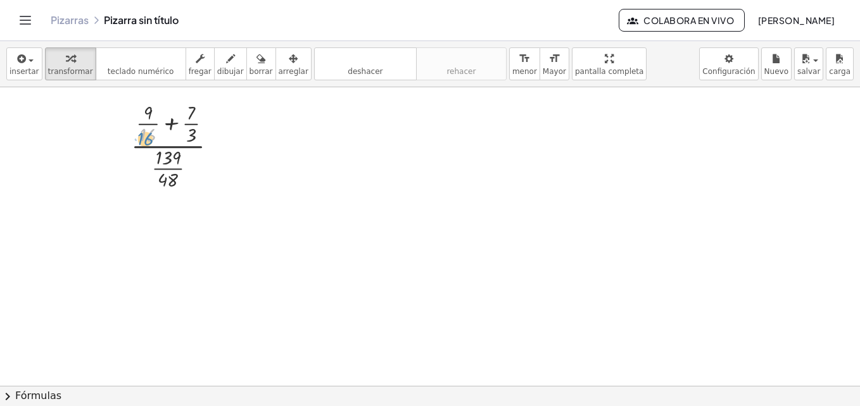
click at [151, 138] on div at bounding box center [179, 145] width 109 height 94
drag, startPoint x: 149, startPoint y: 132, endPoint x: 194, endPoint y: 132, distance: 44.3
click at [194, 132] on div at bounding box center [179, 145] width 109 height 94
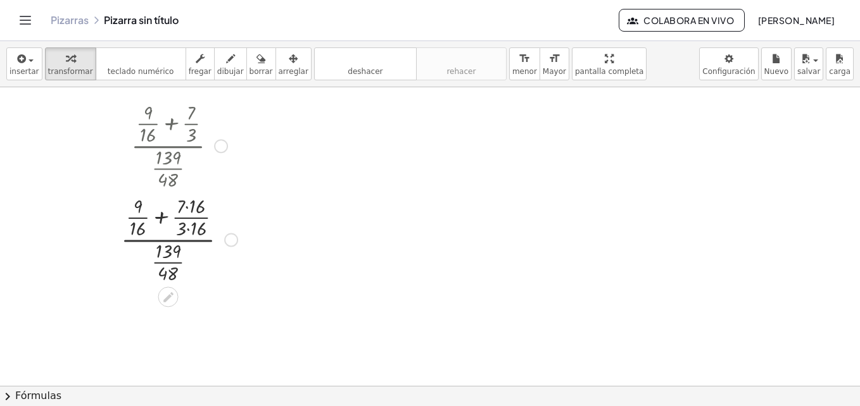
drag, startPoint x: 191, startPoint y: 134, endPoint x: 192, endPoint y: 253, distance: 119.0
click at [168, 146] on div "· ( + · 9 · 16 + · 7 · 3 ) · · 139 · 48 · ( + · 9 + · 7 · 3 ) · · 139 · 48 · 16…" at bounding box center [168, 146] width 0 height 0
drag, startPoint x: 192, startPoint y: 253, endPoint x: 190, endPoint y: 135, distance: 117.8
click at [190, 135] on div at bounding box center [179, 145] width 129 height 94
click at [176, 156] on div at bounding box center [179, 145] width 129 height 94
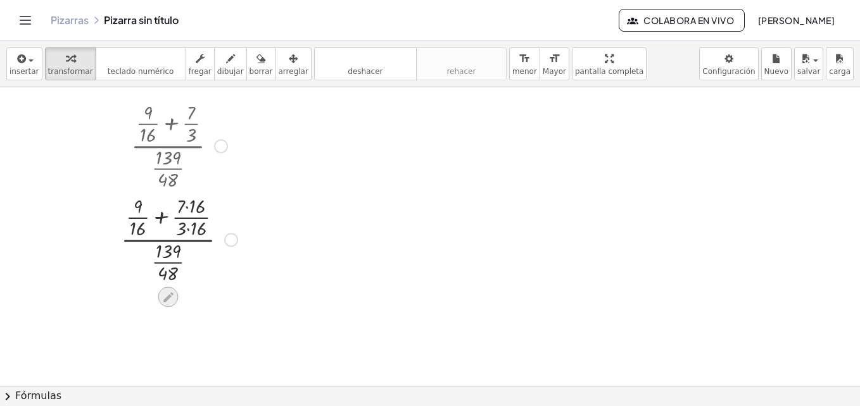
click at [169, 295] on icon at bounding box center [168, 298] width 10 height 10
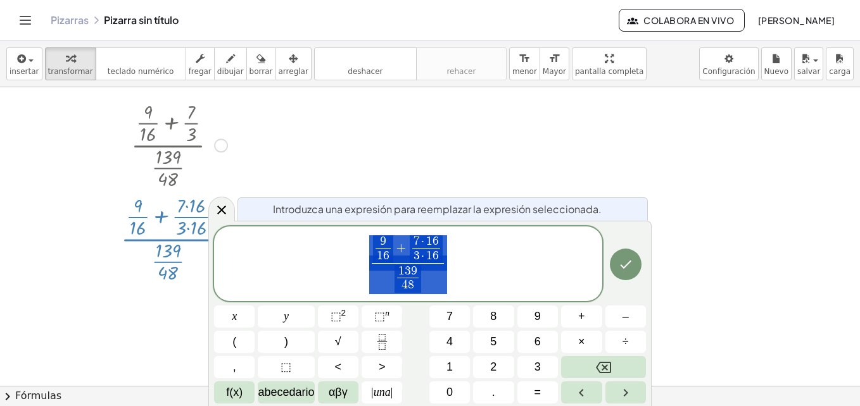
scroll to position [1, 0]
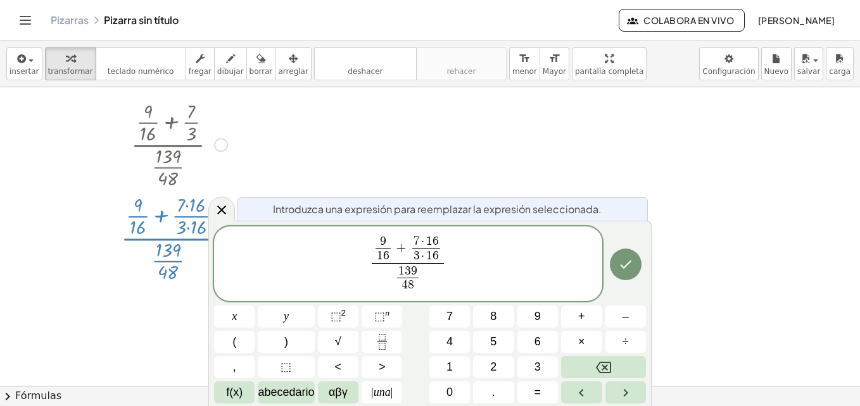
click at [202, 154] on div at bounding box center [179, 144] width 129 height 94
click at [182, 159] on div at bounding box center [179, 144] width 129 height 94
click at [223, 142] on div at bounding box center [221, 145] width 14 height 14
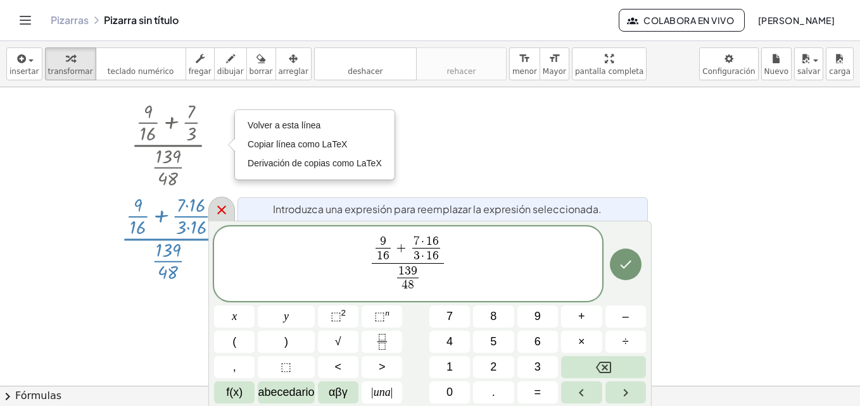
click at [222, 207] on icon at bounding box center [221, 210] width 15 height 15
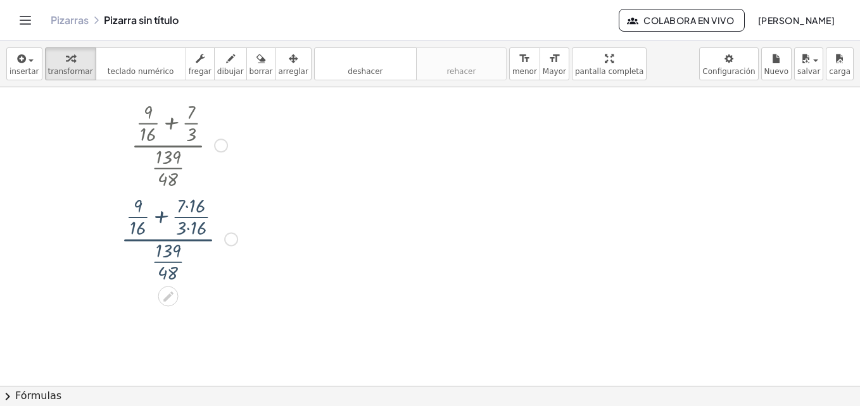
scroll to position [0, 0]
drag, startPoint x: 173, startPoint y: 160, endPoint x: 186, endPoint y: 232, distance: 74.0
click at [168, 146] on div "· ( + · 9 · 16 + · 7 · 3 ) · · 139 · 48 Go back to this line Copy line as LaTeX…" at bounding box center [168, 146] width 0 height 0
drag, startPoint x: 186, startPoint y: 232, endPoint x: 253, endPoint y: 233, distance: 66.5
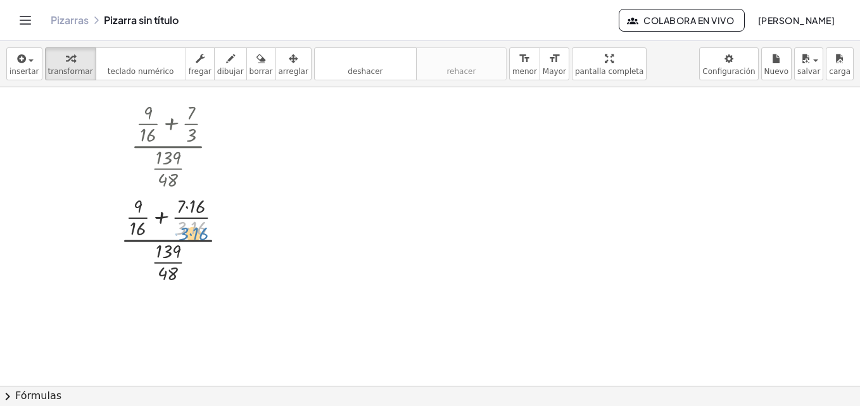
click at [177, 229] on div at bounding box center [179, 239] width 129 height 94
click at [194, 135] on div at bounding box center [179, 145] width 129 height 94
drag, startPoint x: 194, startPoint y: 135, endPoint x: 148, endPoint y: 134, distance: 46.3
click at [148, 134] on div at bounding box center [179, 145] width 129 height 94
drag, startPoint x: 187, startPoint y: 227, endPoint x: 137, endPoint y: 228, distance: 50.7
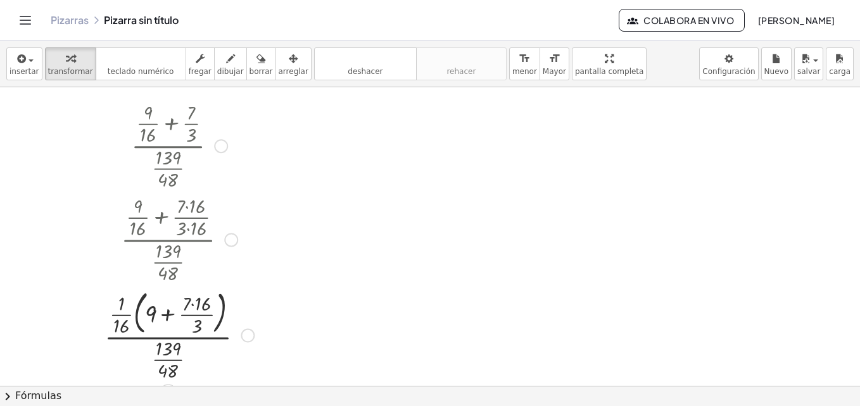
click at [246, 339] on div "Fix a mistake Transform line Copy line as LaTeX Copy derivation as LaTeX Expand…" at bounding box center [248, 336] width 14 height 14
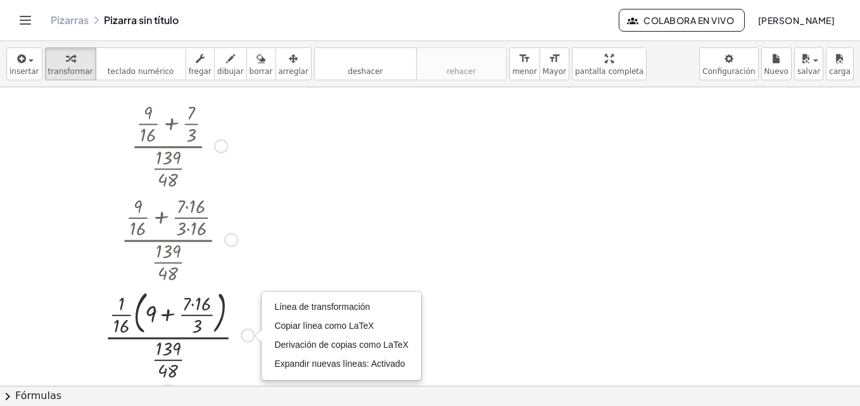
click at [199, 328] on div at bounding box center [179, 335] width 162 height 98
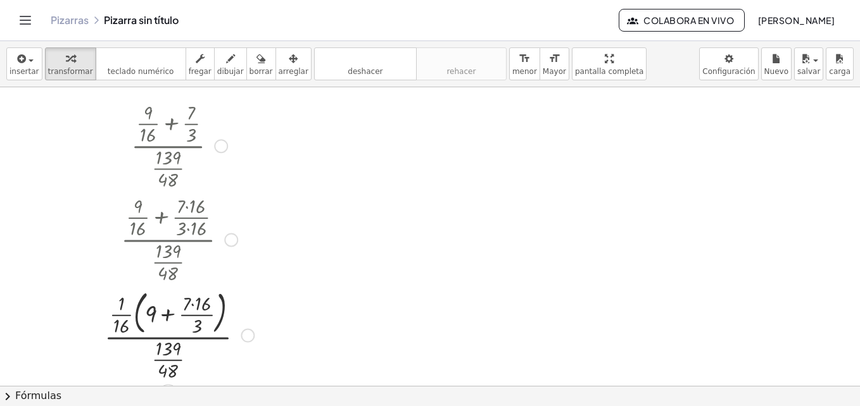
click at [199, 328] on div at bounding box center [179, 335] width 162 height 98
click at [249, 73] on span "borrar" at bounding box center [260, 71] width 23 height 9
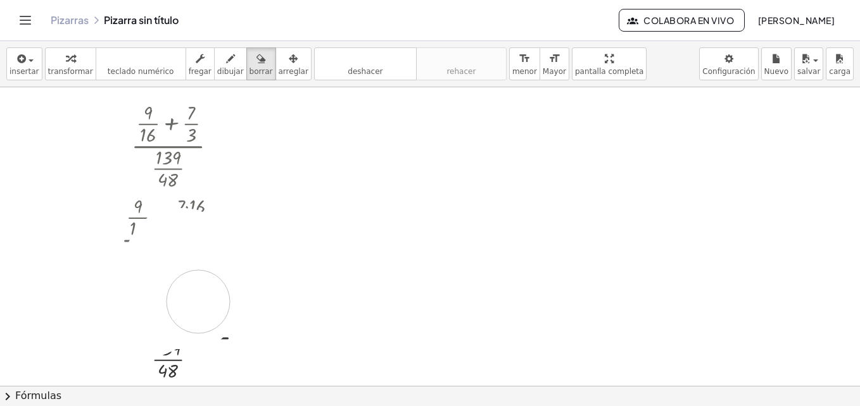
drag, startPoint x: 201, startPoint y: 315, endPoint x: 110, endPoint y: 280, distance: 97.0
drag, startPoint x: 155, startPoint y: 231, endPoint x: 239, endPoint y: 201, distance: 89.3
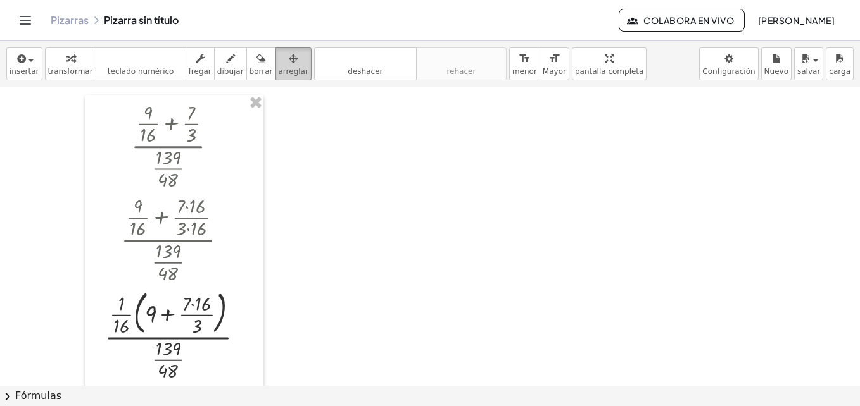
click at [287, 65] on button "arreglar" at bounding box center [293, 63] width 36 height 33
click at [229, 271] on div at bounding box center [174, 241] width 178 height 292
click at [160, 238] on div at bounding box center [174, 241] width 178 height 292
click at [151, 68] on span "teclado numérico" at bounding box center [141, 71] width 66 height 9
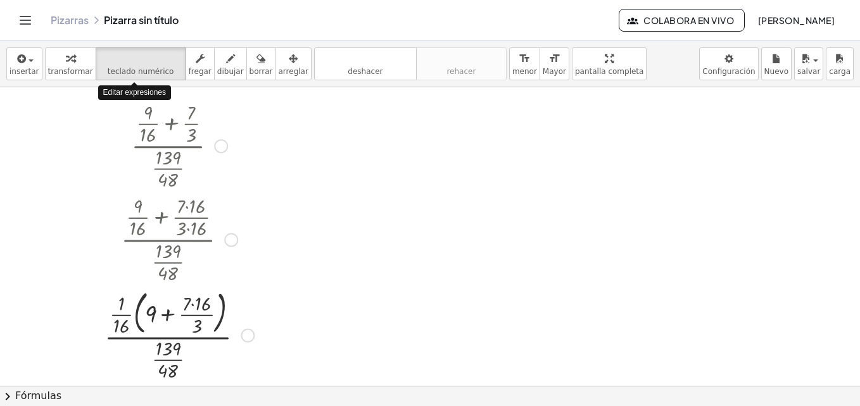
click at [208, 158] on div at bounding box center [179, 145] width 162 height 94
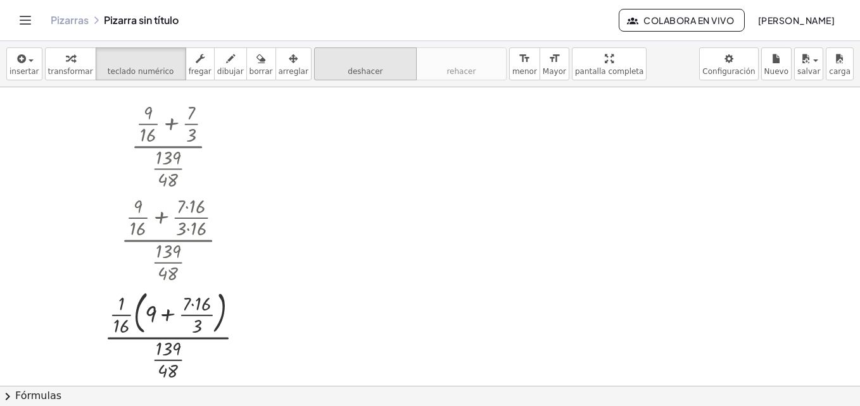
click at [356, 66] on button "deshacer deshacer" at bounding box center [365, 63] width 103 height 33
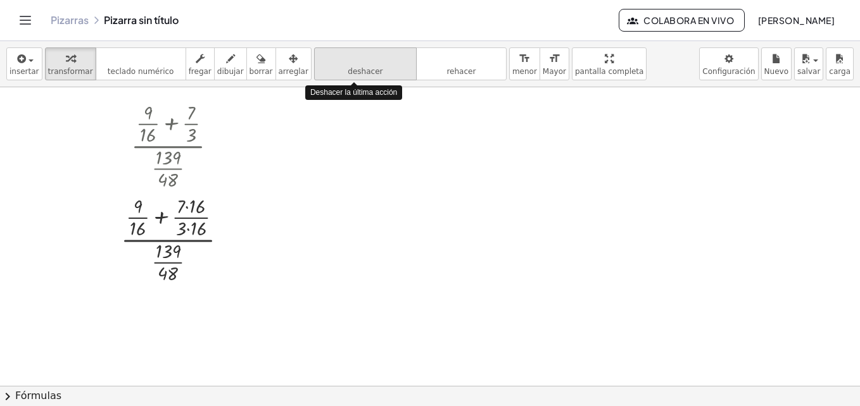
click at [356, 66] on button "deshacer deshacer" at bounding box center [365, 63] width 103 height 33
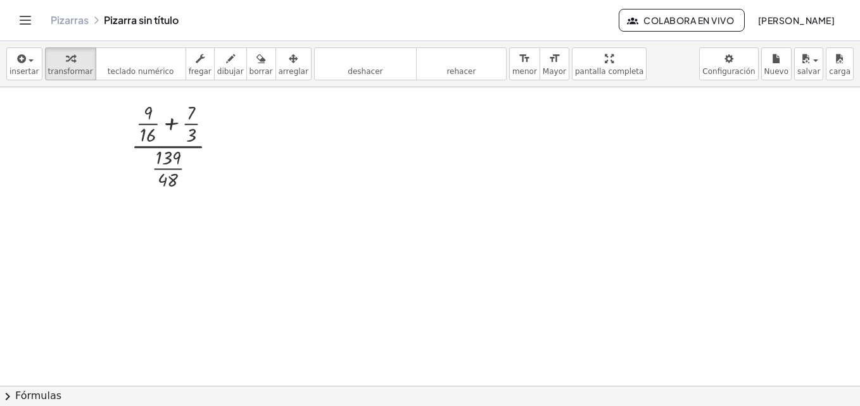
click at [182, 172] on div at bounding box center [179, 145] width 109 height 94
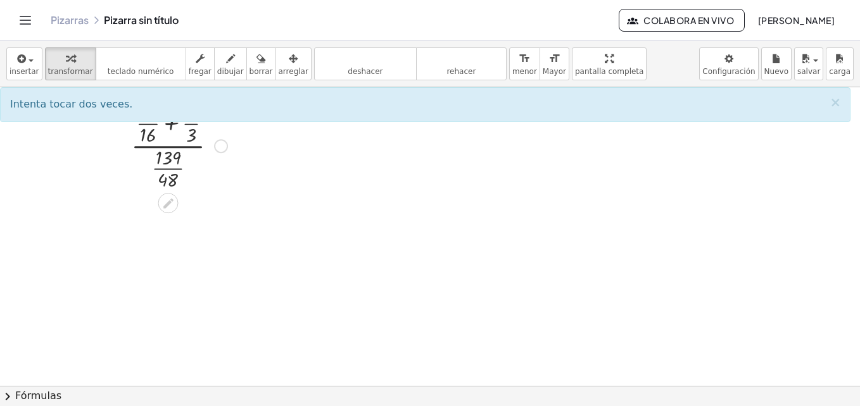
click at [190, 135] on div at bounding box center [179, 145] width 109 height 94
drag, startPoint x: 190, startPoint y: 135, endPoint x: 184, endPoint y: 137, distance: 6.5
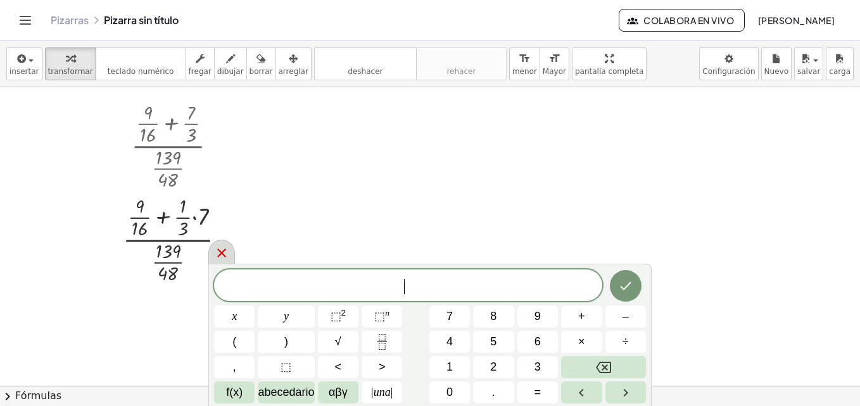
click at [218, 254] on icon at bounding box center [221, 253] width 15 height 15
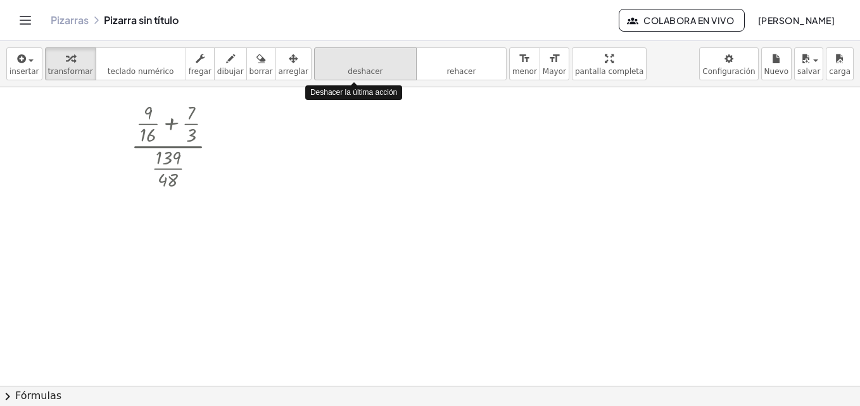
click at [370, 52] on icon "deshacer" at bounding box center [365, 58] width 96 height 15
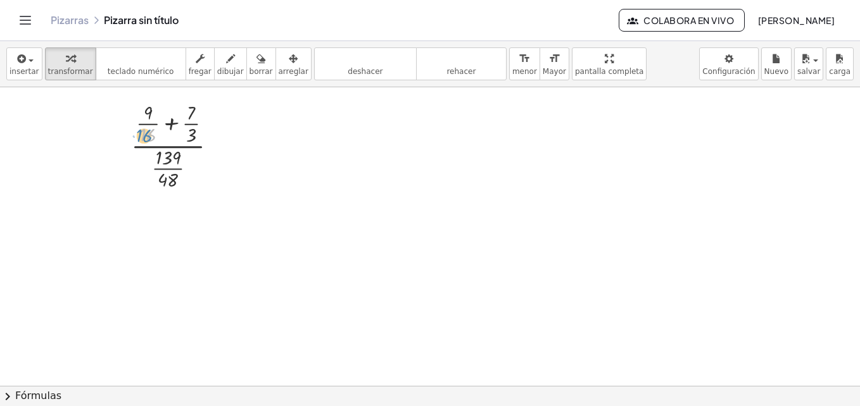
click at [142, 136] on div at bounding box center [179, 145] width 109 height 94
drag, startPoint x: 192, startPoint y: 136, endPoint x: 149, endPoint y: 137, distance: 43.7
click at [149, 137] on div at bounding box center [179, 145] width 109 height 94
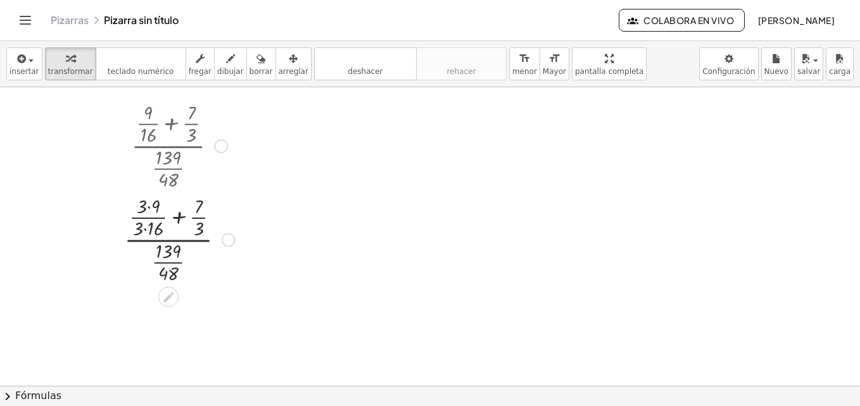
drag, startPoint x: 151, startPoint y: 138, endPoint x: 200, endPoint y: 148, distance: 49.8
click at [200, 148] on div at bounding box center [179, 145] width 123 height 94
drag, startPoint x: 148, startPoint y: 225, endPoint x: 193, endPoint y: 225, distance: 45.0
click at [193, 225] on div at bounding box center [179, 239] width 123 height 94
click at [240, 241] on div at bounding box center [235, 240] width 14 height 14
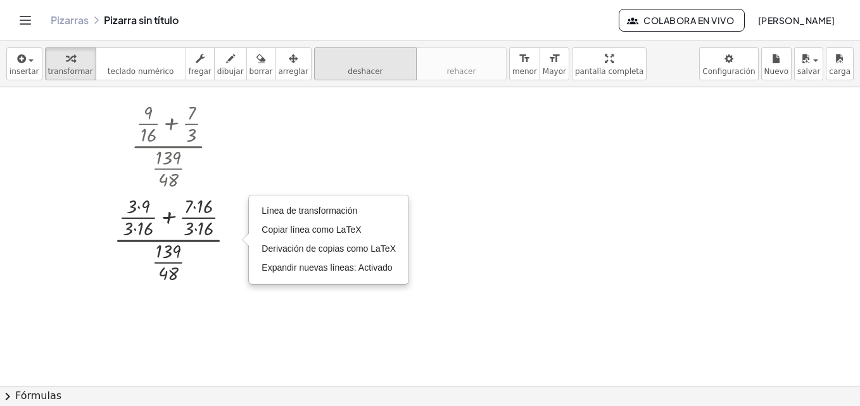
click at [362, 70] on button "deshacer deshacer" at bounding box center [365, 63] width 103 height 33
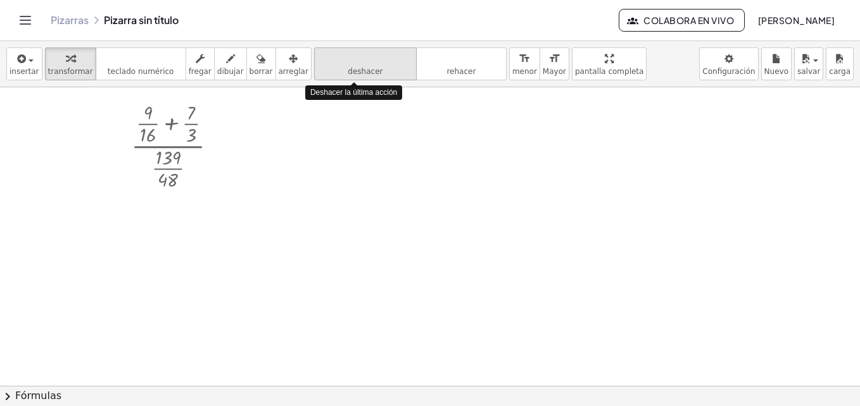
click at [362, 70] on button "deshacer deshacer" at bounding box center [365, 63] width 103 height 33
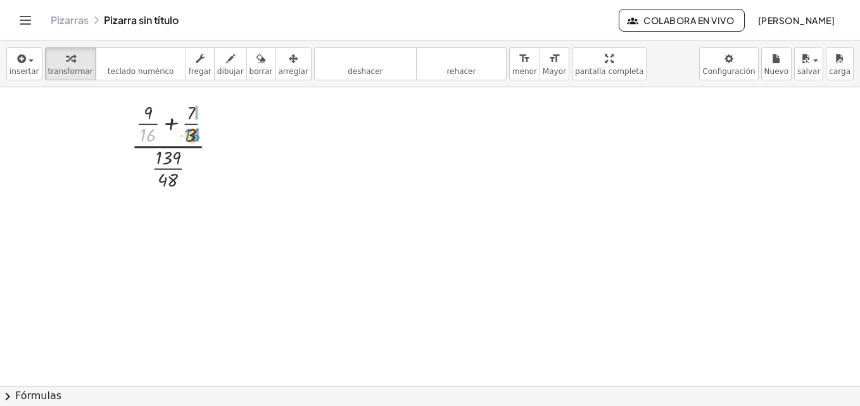
drag, startPoint x: 146, startPoint y: 140, endPoint x: 190, endPoint y: 140, distance: 44.3
click at [190, 140] on div at bounding box center [179, 145] width 109 height 94
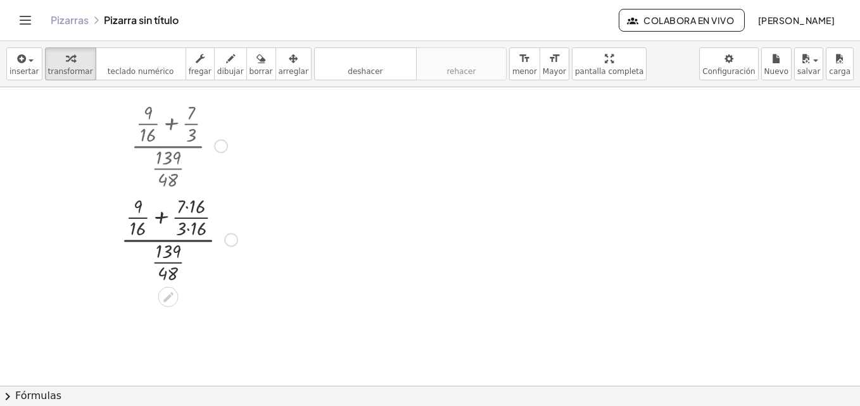
drag, startPoint x: 191, startPoint y: 131, endPoint x: 141, endPoint y: 229, distance: 109.6
click at [168, 146] on div "· ( + · 9 · 16 + · 7 · 3 ) · · 139 · 48 · ( + · 9 + · 7 · 3 ) · · 139 · 48 · 16…" at bounding box center [168, 146] width 0 height 0
drag, startPoint x: 141, startPoint y: 229, endPoint x: 130, endPoint y: 175, distance: 54.4
click at [130, 175] on div at bounding box center [179, 145] width 129 height 94
drag, startPoint x: 183, startPoint y: 232, endPoint x: 141, endPoint y: 231, distance: 42.4
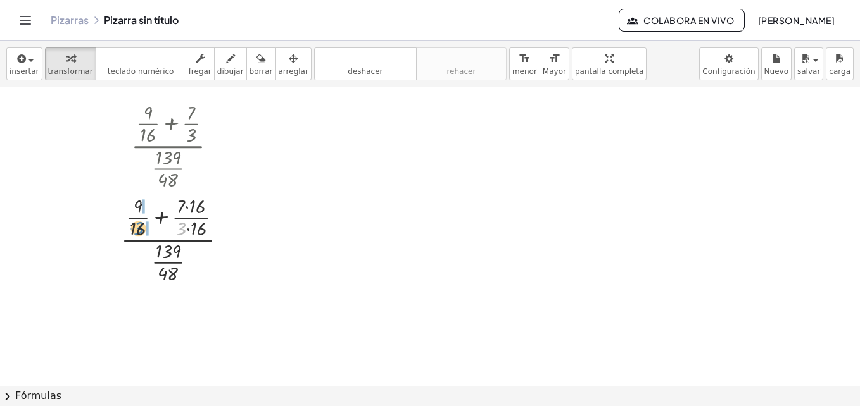
click at [141, 231] on div at bounding box center [179, 239] width 129 height 94
drag, startPoint x: 165, startPoint y: 278, endPoint x: 163, endPoint y: 259, distance: 19.0
click at [163, 259] on div at bounding box center [180, 239] width 144 height 94
drag, startPoint x: 168, startPoint y: 272, endPoint x: 172, endPoint y: 251, distance: 21.9
click at [172, 251] on div at bounding box center [180, 239] width 144 height 94
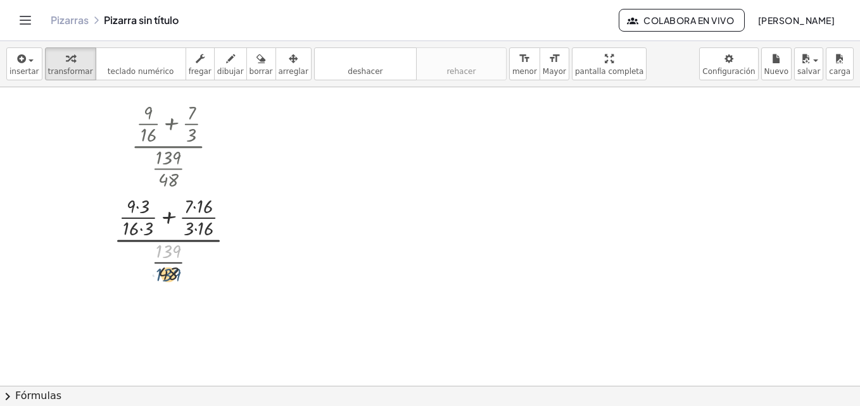
drag, startPoint x: 168, startPoint y: 255, endPoint x: 168, endPoint y: 278, distance: 23.4
click at [168, 278] on div at bounding box center [180, 239] width 144 height 94
drag, startPoint x: 176, startPoint y: 274, endPoint x: 176, endPoint y: 253, distance: 20.9
click at [176, 253] on div at bounding box center [180, 239] width 144 height 94
click at [142, 205] on div at bounding box center [180, 239] width 144 height 94
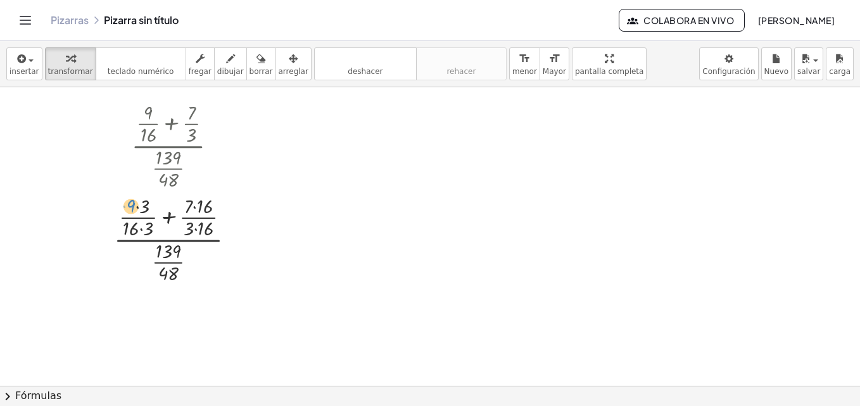
click at [131, 205] on div at bounding box center [180, 239] width 144 height 94
click at [163, 298] on icon at bounding box center [167, 297] width 13 height 13
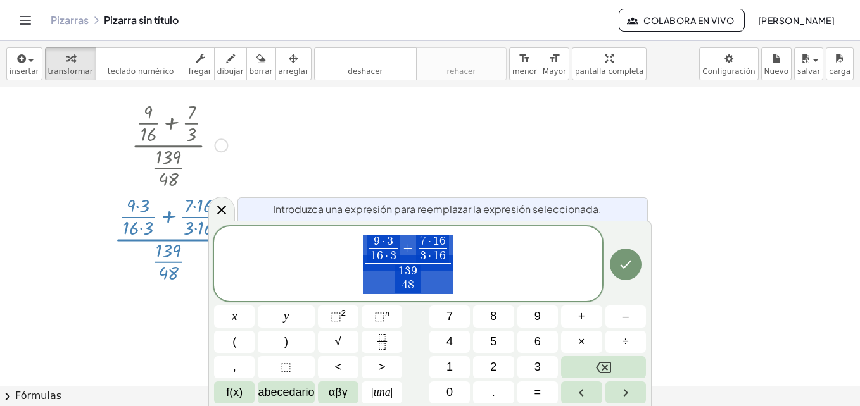
scroll to position [1, 0]
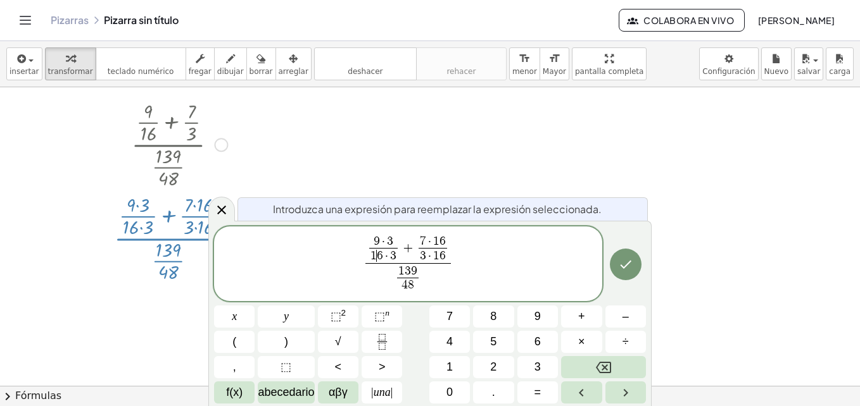
drag, startPoint x: 389, startPoint y: 257, endPoint x: 380, endPoint y: 255, distance: 9.1
click at [380, 255] on span "6" at bounding box center [380, 256] width 6 height 12
drag, startPoint x: 389, startPoint y: 256, endPoint x: 373, endPoint y: 256, distance: 15.8
drag, startPoint x: 390, startPoint y: 250, endPoint x: 393, endPoint y: 243, distance: 7.7
drag, startPoint x: 437, startPoint y: 244, endPoint x: 421, endPoint y: 243, distance: 15.9
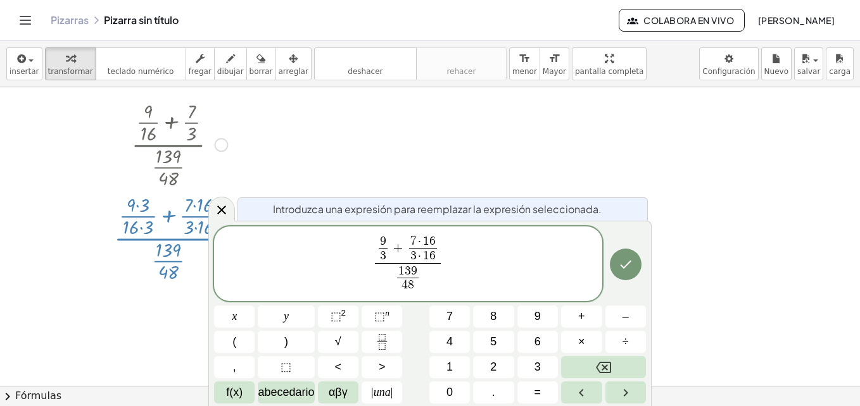
click at [436, 241] on span "7 · ​ 1 6" at bounding box center [423, 242] width 28 height 12
click at [423, 258] on span "3 · 1 6" at bounding box center [423, 255] width 28 height 15
click at [619, 261] on icon "Hecho" at bounding box center [625, 264] width 15 height 15
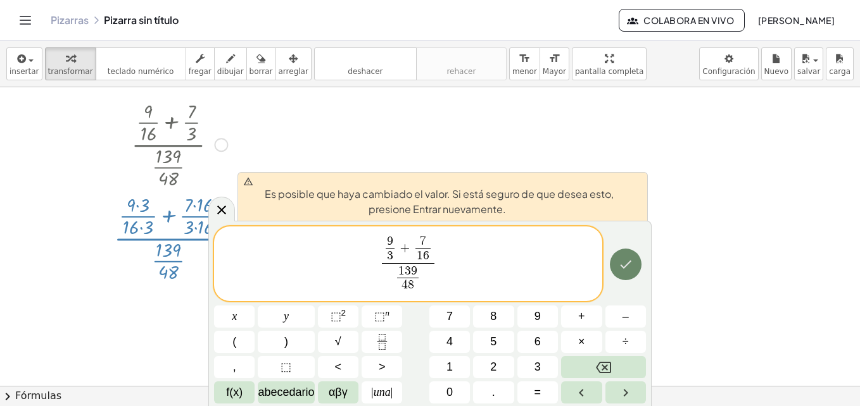
click at [619, 261] on icon "Hecho" at bounding box center [625, 264] width 15 height 15
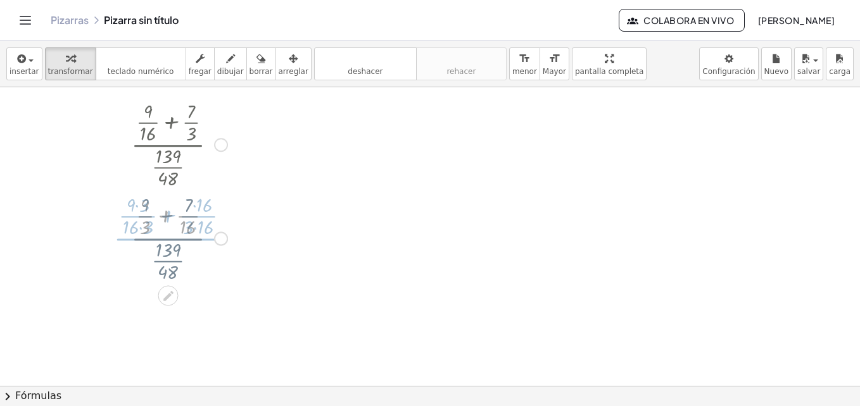
scroll to position [0, 0]
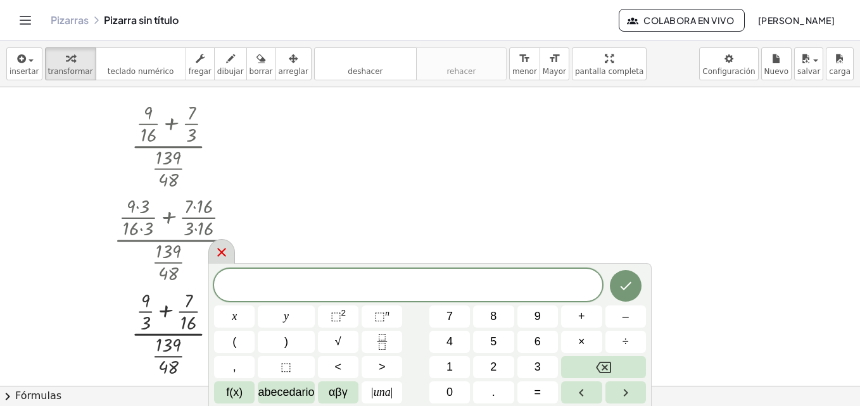
click at [222, 253] on icon at bounding box center [221, 252] width 9 height 9
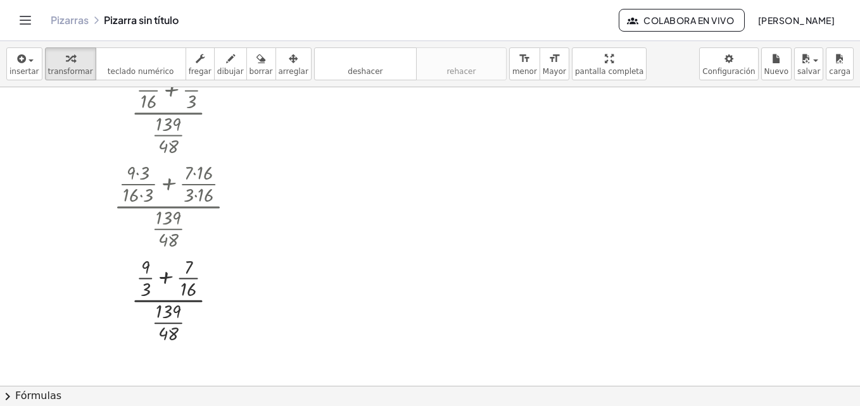
scroll to position [35, 0]
click at [194, 205] on div at bounding box center [180, 204] width 144 height 94
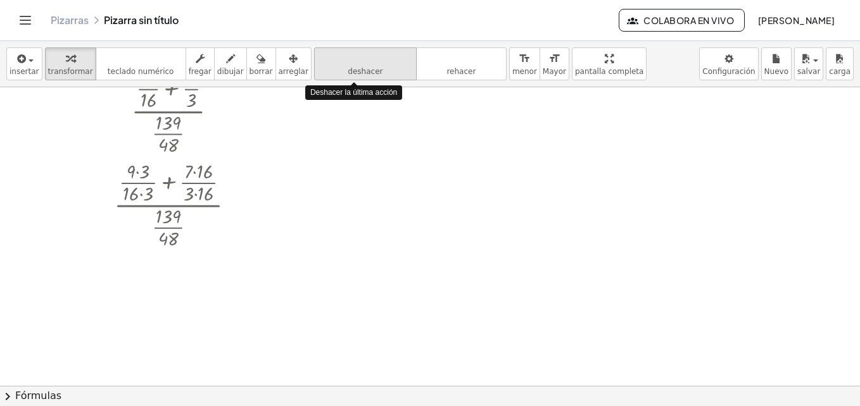
click at [320, 71] on button "deshacer deshacer" at bounding box center [365, 63] width 103 height 33
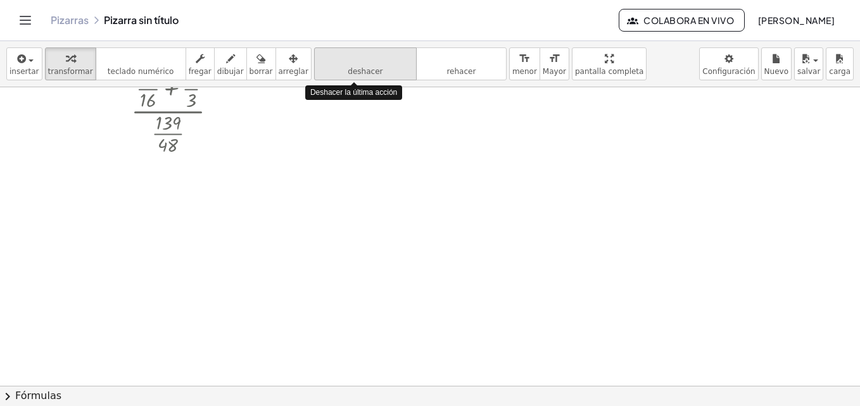
click at [336, 66] on button "deshacer deshacer" at bounding box center [365, 63] width 103 height 33
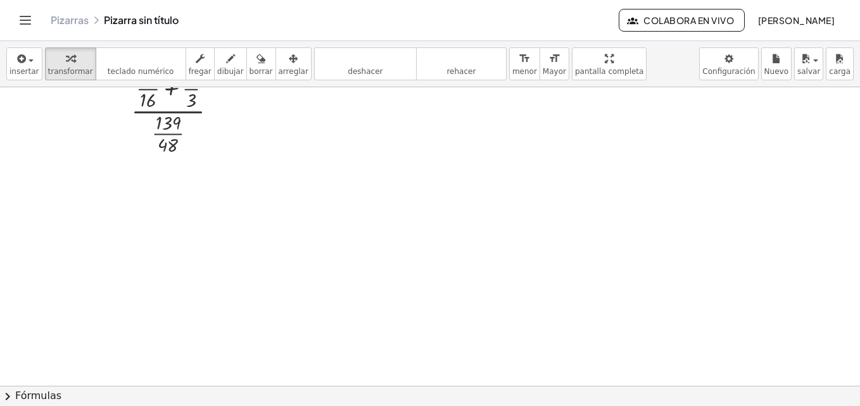
scroll to position [0, 0]
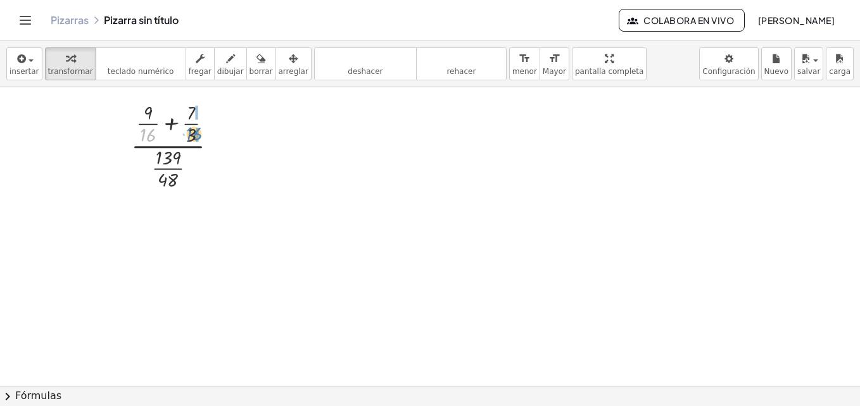
drag, startPoint x: 148, startPoint y: 136, endPoint x: 192, endPoint y: 135, distance: 45.0
click at [192, 135] on div at bounding box center [179, 145] width 109 height 94
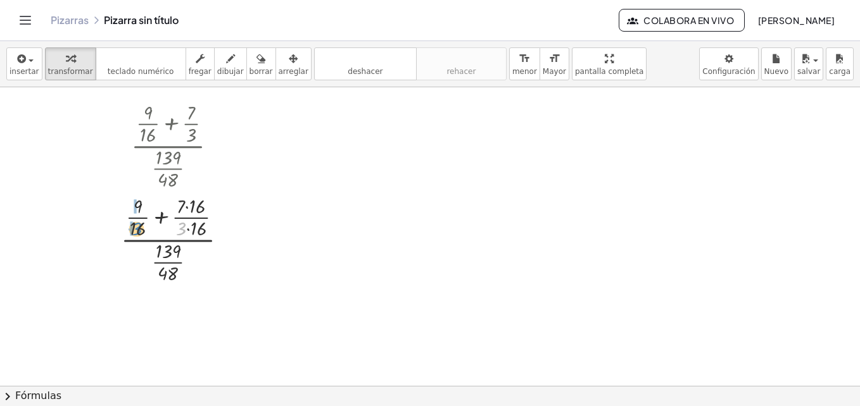
drag, startPoint x: 185, startPoint y: 230, endPoint x: 141, endPoint y: 230, distance: 44.3
click at [141, 230] on div at bounding box center [179, 239] width 129 height 94
click at [163, 293] on icon at bounding box center [167, 297] width 13 height 13
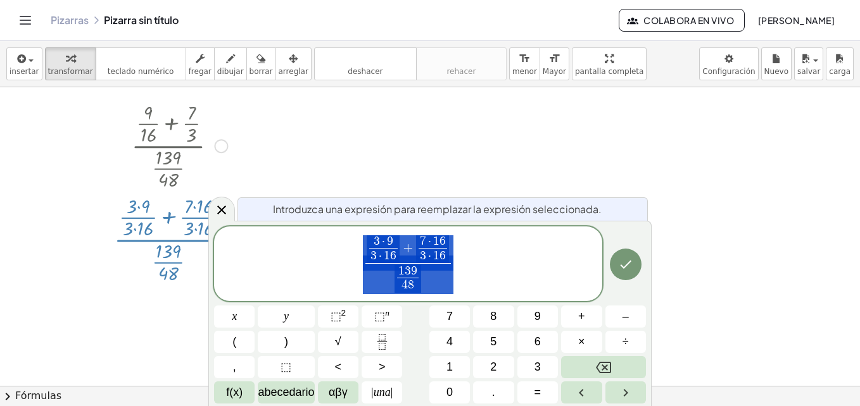
scroll to position [1, 0]
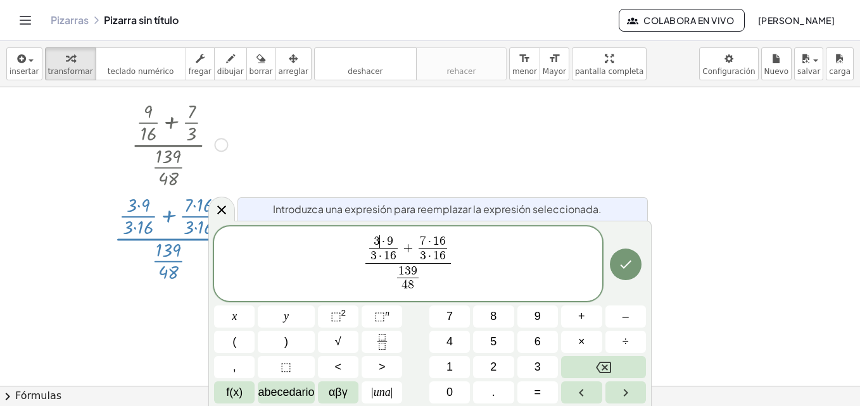
click at [380, 242] on span "3 ​ · 9" at bounding box center [383, 242] width 28 height 12
click at [393, 241] on span "9 ​ · 9" at bounding box center [383, 242] width 28 height 12
click at [395, 257] on span "3 · 1 6" at bounding box center [383, 255] width 28 height 15
click at [381, 256] on span "·" at bounding box center [383, 256] width 7 height 12
click at [618, 266] on icon "Hecho" at bounding box center [625, 264] width 15 height 15
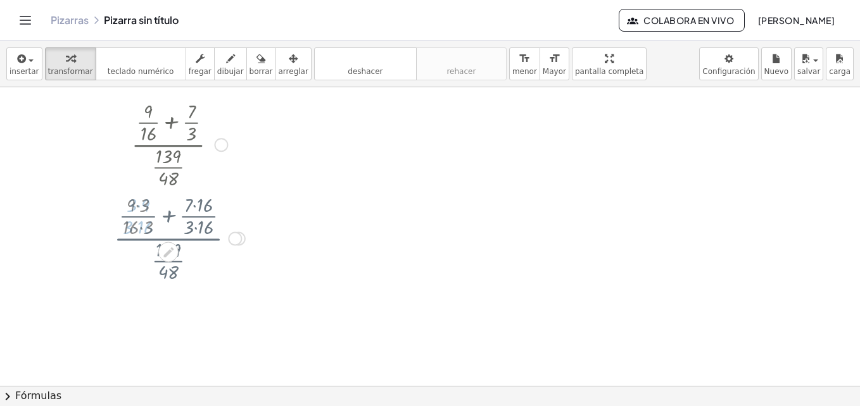
scroll to position [0, 0]
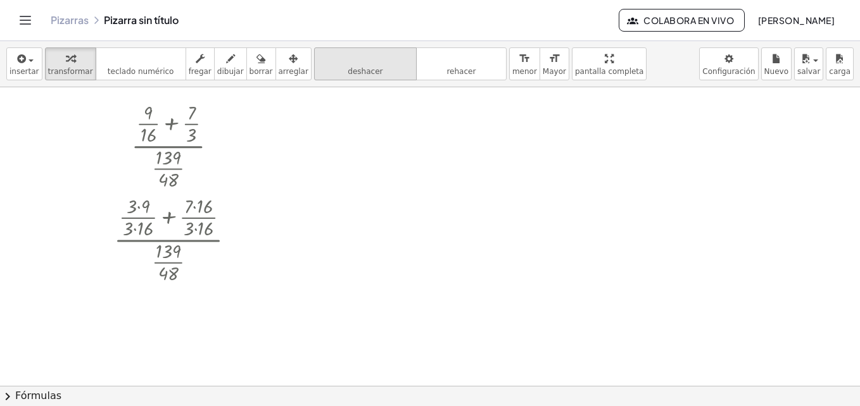
click at [358, 58] on icon "deshacer" at bounding box center [365, 58] width 96 height 15
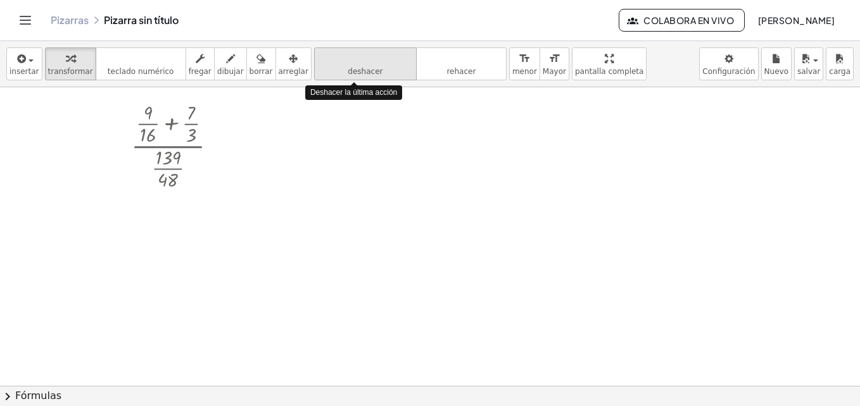
click at [358, 58] on icon "deshacer" at bounding box center [365, 58] width 96 height 15
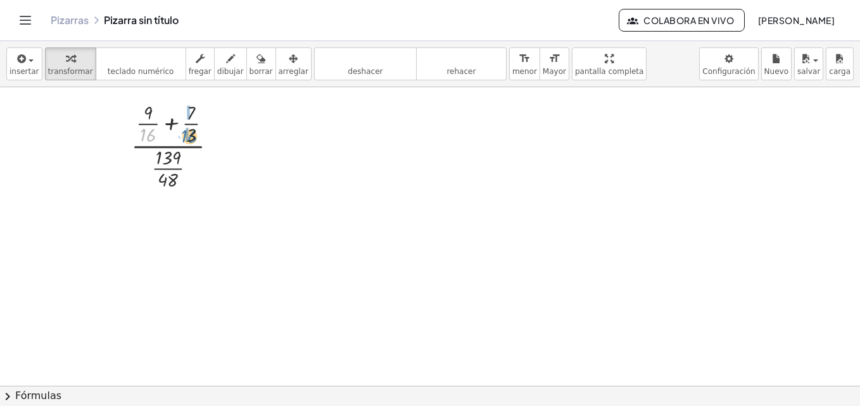
drag, startPoint x: 144, startPoint y: 135, endPoint x: 186, endPoint y: 137, distance: 41.8
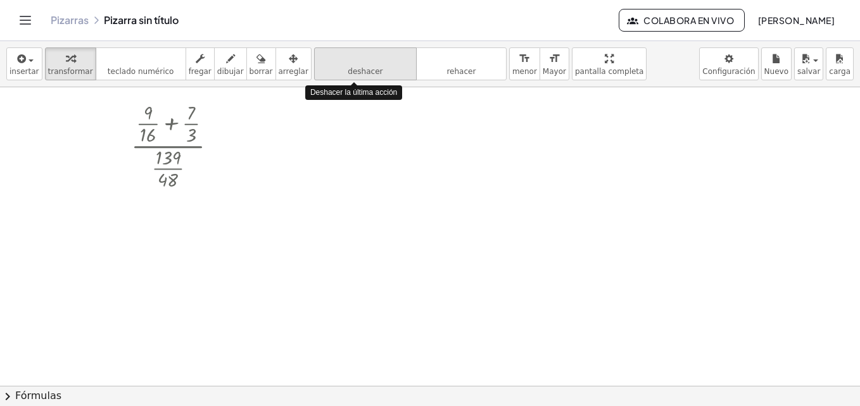
click at [330, 65] on icon "deshacer" at bounding box center [365, 58] width 96 height 15
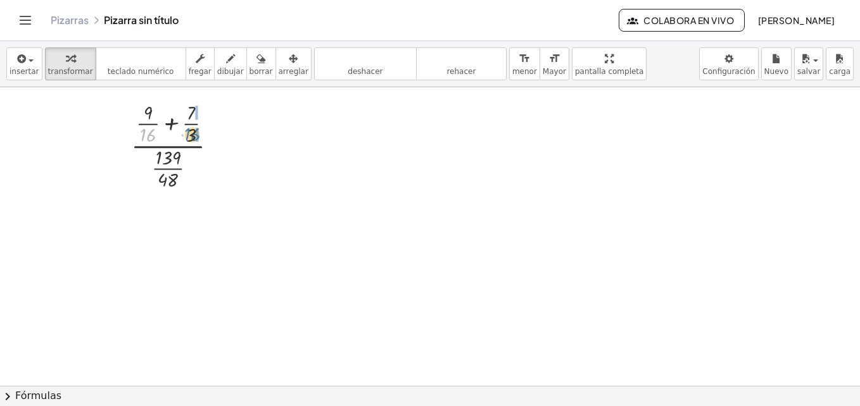
drag, startPoint x: 148, startPoint y: 137, endPoint x: 193, endPoint y: 137, distance: 45.0
click at [193, 137] on div at bounding box center [179, 145] width 109 height 94
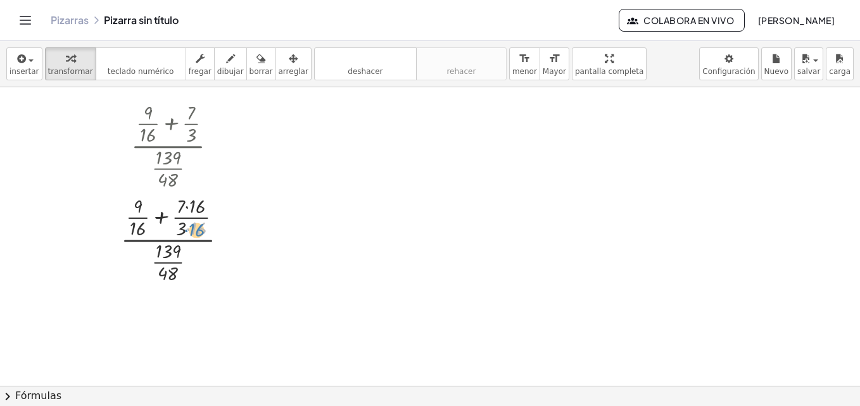
click at [191, 231] on div at bounding box center [179, 239] width 129 height 94
drag, startPoint x: 180, startPoint y: 230, endPoint x: 147, endPoint y: 231, distance: 33.6
click at [235, 239] on div at bounding box center [235, 240] width 14 height 14
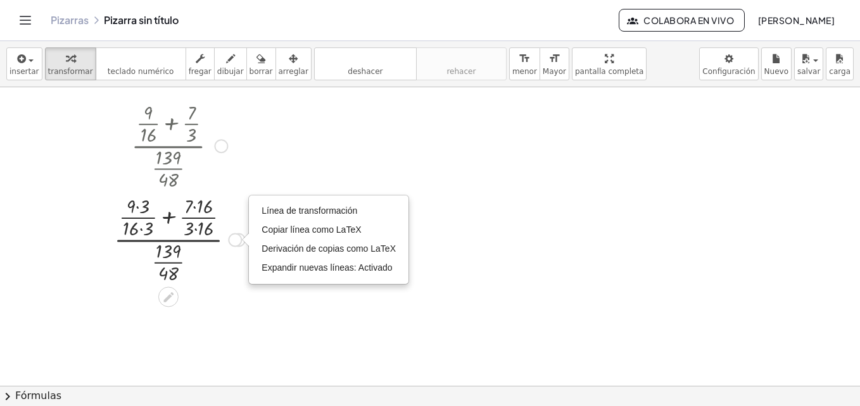
click at [243, 239] on div at bounding box center [245, 240] width 7 height 14
click at [244, 240] on div at bounding box center [245, 240] width 7 height 14
click at [234, 243] on div "Transform line Copy line as LaTeX Copy derivation as LaTeX Expand new lines: On" at bounding box center [235, 240] width 14 height 14
click at [227, 291] on div at bounding box center [430, 386] width 860 height 598
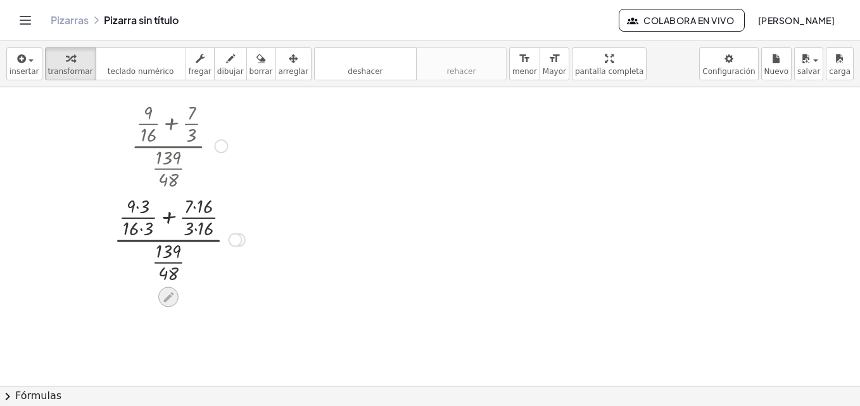
click at [168, 294] on icon at bounding box center [167, 297] width 13 height 13
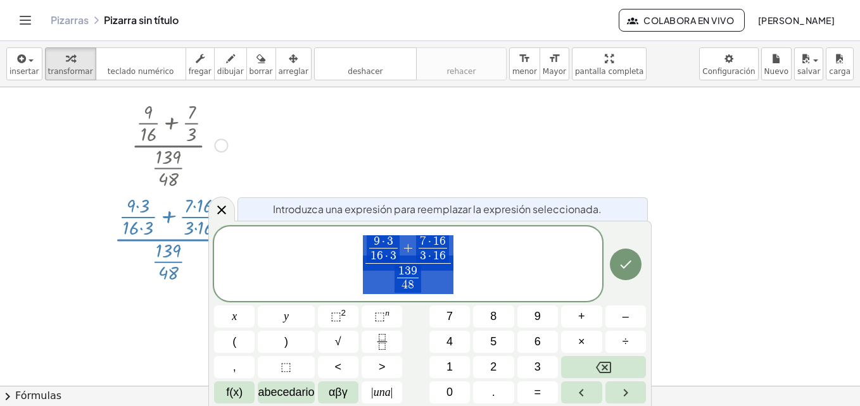
scroll to position [1, 0]
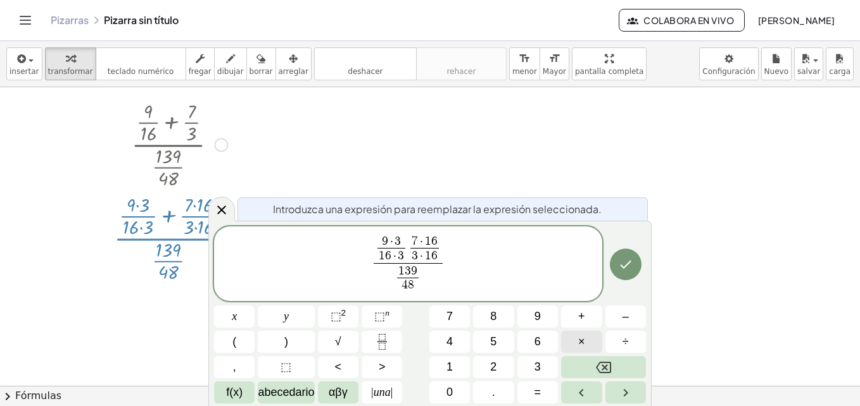
click at [584, 342] on span "×" at bounding box center [581, 342] width 7 height 17
click at [627, 265] on icon "Hecho" at bounding box center [625, 265] width 11 height 8
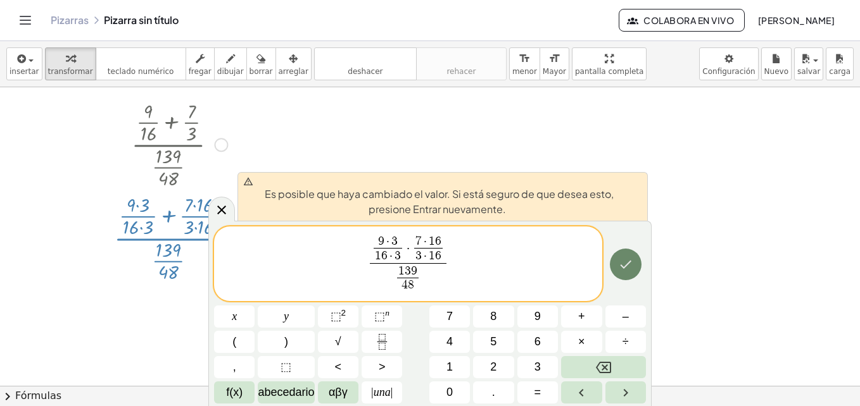
click at [627, 265] on icon "Hecho" at bounding box center [625, 265] width 11 height 8
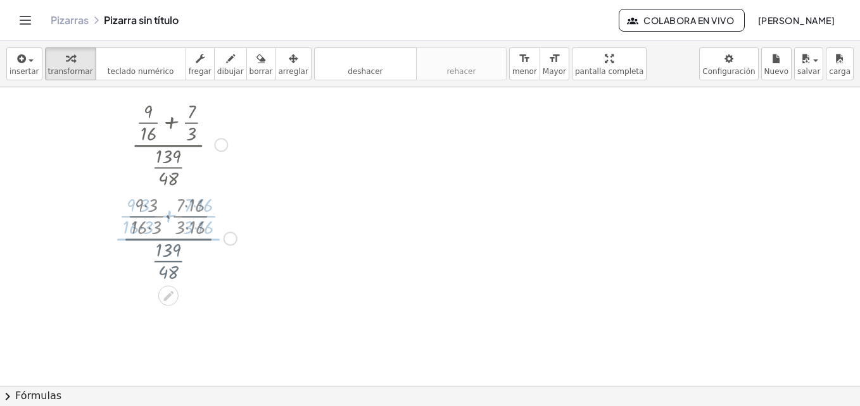
scroll to position [0, 0]
click at [627, 265] on div at bounding box center [430, 386] width 860 height 598
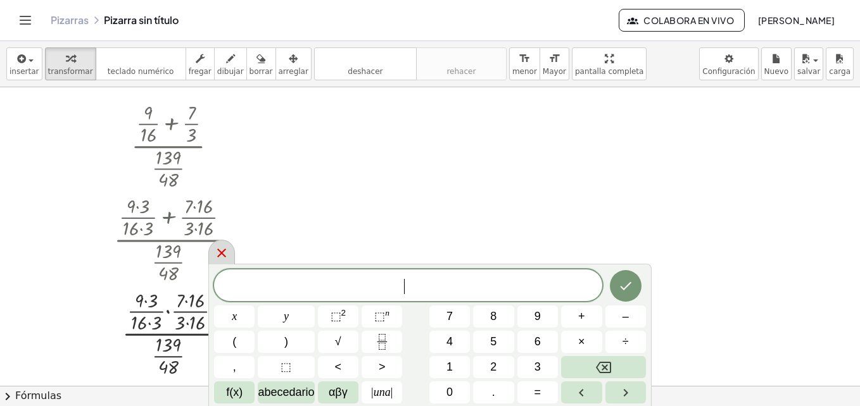
click at [220, 253] on icon at bounding box center [221, 253] width 9 height 9
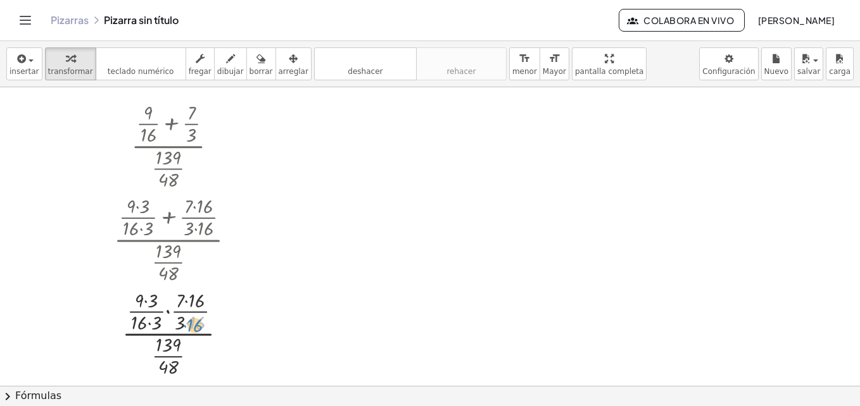
click at [193, 325] on div at bounding box center [180, 333] width 144 height 94
click at [189, 325] on div at bounding box center [180, 333] width 144 height 94
drag, startPoint x: 173, startPoint y: 351, endPoint x: 172, endPoint y: 379, distance: 27.9
drag, startPoint x: 177, startPoint y: 365, endPoint x: 174, endPoint y: 341, distance: 24.8
click at [174, 341] on div at bounding box center [180, 333] width 144 height 94
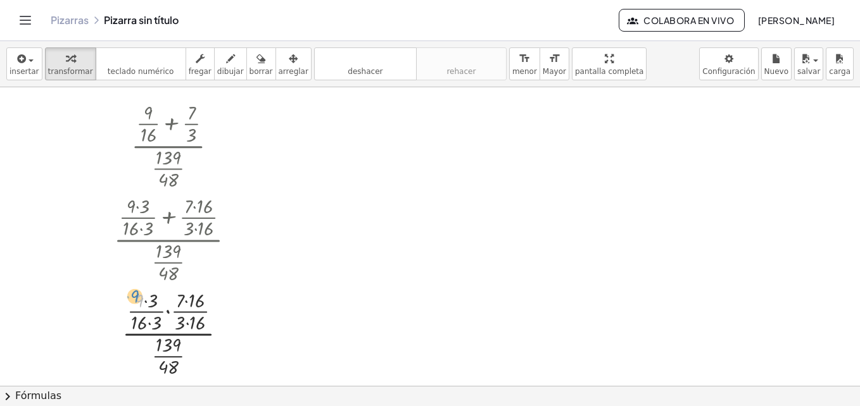
click at [137, 299] on div at bounding box center [180, 333] width 144 height 94
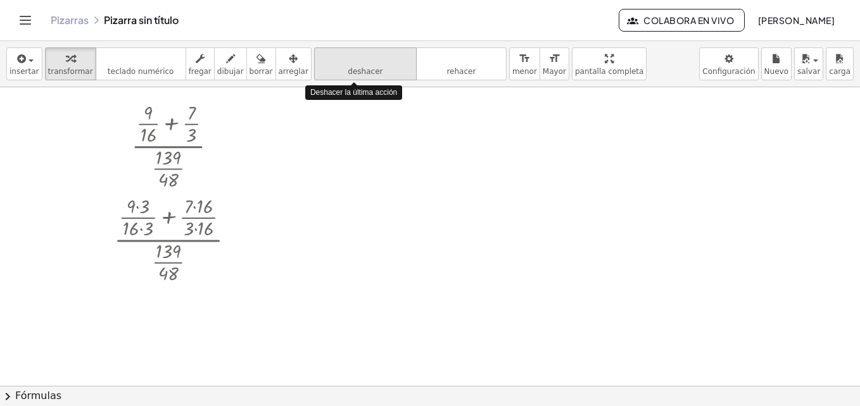
click at [360, 62] on icon "deshacer" at bounding box center [365, 58] width 96 height 15
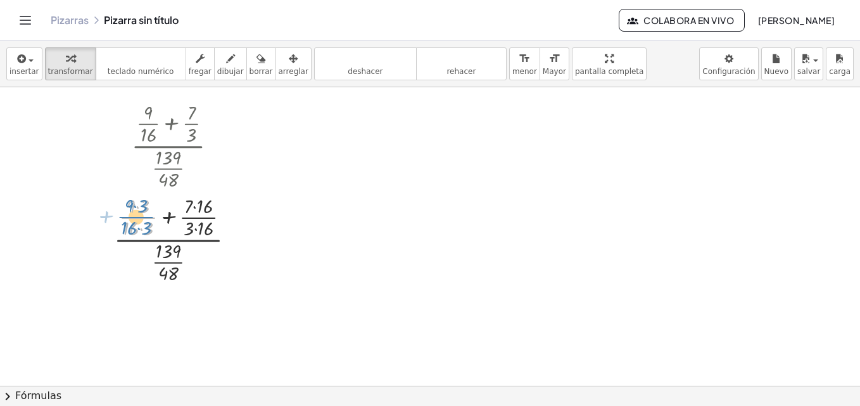
click at [151, 211] on div at bounding box center [180, 239] width 144 height 94
drag, startPoint x: 142, startPoint y: 220, endPoint x: 201, endPoint y: 220, distance: 58.3
click at [201, 220] on div at bounding box center [180, 239] width 144 height 94
drag, startPoint x: 202, startPoint y: 218, endPoint x: 142, endPoint y: 220, distance: 59.5
click at [142, 220] on div at bounding box center [180, 239] width 144 height 94
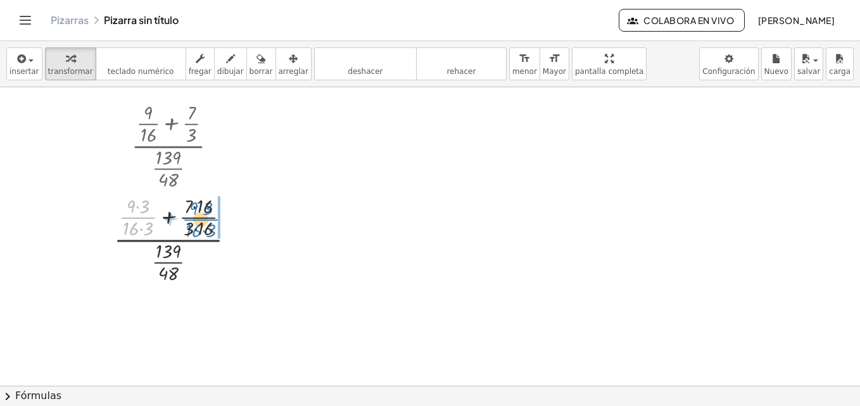
drag, startPoint x: 143, startPoint y: 219, endPoint x: 206, endPoint y: 221, distance: 62.7
click at [206, 221] on div at bounding box center [180, 239] width 144 height 94
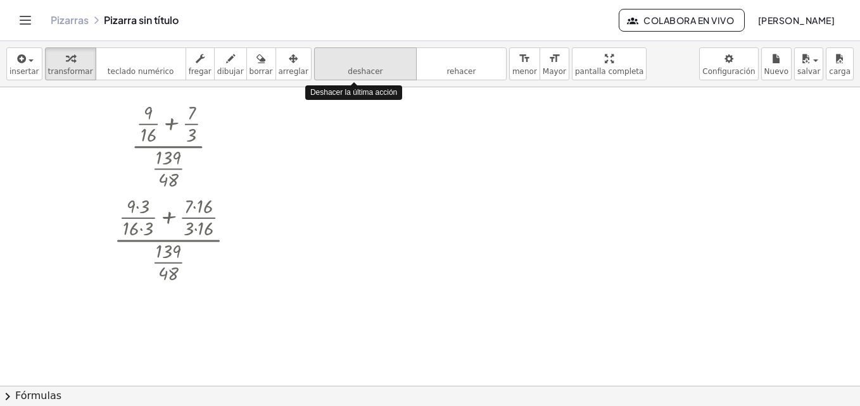
click at [340, 64] on icon "deshacer" at bounding box center [365, 58] width 96 height 15
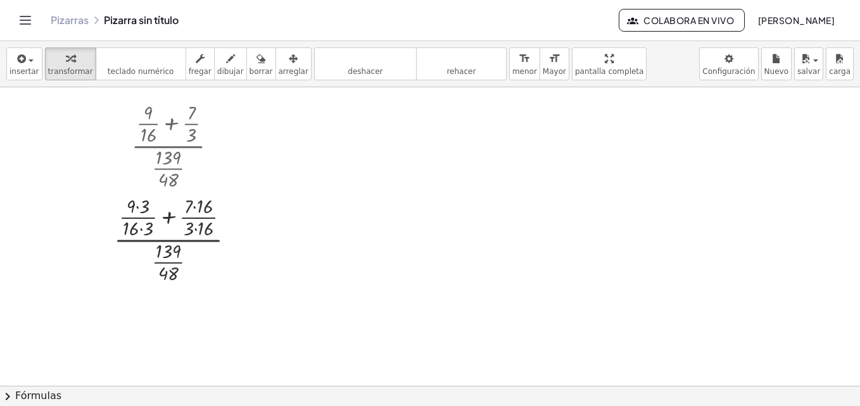
click at [236, 299] on div at bounding box center [430, 386] width 860 height 598
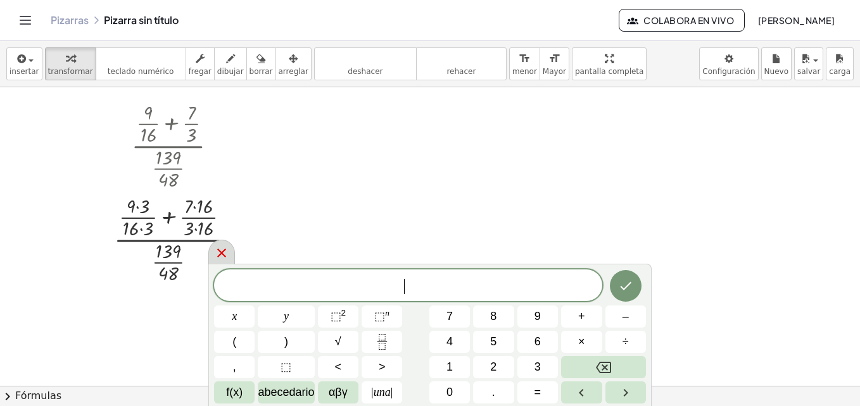
click at [227, 261] on div at bounding box center [221, 252] width 27 height 25
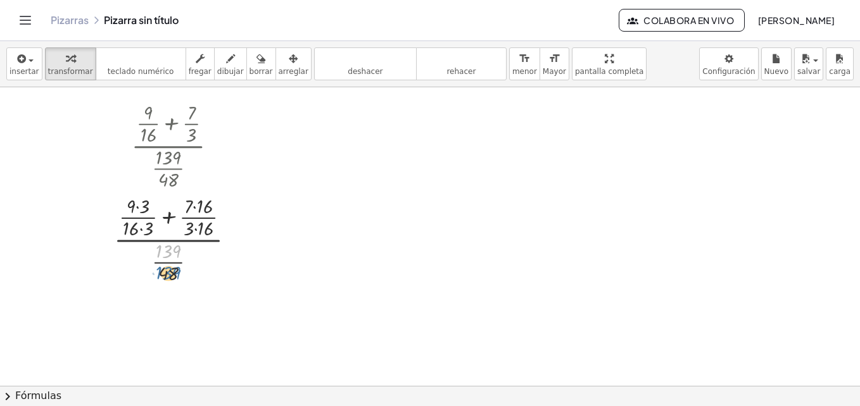
drag, startPoint x: 175, startPoint y: 252, endPoint x: 175, endPoint y: 274, distance: 22.2
click at [175, 274] on div at bounding box center [180, 239] width 144 height 94
drag, startPoint x: 171, startPoint y: 272, endPoint x: 177, endPoint y: 248, distance: 24.9
click at [177, 248] on div at bounding box center [180, 239] width 144 height 94
drag, startPoint x: 158, startPoint y: 253, endPoint x: 161, endPoint y: 275, distance: 22.4
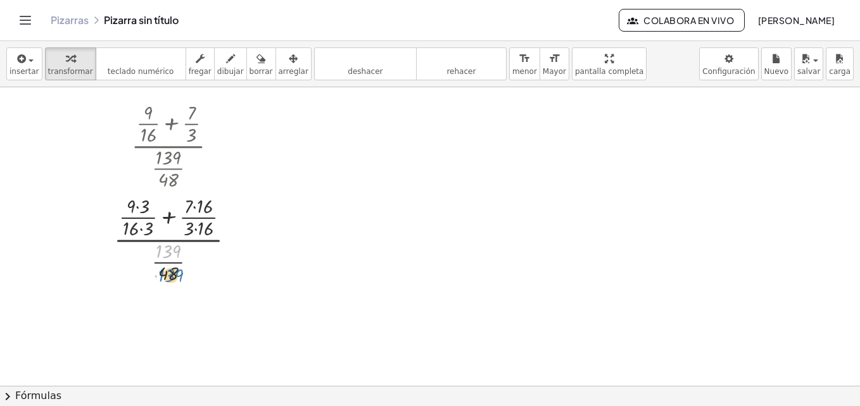
click at [161, 275] on div at bounding box center [180, 239] width 144 height 94
drag, startPoint x: 163, startPoint y: 275, endPoint x: 169, endPoint y: 258, distance: 18.0
click at [169, 258] on div at bounding box center [180, 239] width 144 height 94
drag, startPoint x: 167, startPoint y: 260, endPoint x: 173, endPoint y: 291, distance: 31.7
drag, startPoint x: 165, startPoint y: 252, endPoint x: 201, endPoint y: 291, distance: 52.9
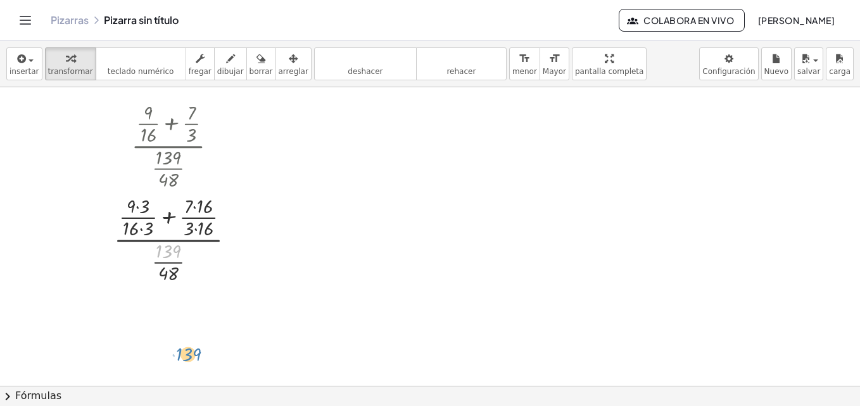
click at [201, 291] on div "· ( + · 9 · 16 + · 7 · 3 ) · · 139 · 48 · ( + · 9 · 16 + · 7 · [DATE] ) · · 139…" at bounding box center [430, 386] width 860 height 598
drag, startPoint x: 173, startPoint y: 277, endPoint x: 176, endPoint y: 251, distance: 26.2
click at [176, 251] on div at bounding box center [180, 239] width 144 height 94
drag, startPoint x: 172, startPoint y: 274, endPoint x: 172, endPoint y: 256, distance: 17.1
click at [172, 256] on div at bounding box center [180, 239] width 144 height 94
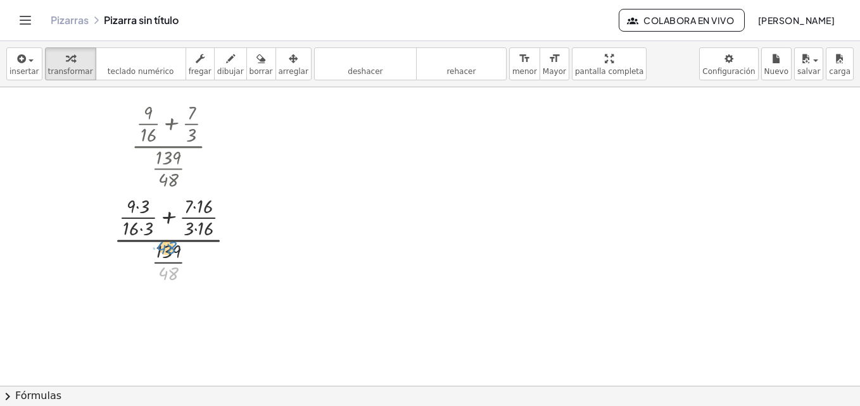
drag, startPoint x: 172, startPoint y: 279, endPoint x: 171, endPoint y: 255, distance: 24.1
click at [171, 255] on div at bounding box center [180, 239] width 144 height 94
drag, startPoint x: 171, startPoint y: 249, endPoint x: 168, endPoint y: 154, distance: 95.0
drag, startPoint x: 204, startPoint y: 281, endPoint x: 204, endPoint y: 261, distance: 20.3
click at [204, 261] on div at bounding box center [180, 239] width 144 height 94
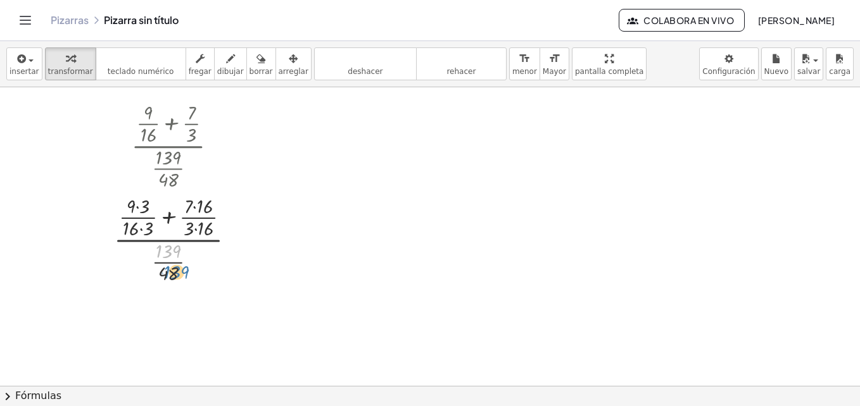
click at [165, 255] on div at bounding box center [180, 239] width 144 height 94
drag, startPoint x: 167, startPoint y: 261, endPoint x: 178, endPoint y: 272, distance: 15.2
click at [178, 272] on div at bounding box center [180, 239] width 144 height 94
click at [175, 256] on div at bounding box center [180, 239] width 144 height 94
click at [172, 296] on icon at bounding box center [167, 297] width 13 height 13
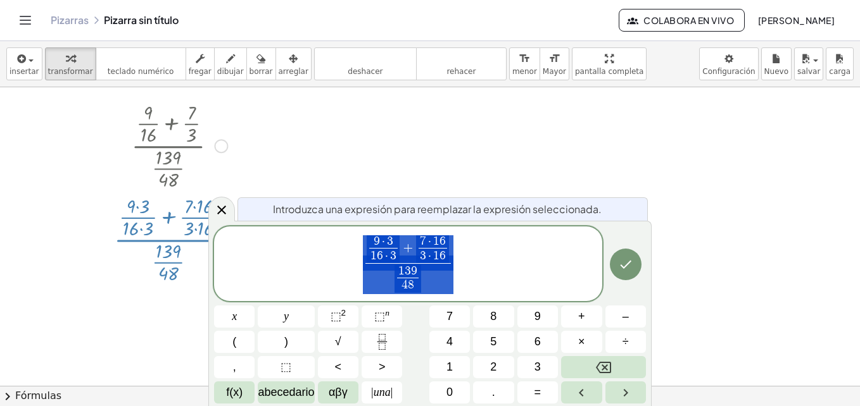
scroll to position [1, 0]
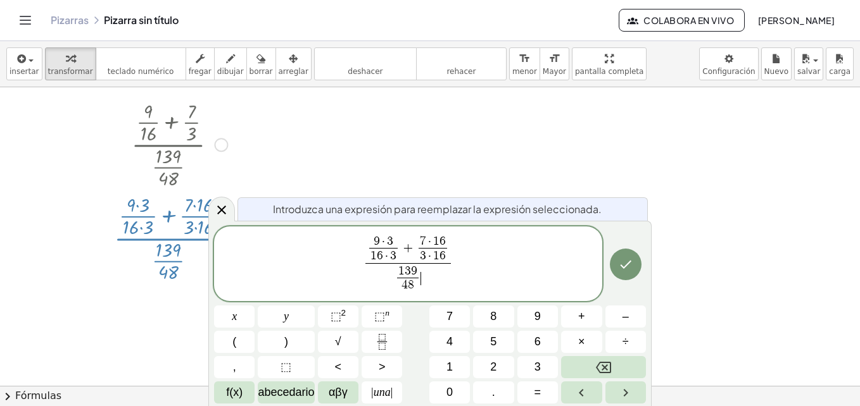
click at [422, 272] on span "1 3 9 4 8 ​ ​" at bounding box center [407, 278] width 85 height 31
click at [416, 272] on span "9" at bounding box center [414, 271] width 6 height 12
click at [415, 284] on span "4 8" at bounding box center [408, 285] width 22 height 15
click at [626, 263] on icon "Hecho" at bounding box center [625, 264] width 15 height 15
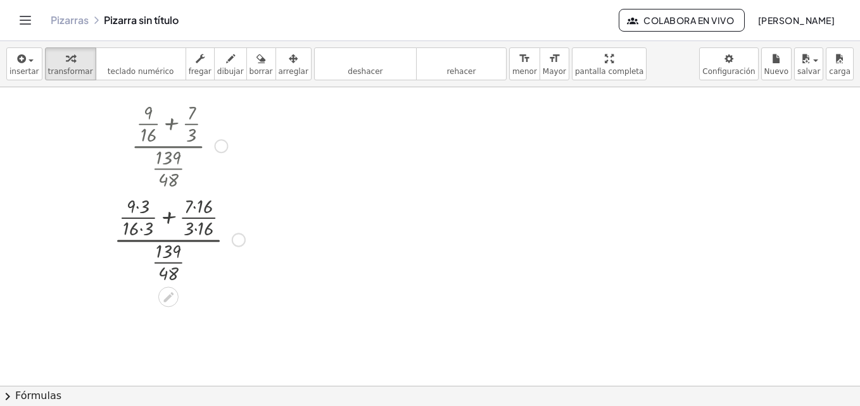
scroll to position [0, 0]
drag, startPoint x: 173, startPoint y: 247, endPoint x: 179, endPoint y: 271, distance: 24.7
click at [179, 271] on div at bounding box center [180, 239] width 144 height 94
